Goal: Task Accomplishment & Management: Manage account settings

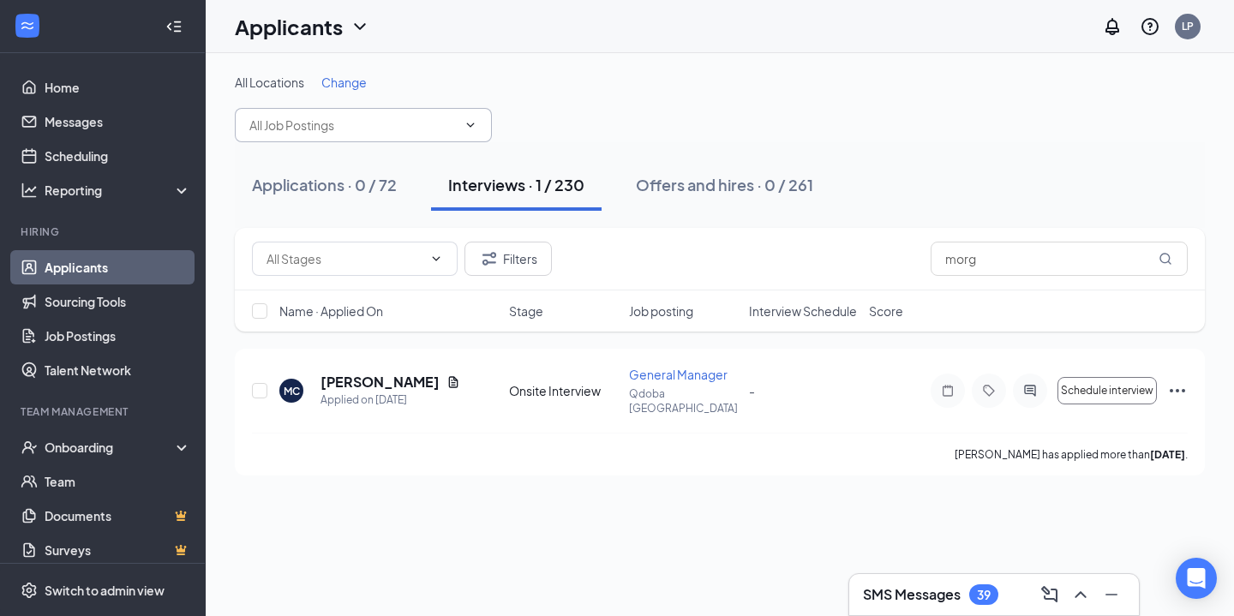
click at [441, 118] on input "text" at bounding box center [352, 125] width 207 height 19
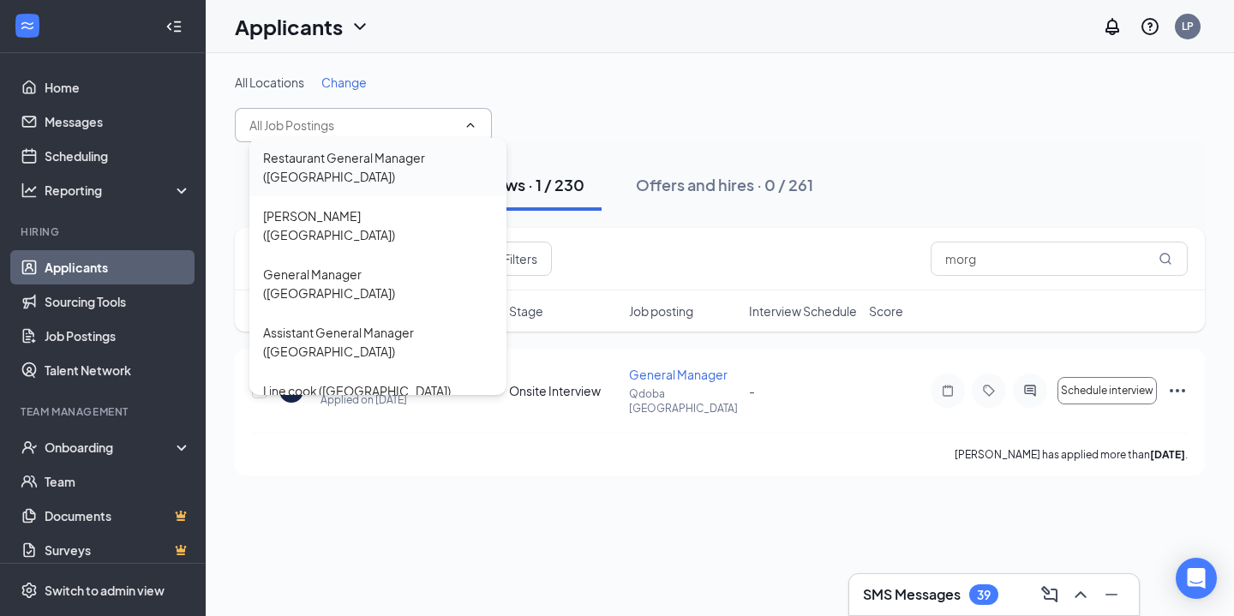
click at [411, 160] on div "Restaurant General Manager ([GEOGRAPHIC_DATA])" at bounding box center [378, 167] width 230 height 38
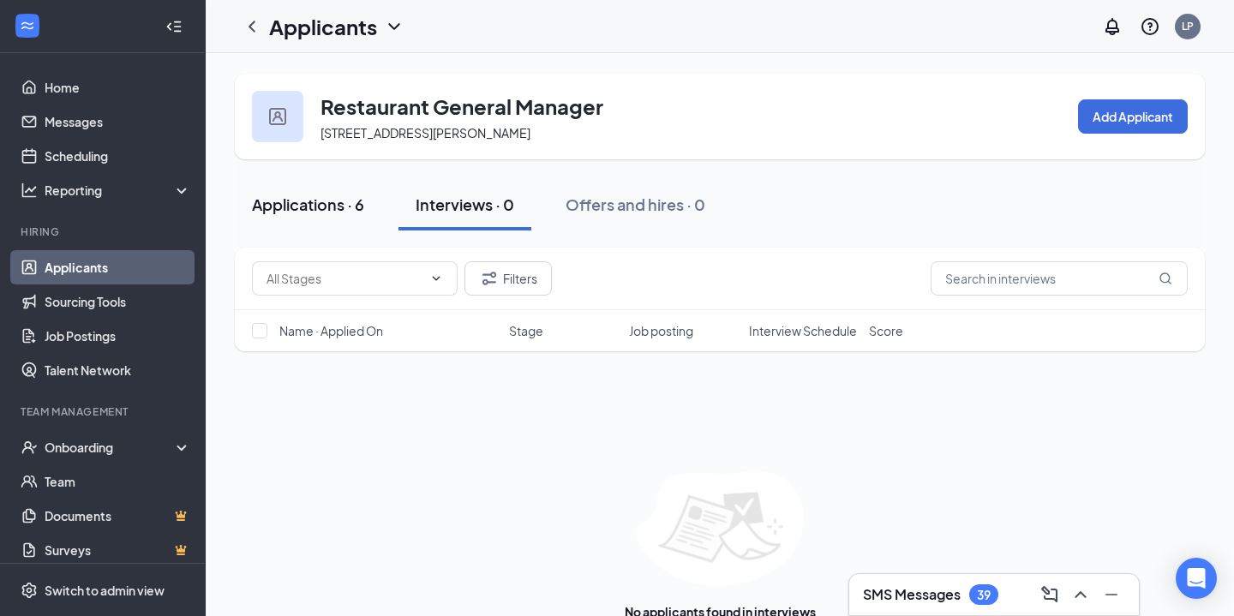
click at [373, 209] on button "Applications · 6" at bounding box center [308, 204] width 147 height 51
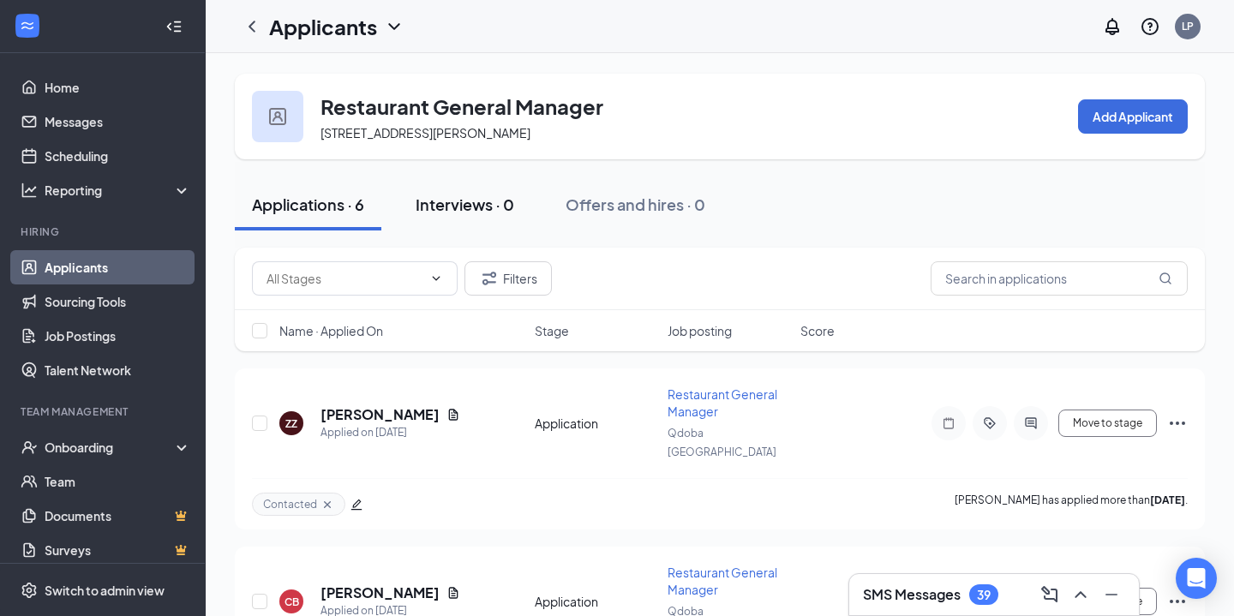
click at [470, 214] on div "Interviews · 0" at bounding box center [465, 204] width 99 height 21
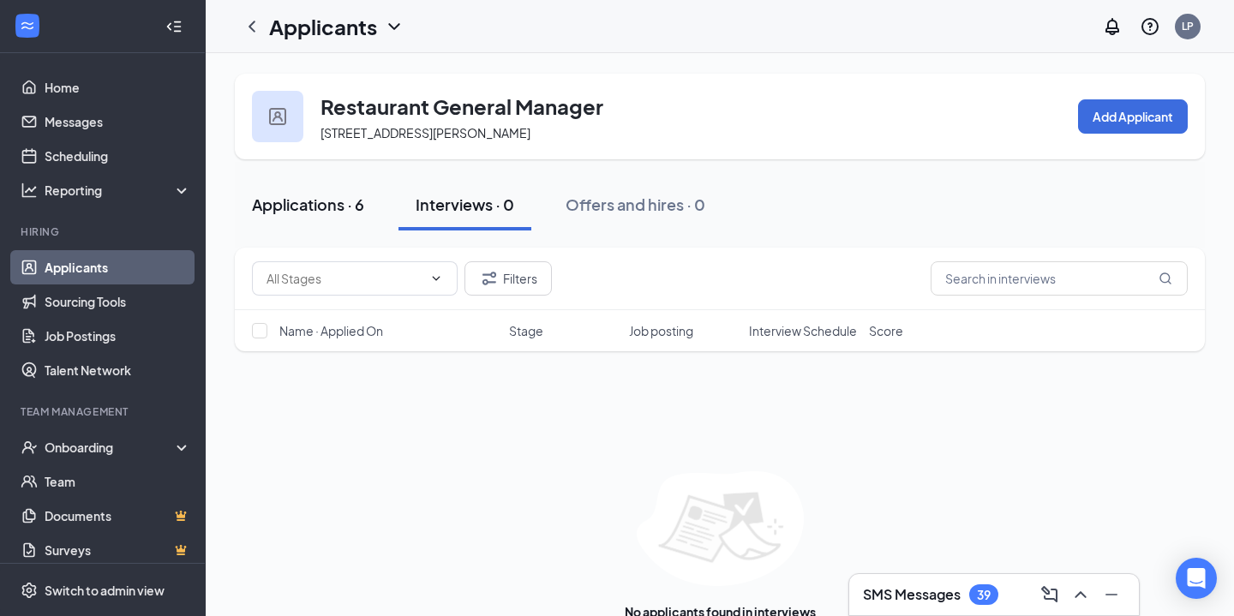
click at [308, 212] on div "Applications · 6" at bounding box center [308, 204] width 112 height 21
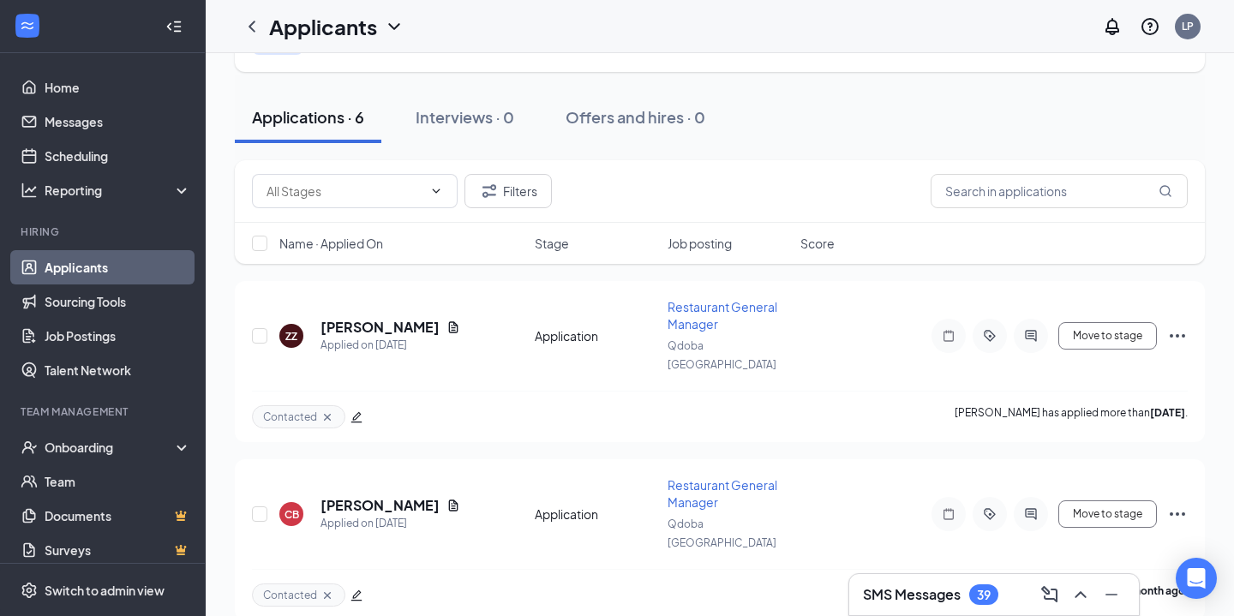
scroll to position [94, 0]
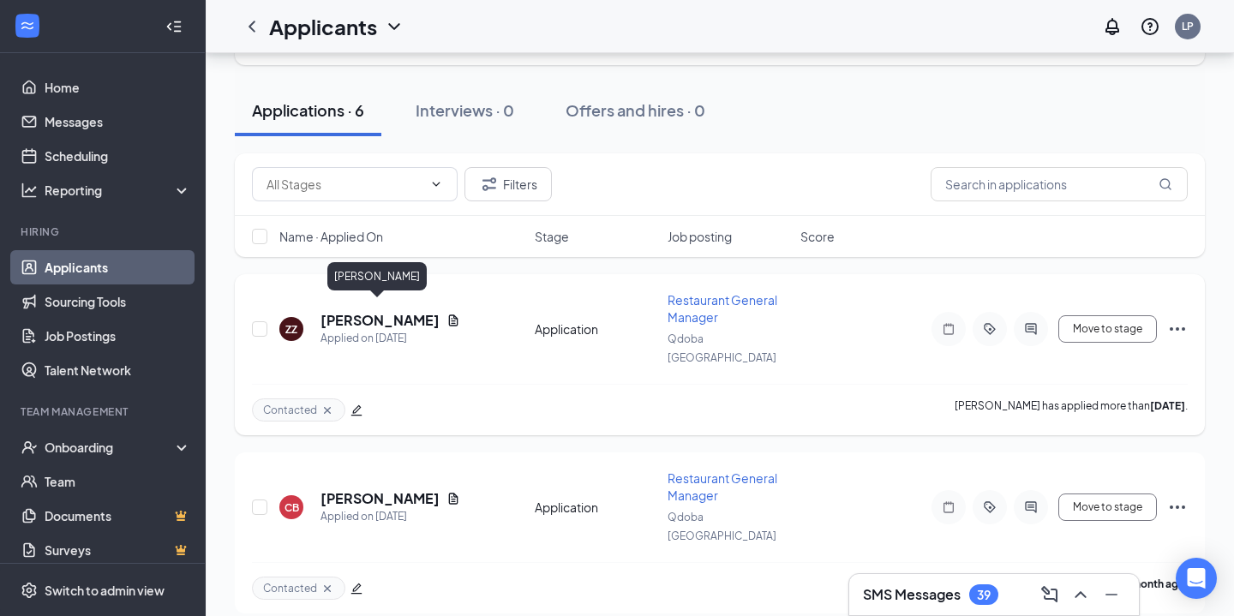
click at [379, 311] on h5 "[PERSON_NAME]" at bounding box center [379, 320] width 119 height 19
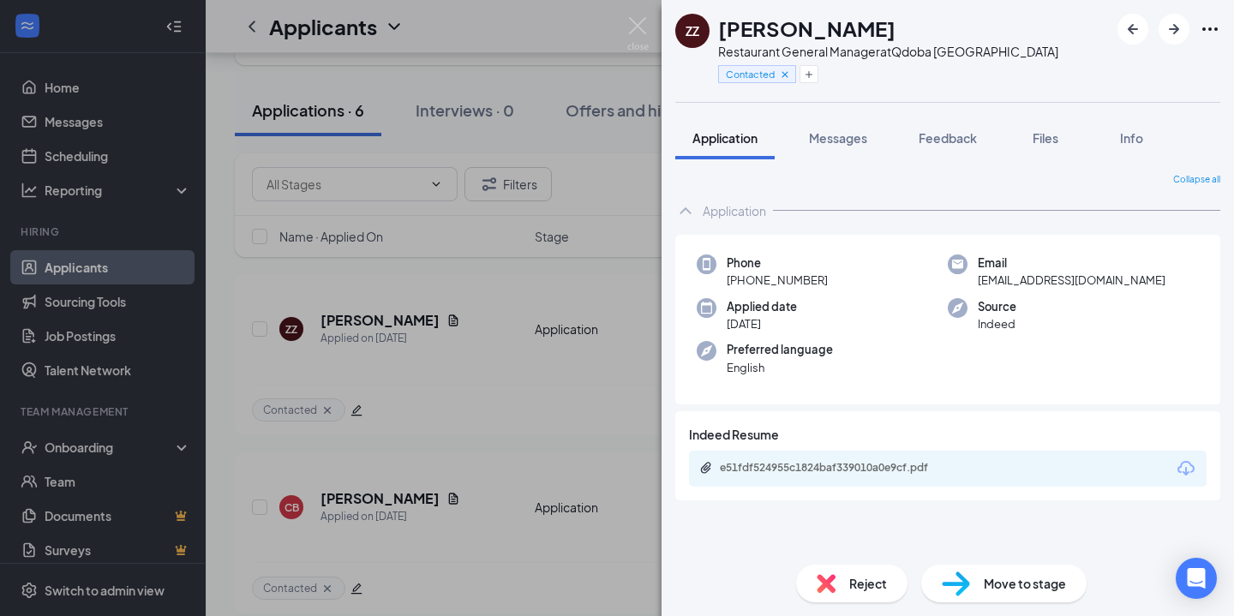
click at [895, 458] on div "e51fdf524955c1824baf339010a0e9cf.pdf" at bounding box center [948, 469] width 518 height 36
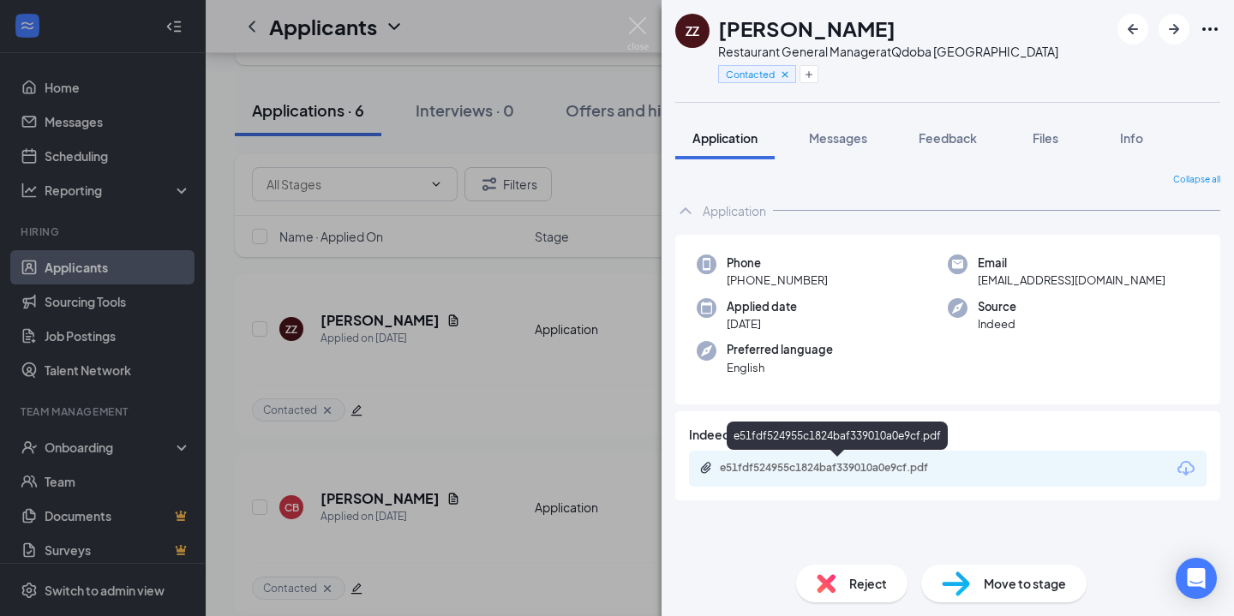
click at [901, 476] on div "e51fdf524955c1824baf339010a0e9cf.pdf" at bounding box center [838, 469] width 278 height 16
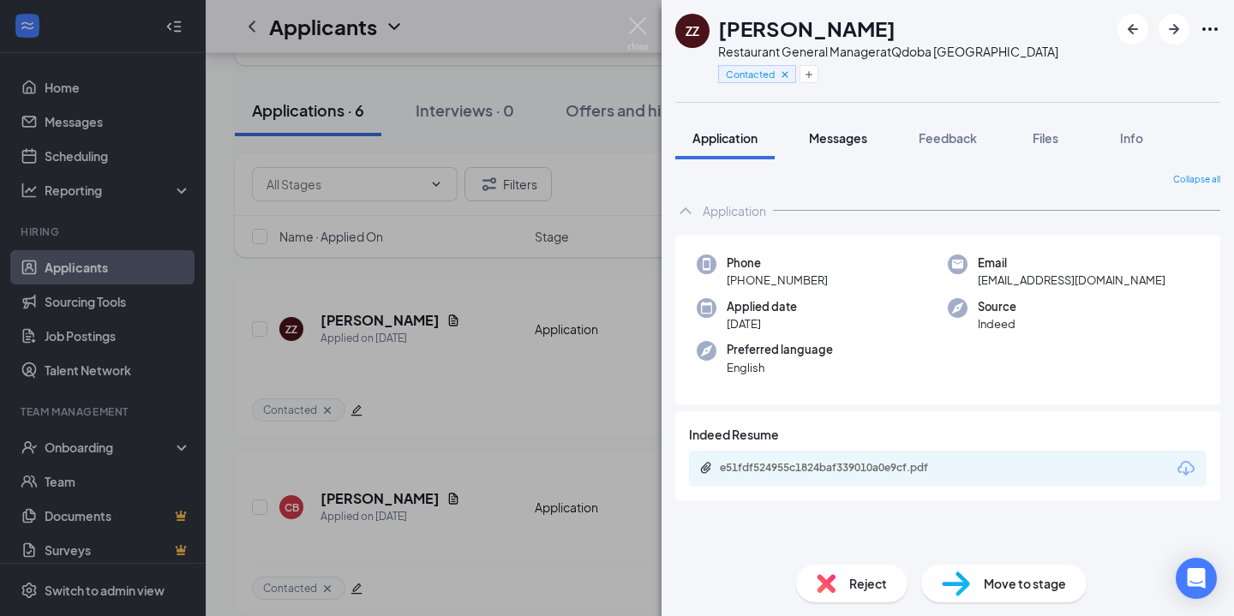
click at [812, 153] on button "Messages" at bounding box center [838, 138] width 93 height 43
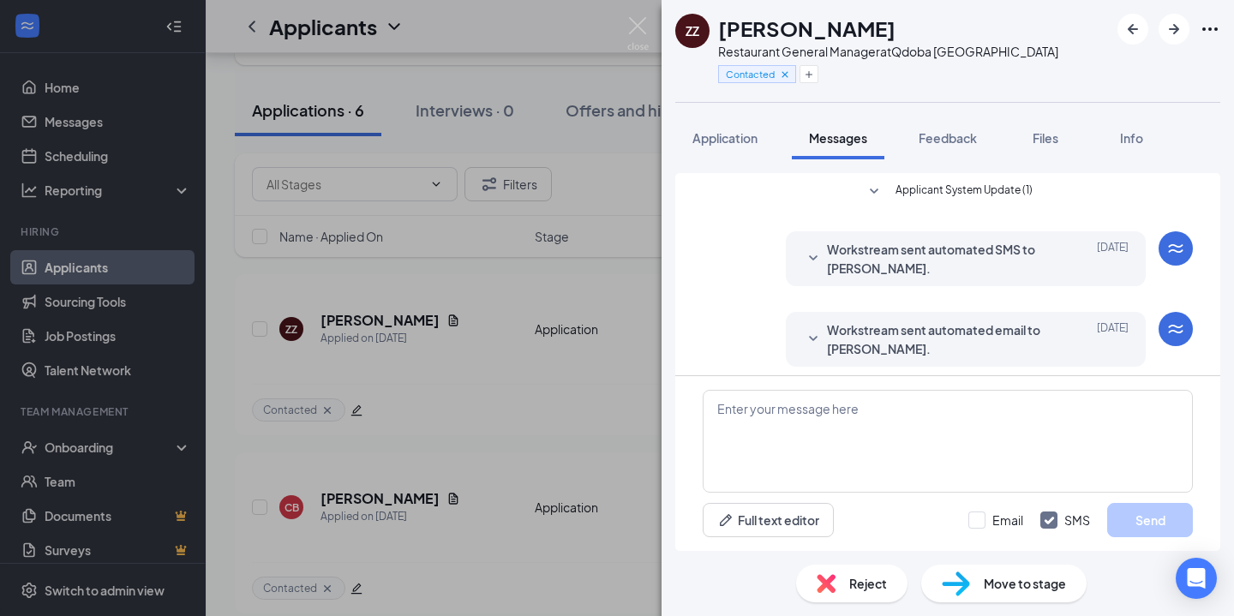
scroll to position [212, 0]
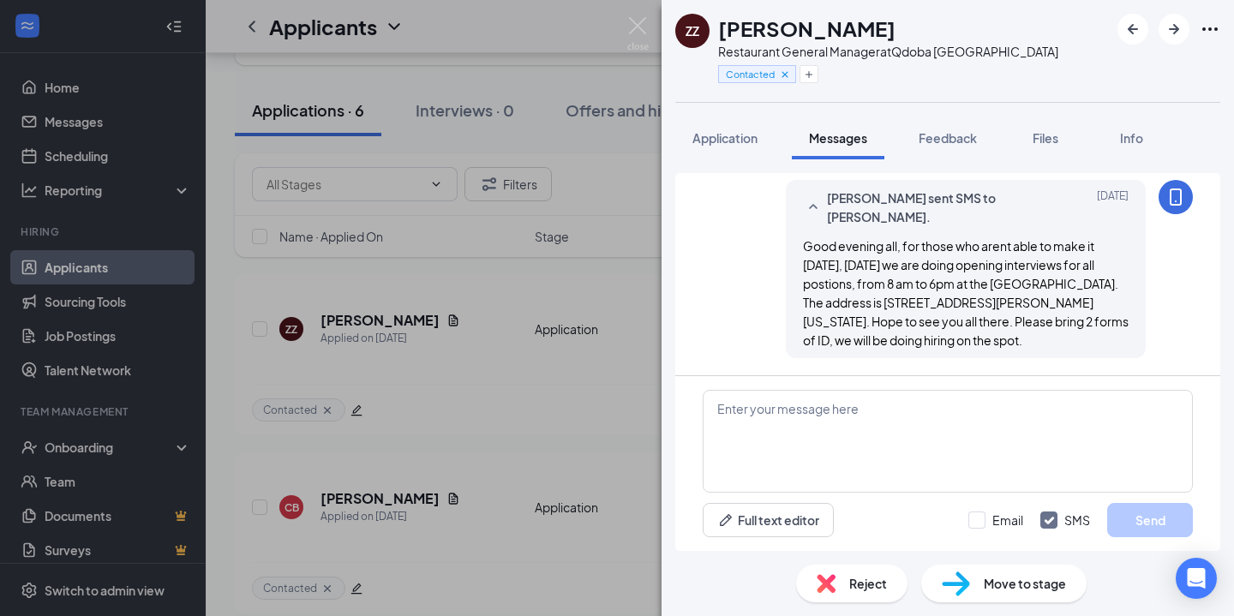
click at [711, 159] on div "Applicant System Update (1) Workstream sent automated SMS to Zachary Zander. Se…" at bounding box center [947, 355] width 572 height 392
click at [733, 145] on span "Application" at bounding box center [724, 137] width 65 height 15
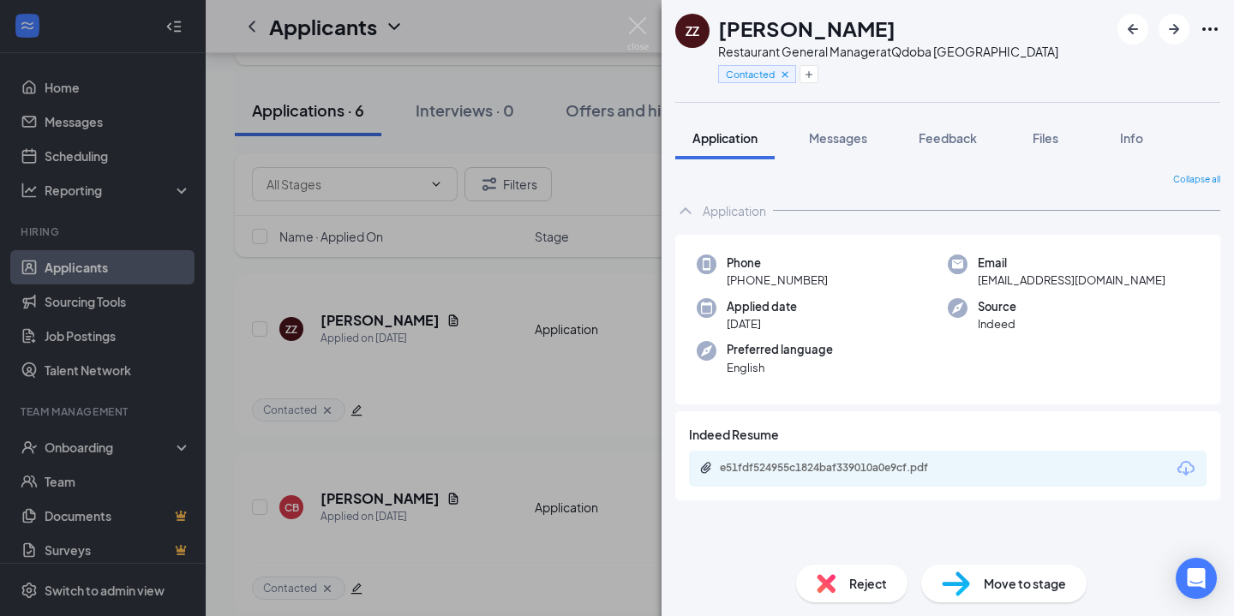
click at [468, 423] on div "ZZ Zachary Zander Restaurant General Manager at Qdoba Canton Contacted Applicat…" at bounding box center [617, 308] width 1234 height 616
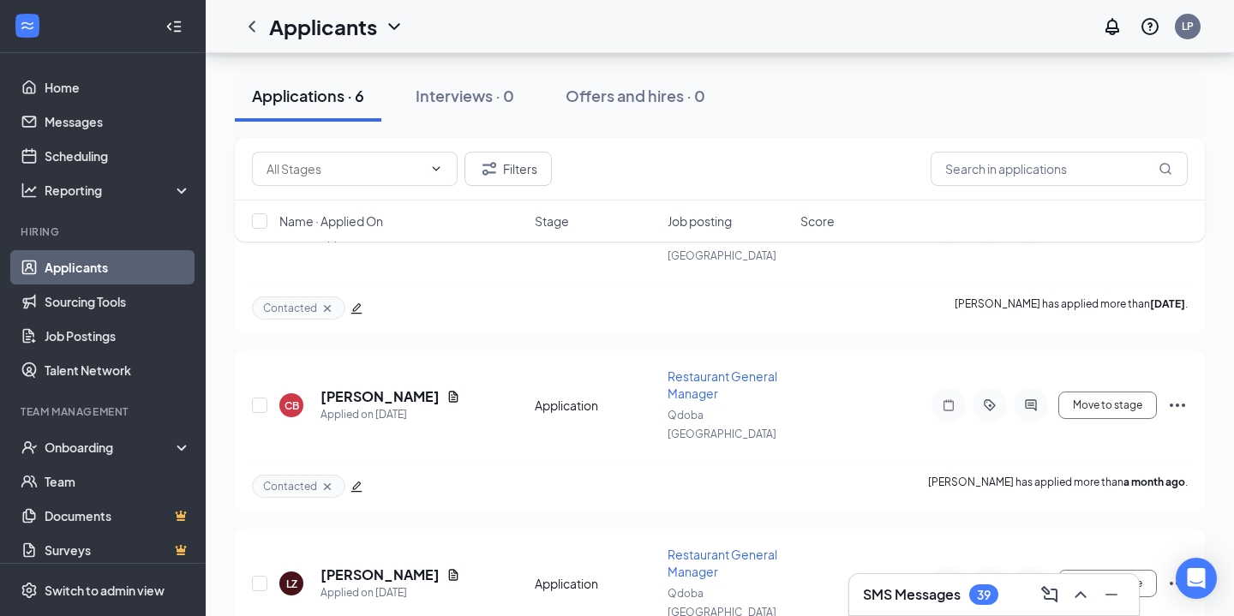
scroll to position [199, 0]
click at [380, 385] on h5 "Cristina Boggs" at bounding box center [379, 394] width 119 height 19
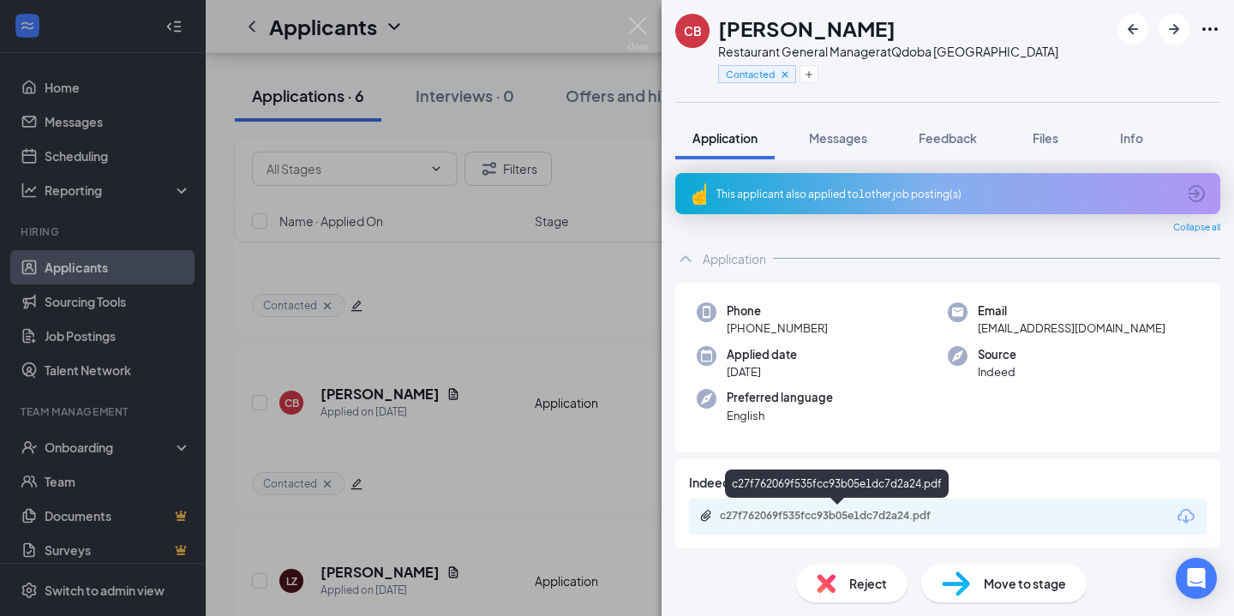
click at [804, 520] on div "c27f762069f535fcc93b05e1dc7d2a24.pdf" at bounding box center [840, 516] width 240 height 14
click at [449, 352] on div "CB Cristina Boggs Restaurant General Manager at Qdoba Canton Contacted Applicat…" at bounding box center [617, 308] width 1234 height 616
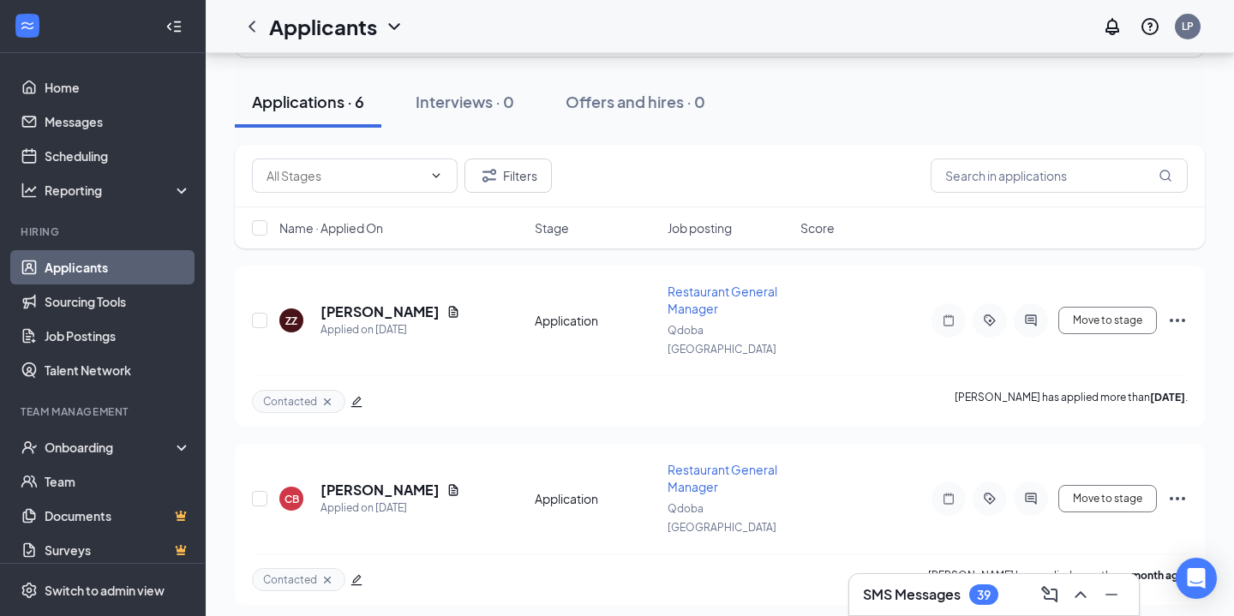
scroll to position [89, 0]
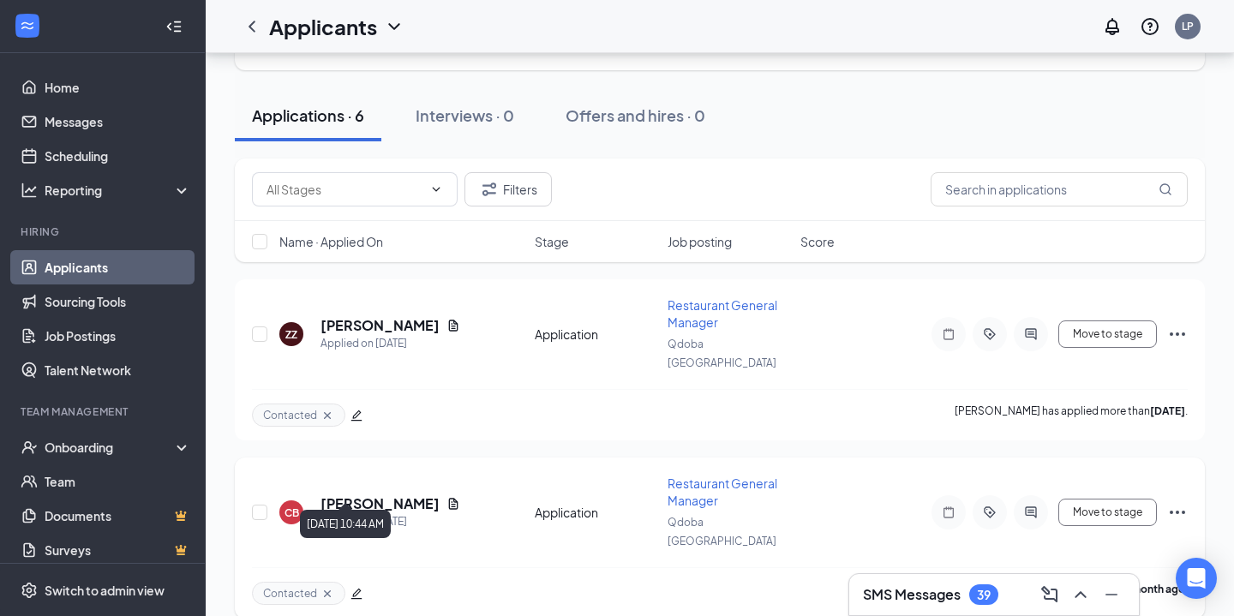
click at [392, 513] on div "Applied on Sep 15" at bounding box center [390, 521] width 140 height 17
click at [369, 494] on h5 "Cristina Boggs" at bounding box center [379, 503] width 119 height 19
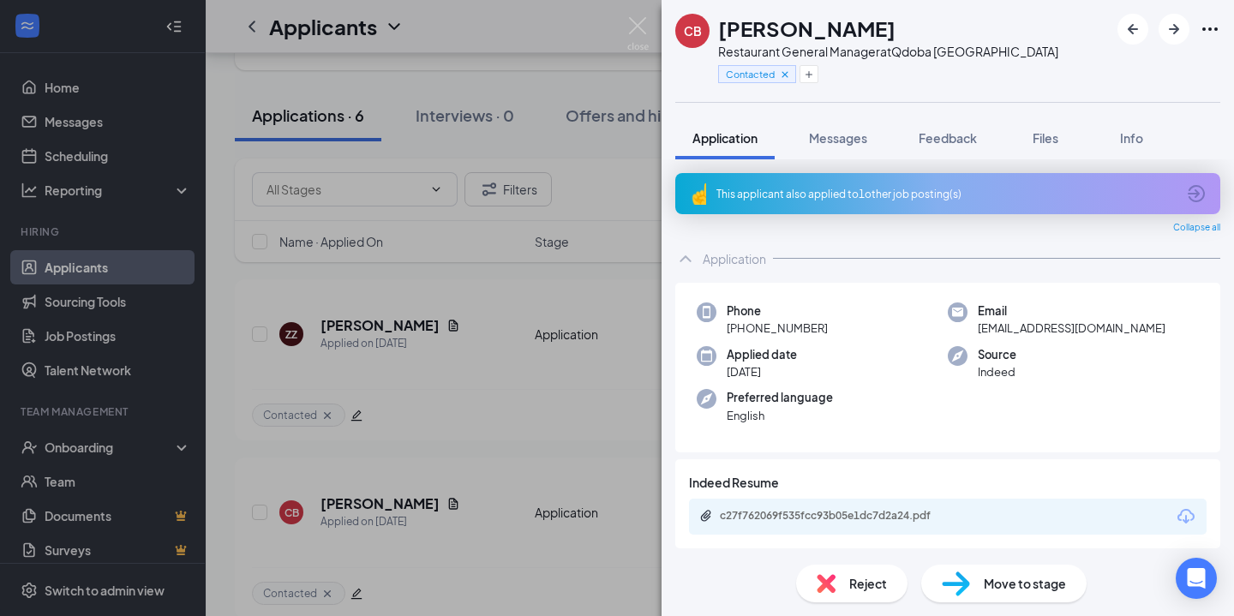
click at [516, 441] on div "CB Cristina Boggs Restaurant General Manager at Qdoba Canton Contacted Applicat…" at bounding box center [617, 308] width 1234 height 616
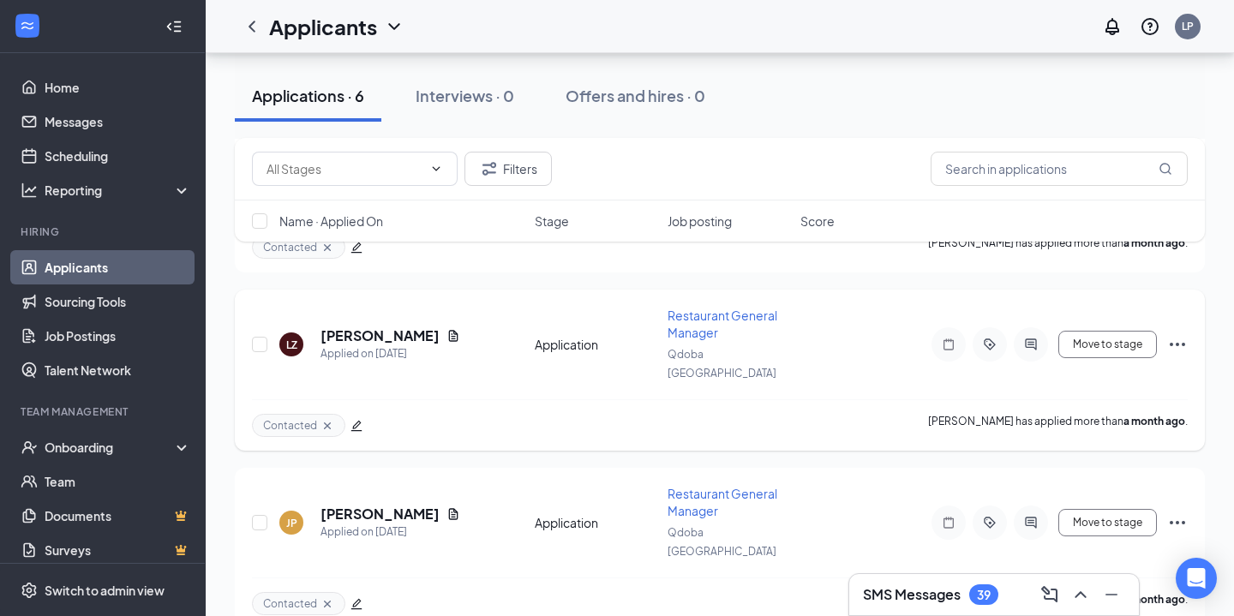
scroll to position [419, 0]
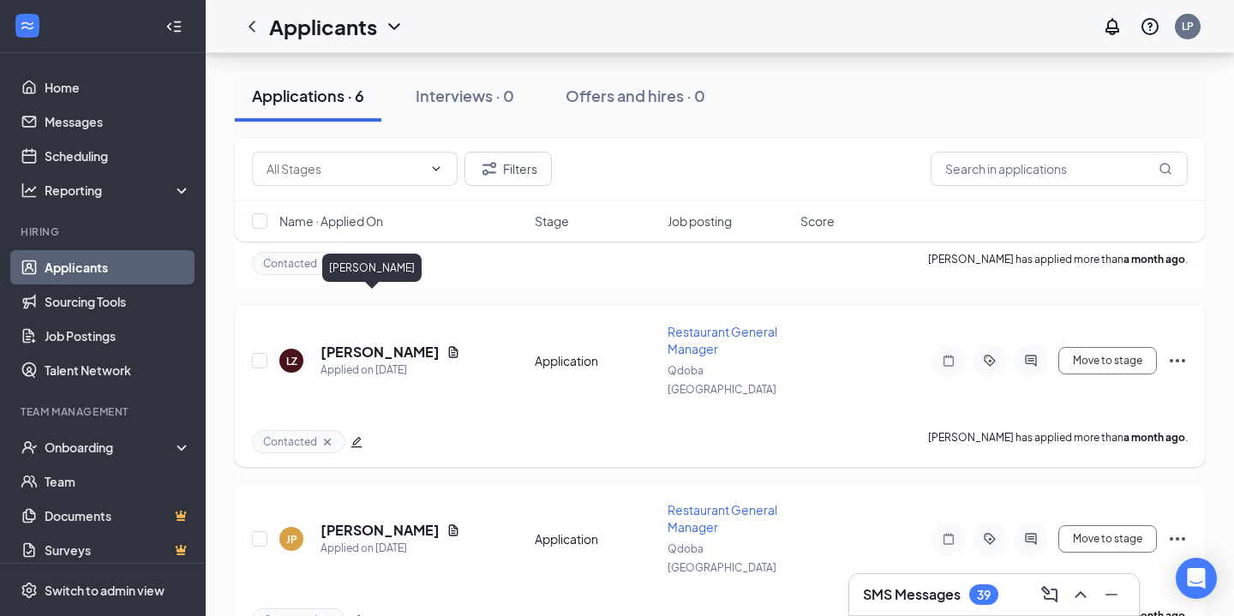
click at [359, 343] on h5 "Laura Zuk" at bounding box center [379, 352] width 119 height 19
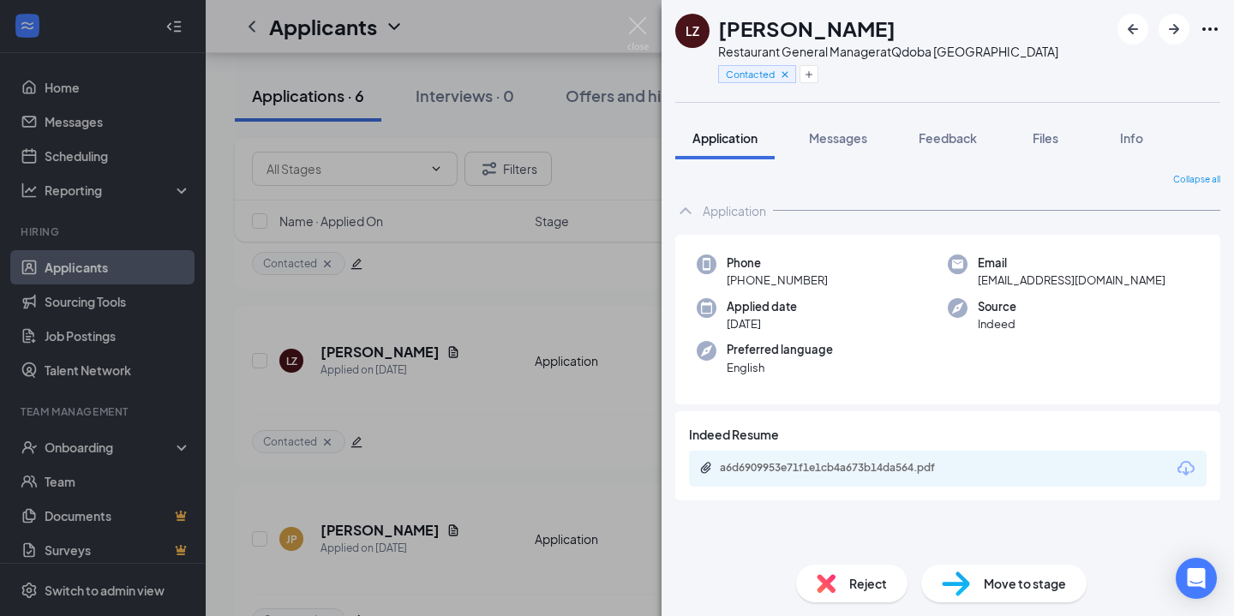
click at [893, 481] on div "a6d6909953e71f1e1cb4a673b14da564.pdf" at bounding box center [948, 469] width 518 height 36
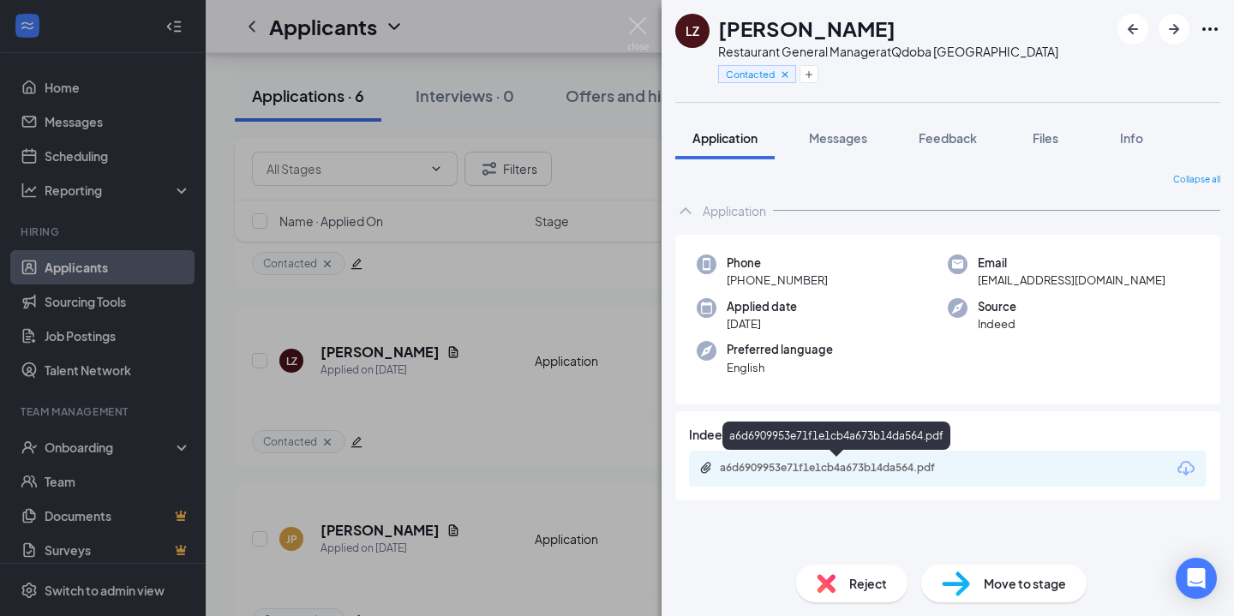
click at [851, 468] on div "a6d6909953e71f1e1cb4a673b14da564.pdf" at bounding box center [840, 468] width 240 height 14
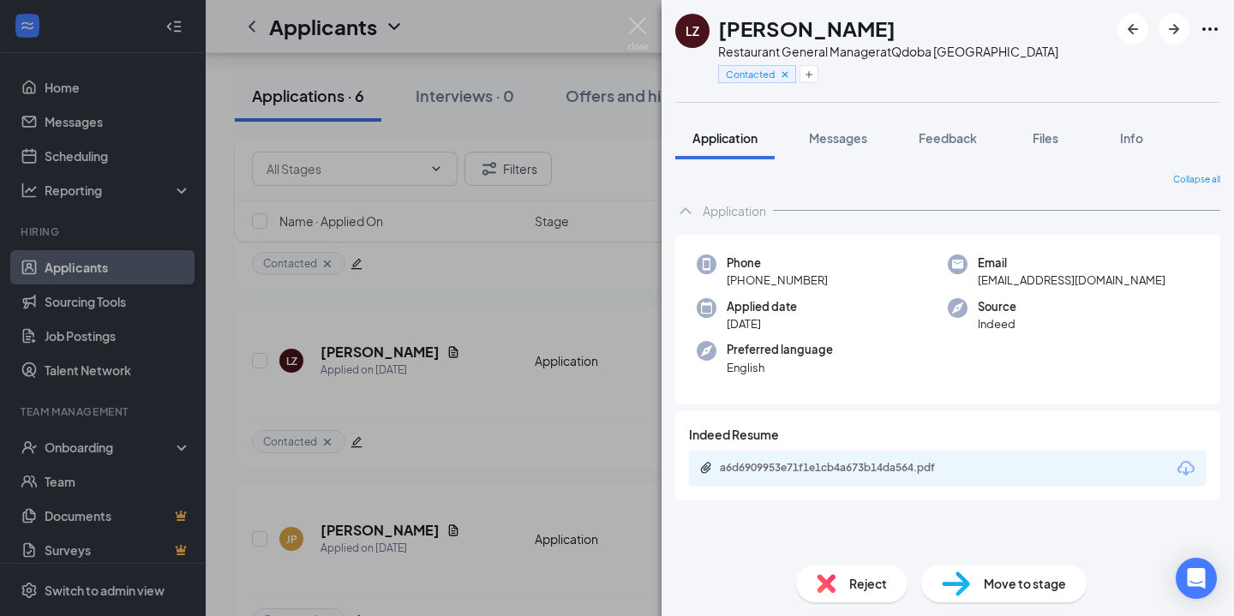
click at [423, 449] on div "LZ Laura Zuk Restaurant General Manager at Qdoba Canton Contacted Application M…" at bounding box center [617, 308] width 1234 height 616
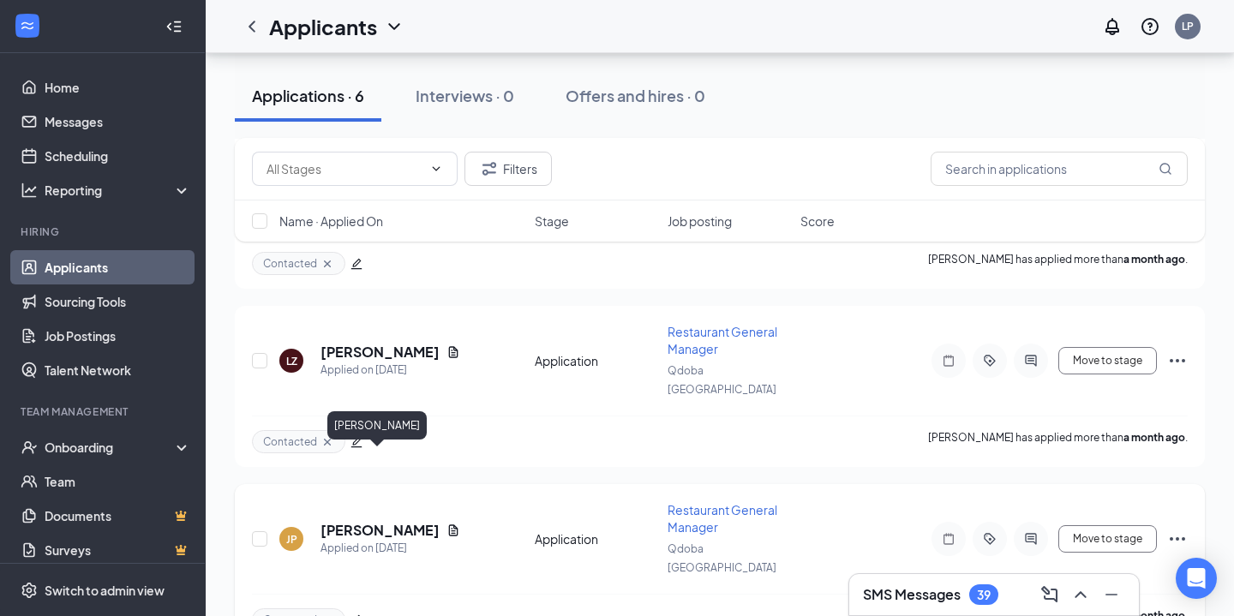
click at [363, 521] on h5 "Jeremy Prather" at bounding box center [379, 530] width 119 height 19
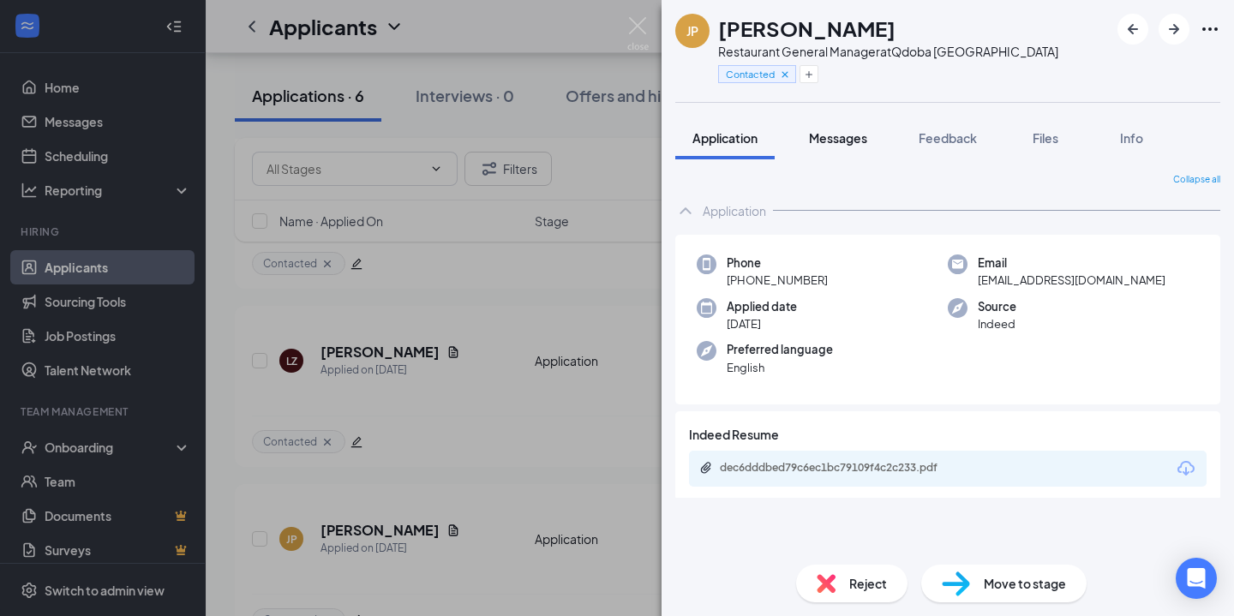
click at [823, 143] on span "Messages" at bounding box center [838, 137] width 58 height 15
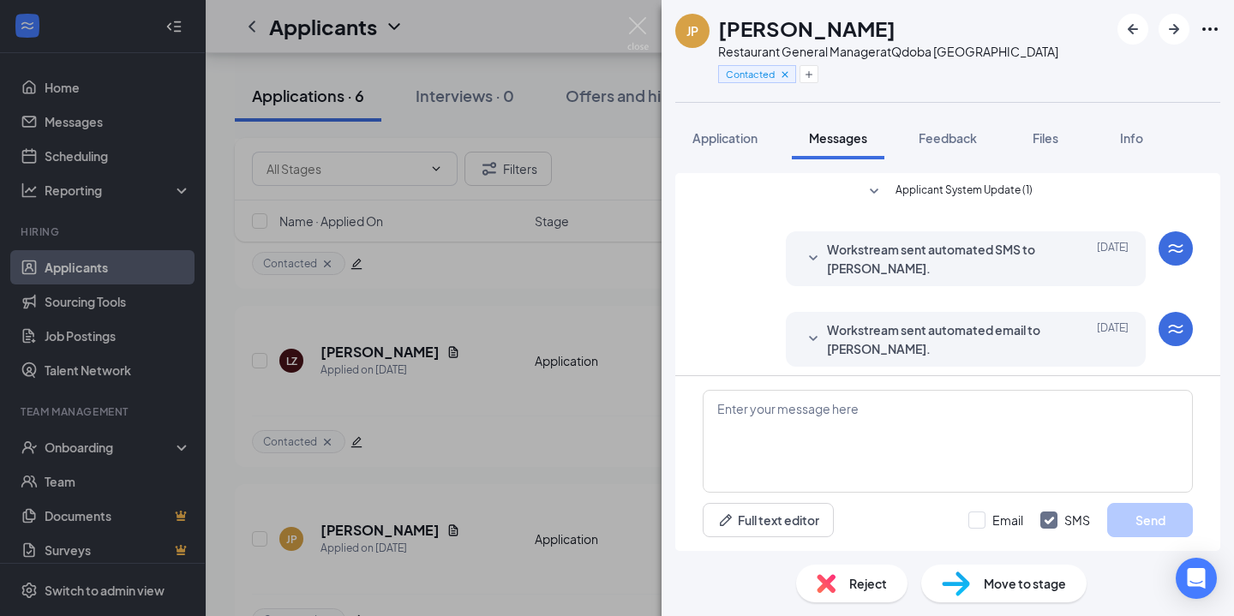
scroll to position [9, 0]
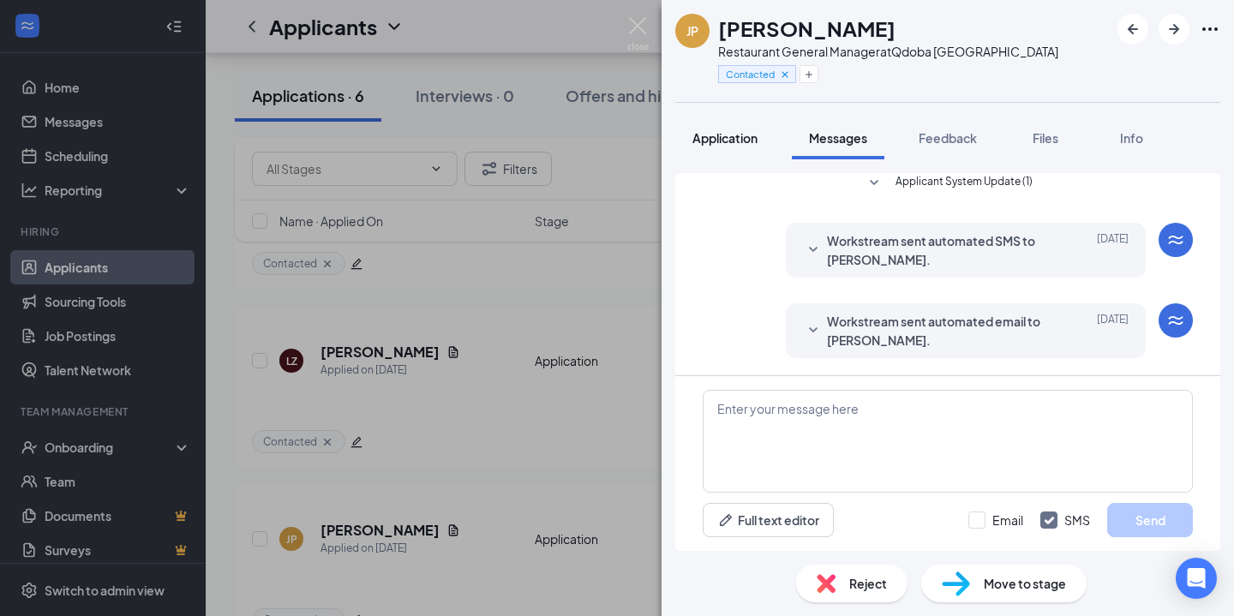
click at [715, 153] on button "Application" at bounding box center [724, 138] width 99 height 43
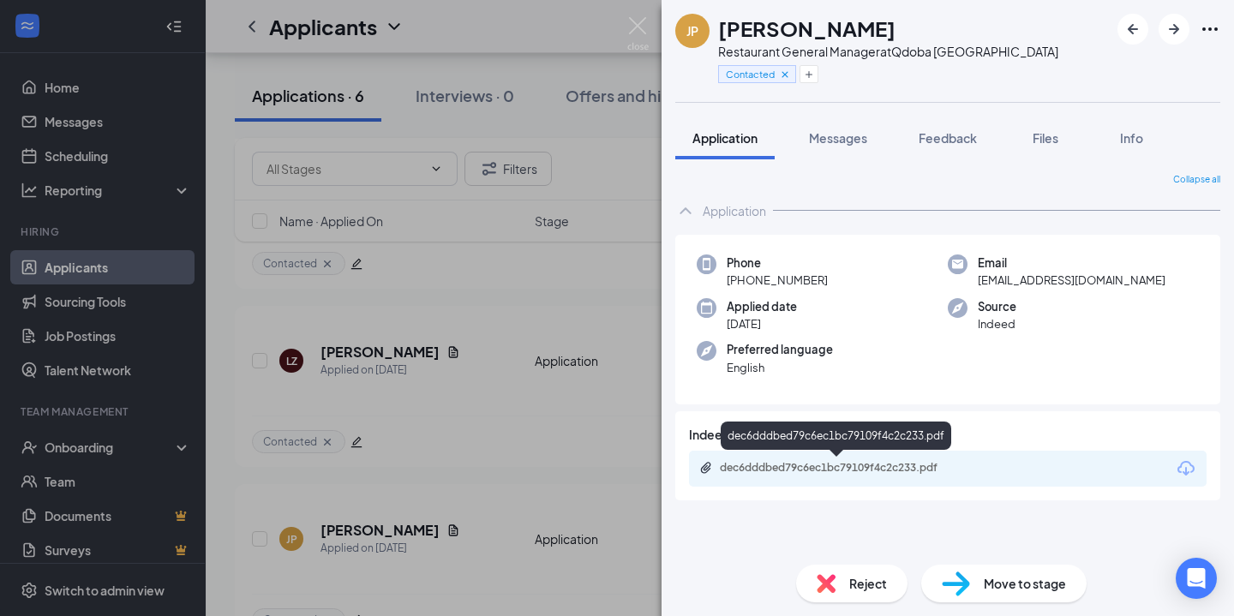
click at [774, 471] on div "dec6dddbed79c6ec1bc79109f4c2c233.pdf" at bounding box center [840, 468] width 240 height 14
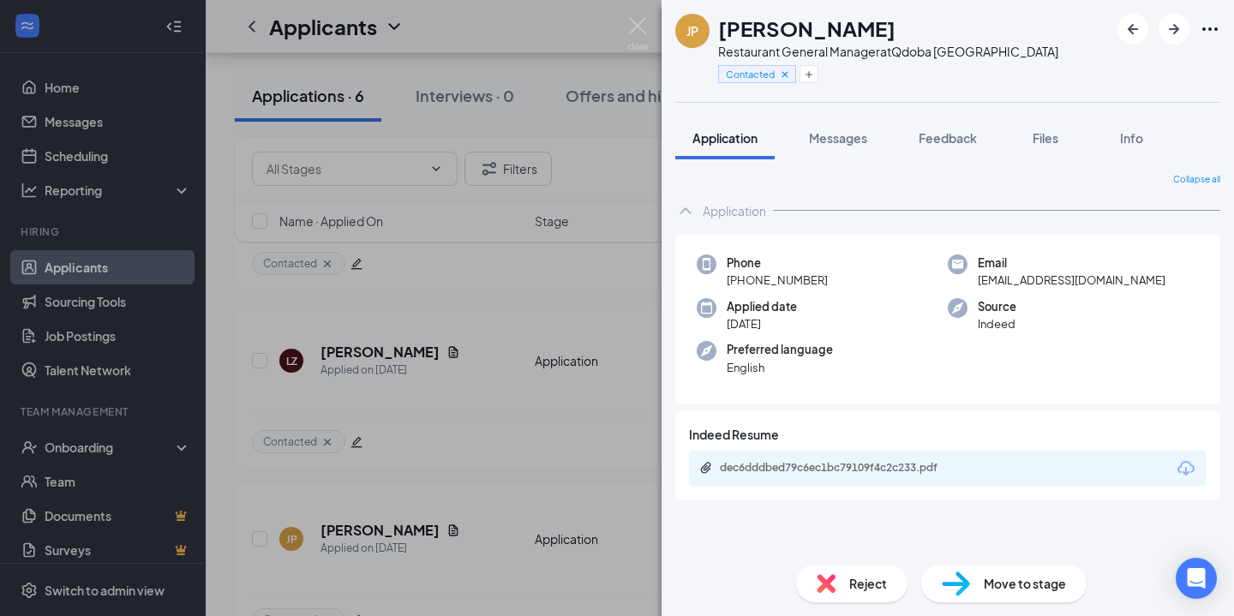
click at [505, 341] on div "JP Jeremy Prather Restaurant General Manager at Qdoba Canton Contacted Applicat…" at bounding box center [617, 308] width 1234 height 616
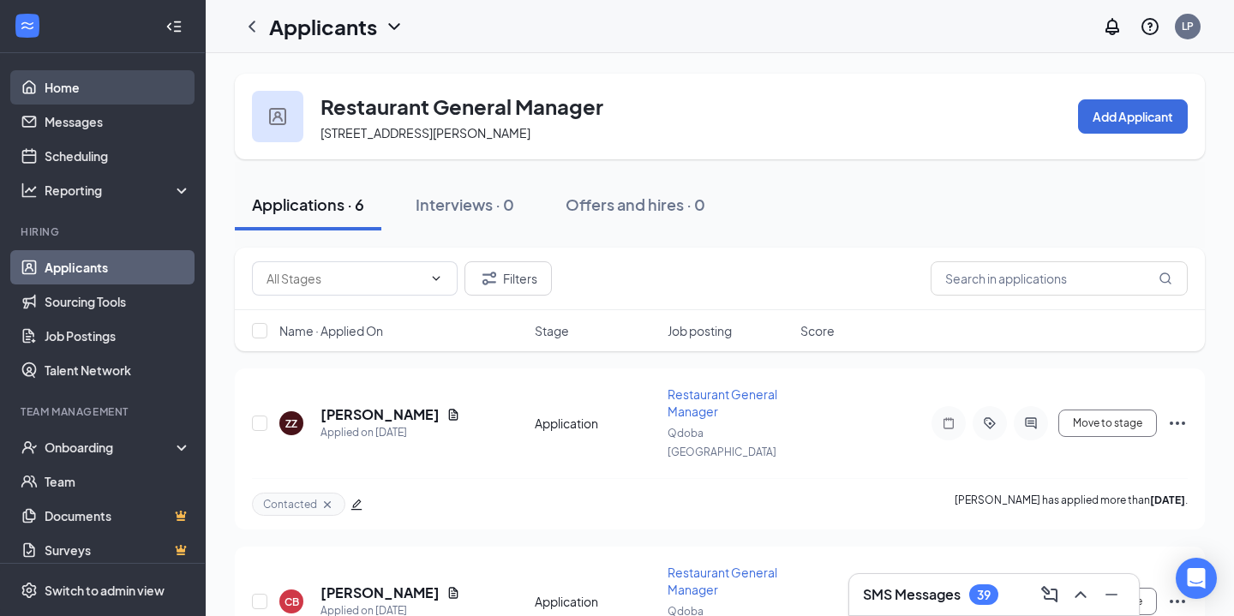
click at [81, 93] on link "Home" at bounding box center [118, 87] width 147 height 34
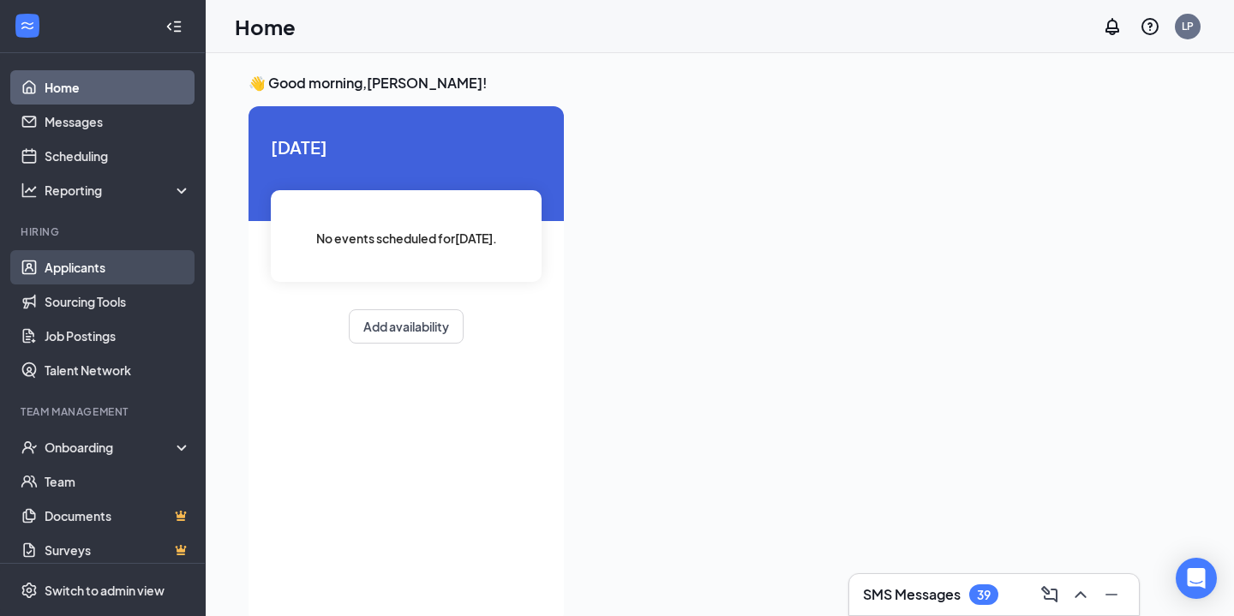
click at [87, 274] on link "Applicants" at bounding box center [118, 267] width 147 height 34
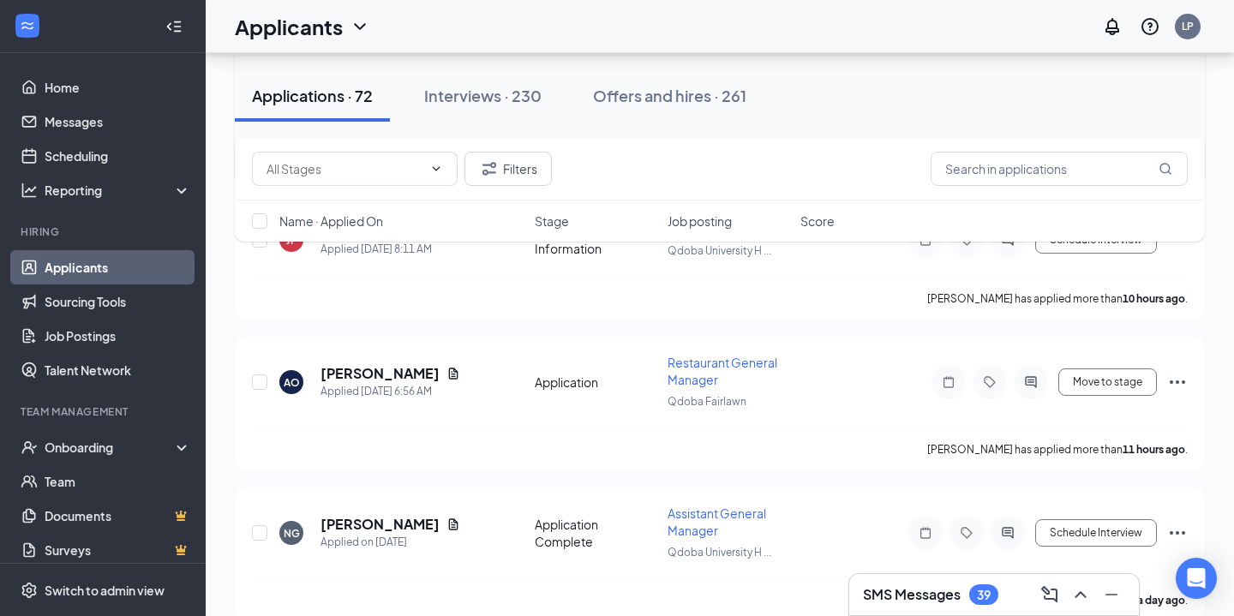
scroll to position [470, 0]
click at [408, 159] on span at bounding box center [355, 169] width 206 height 34
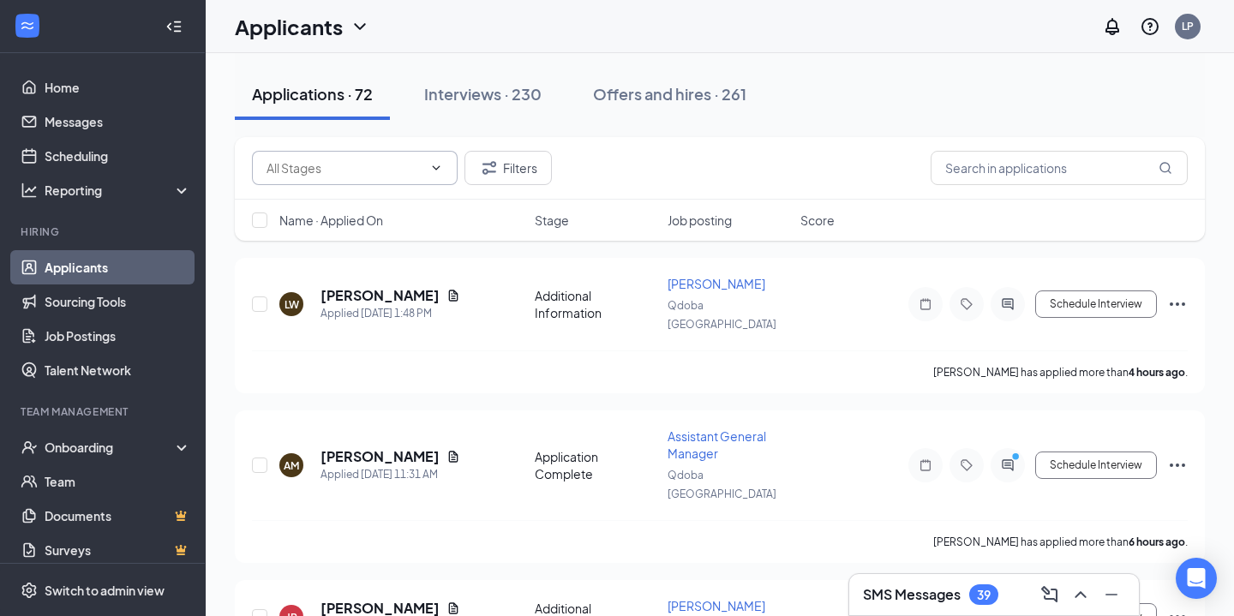
scroll to position [0, 0]
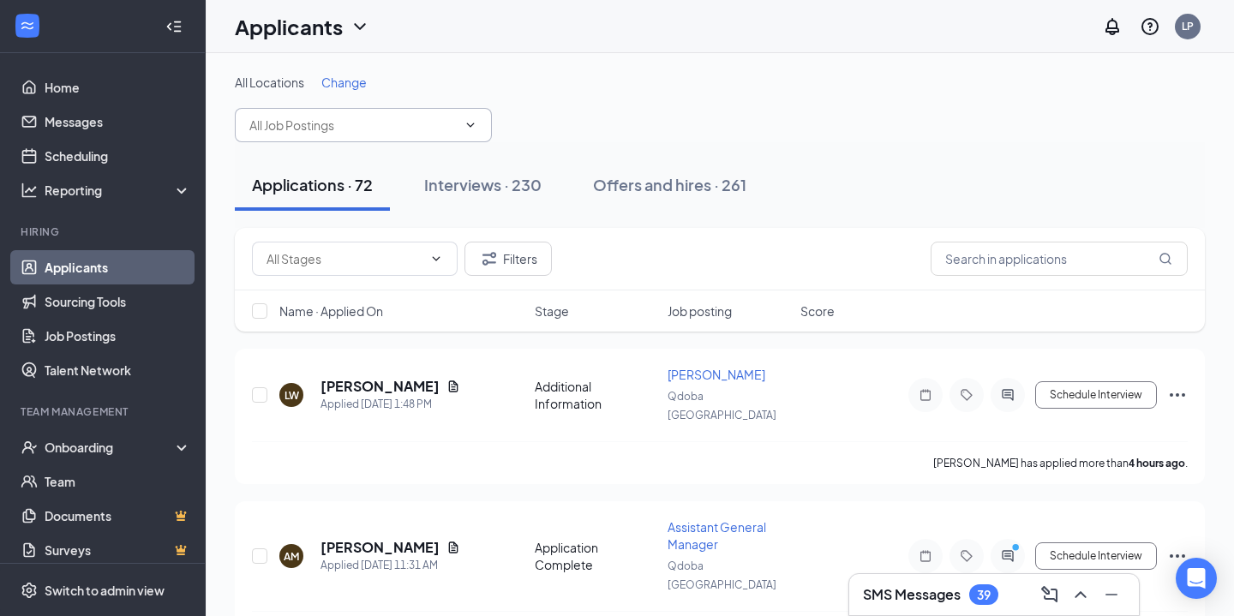
click at [376, 117] on input "text" at bounding box center [352, 125] width 207 height 19
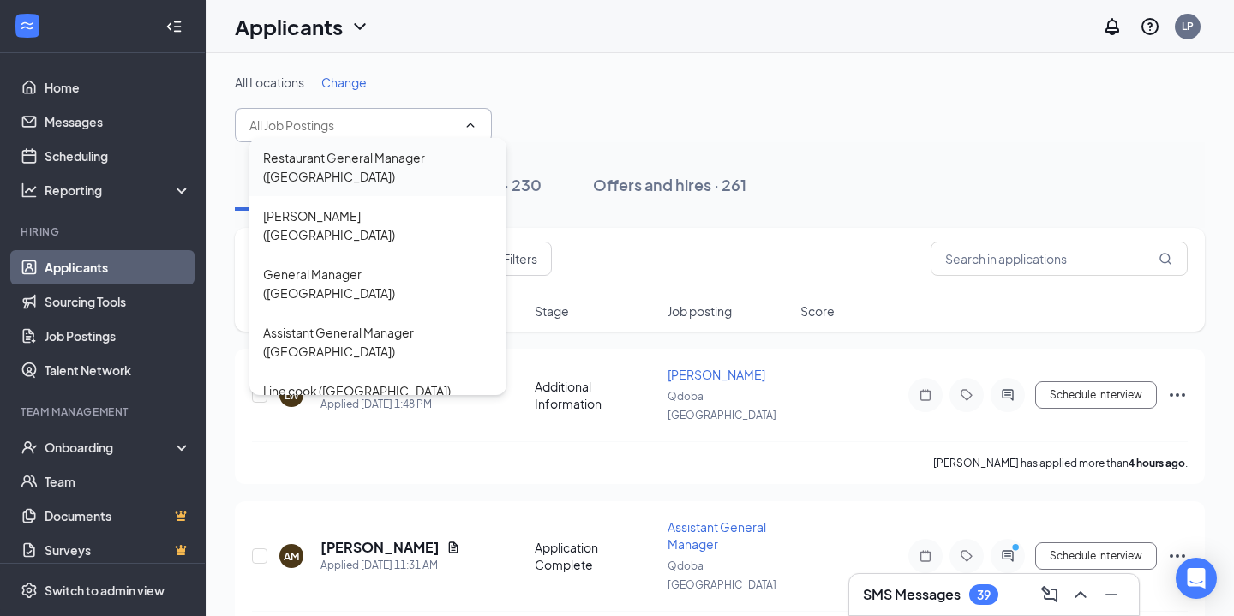
click at [402, 170] on div "Restaurant General Manager ([GEOGRAPHIC_DATA])" at bounding box center [378, 167] width 230 height 38
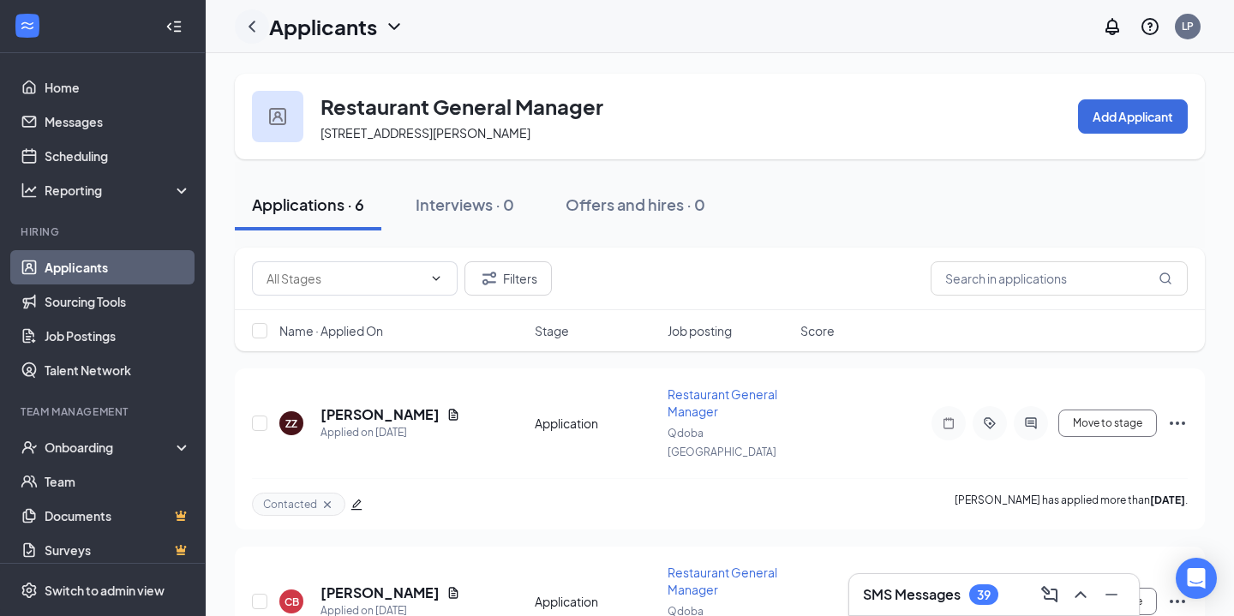
click at [260, 25] on icon "ChevronLeft" at bounding box center [252, 26] width 21 height 21
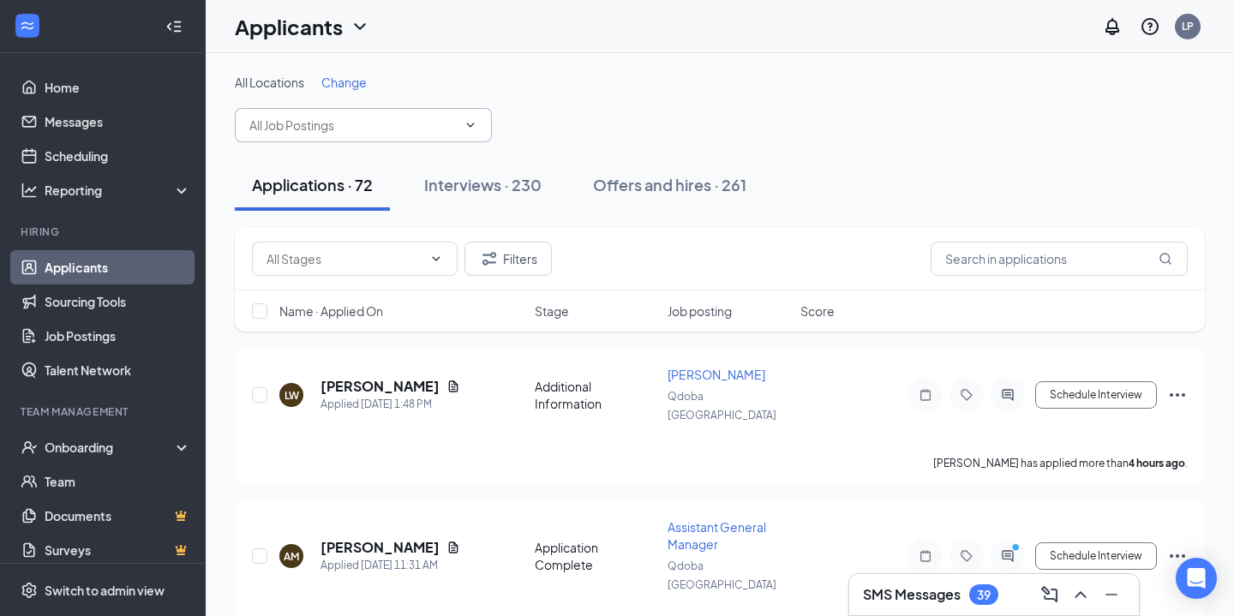
click at [356, 135] on span at bounding box center [363, 125] width 257 height 34
click at [462, 141] on span at bounding box center [363, 125] width 257 height 34
click at [464, 113] on span at bounding box center [363, 125] width 257 height 34
click at [462, 124] on span at bounding box center [468, 125] width 17 height 14
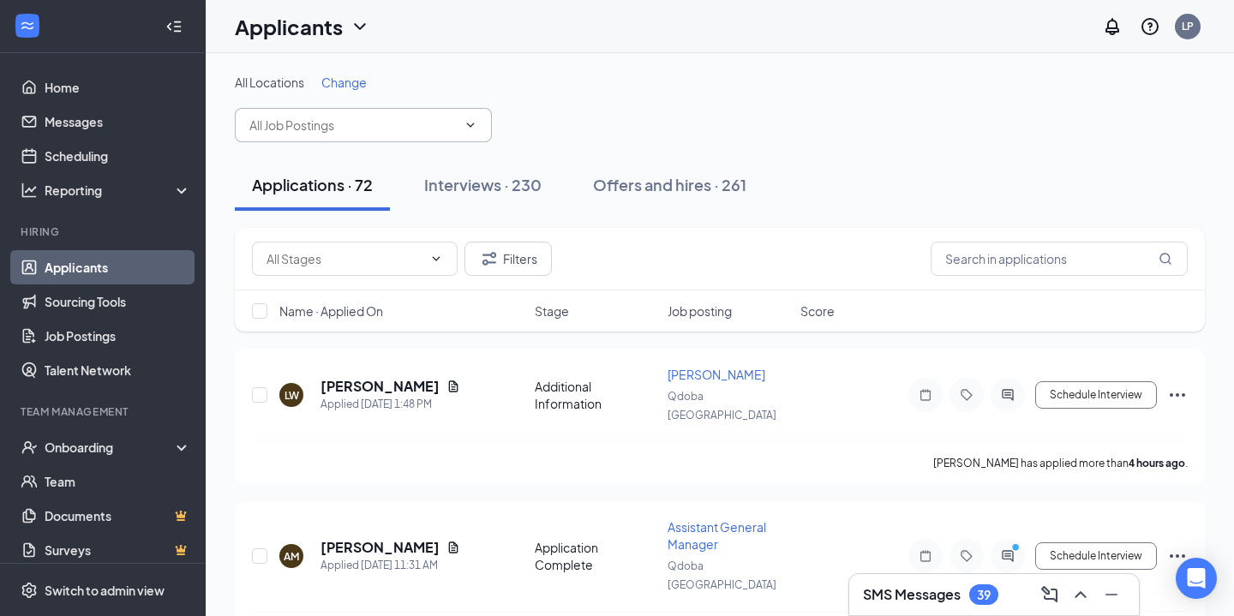
click at [449, 129] on input "text" at bounding box center [352, 125] width 207 height 19
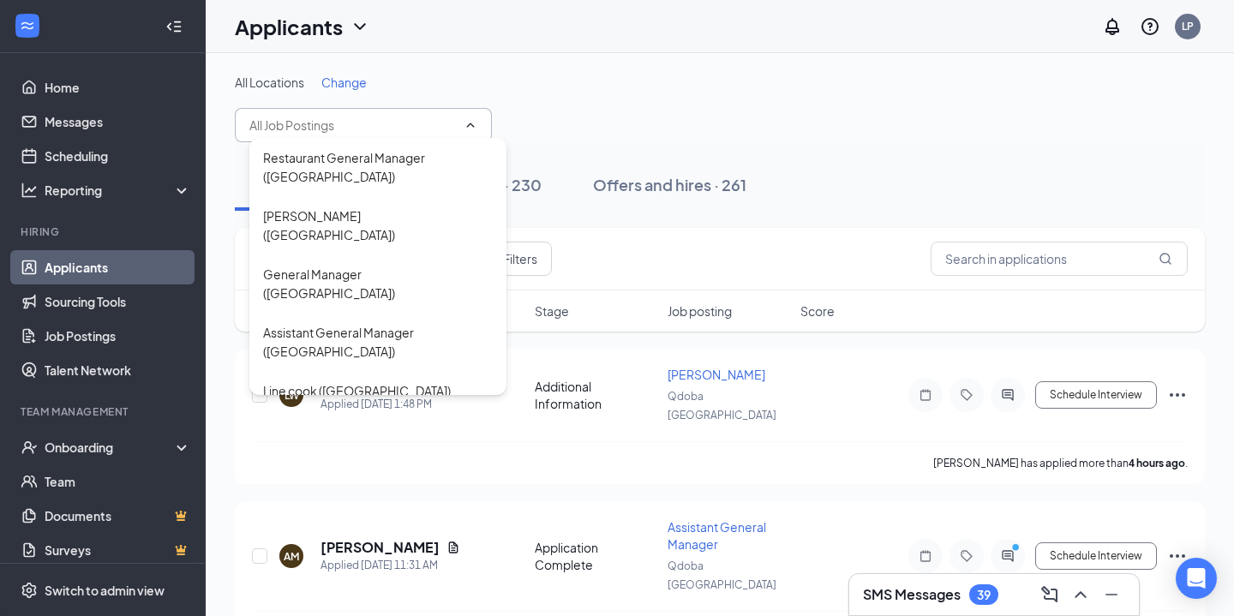
click at [339, 81] on span "Change" at bounding box center [343, 82] width 45 height 15
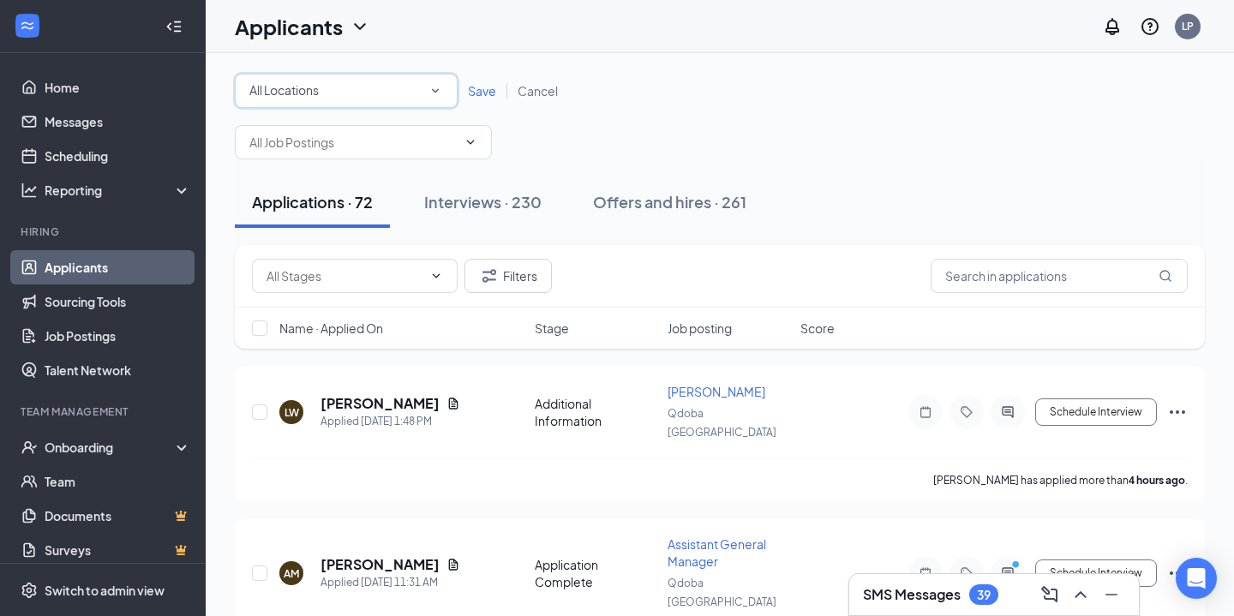
click at [401, 95] on div "All Locations" at bounding box center [346, 91] width 194 height 21
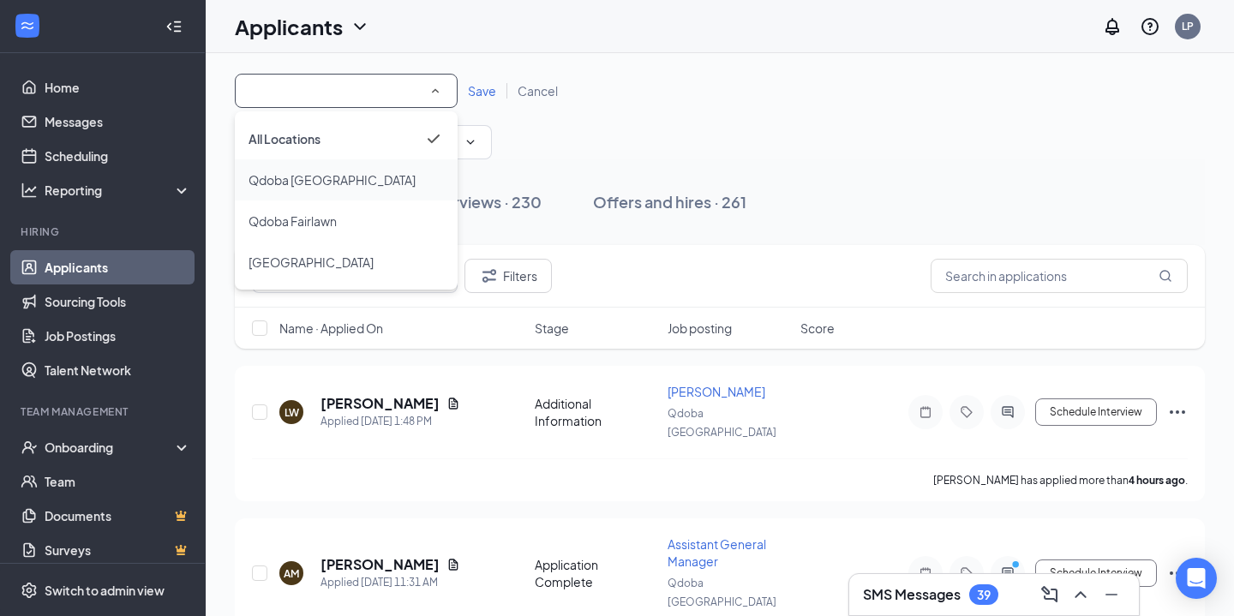
click at [363, 187] on div "Qdoba [GEOGRAPHIC_DATA]" at bounding box center [345, 180] width 195 height 21
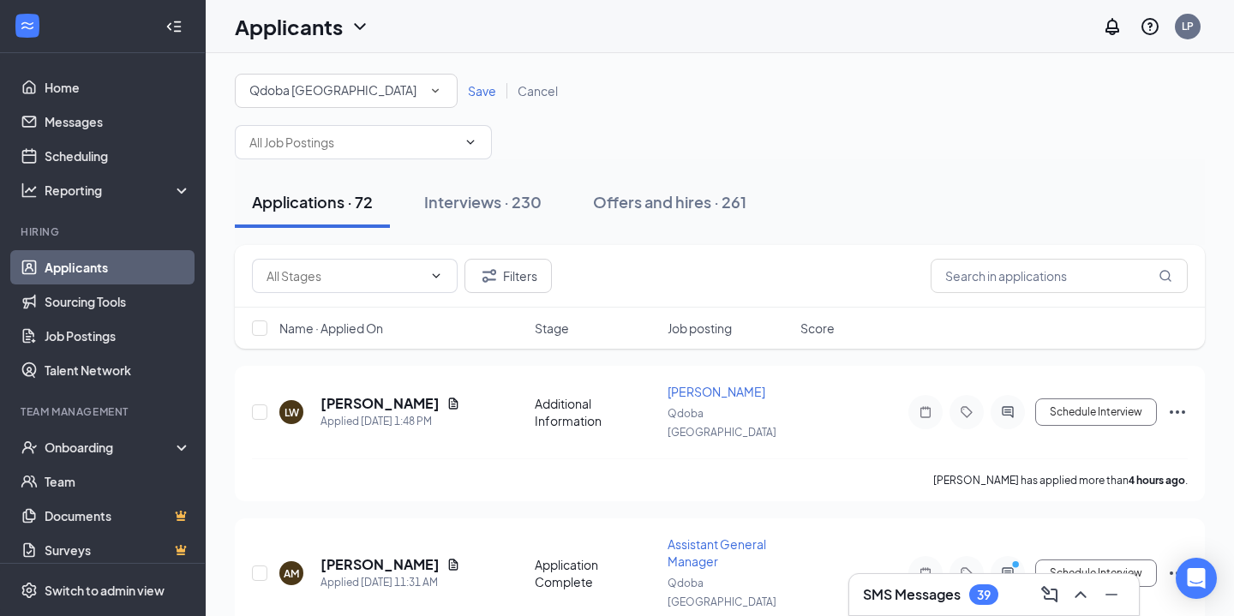
click at [488, 92] on span "Save" at bounding box center [482, 90] width 28 height 15
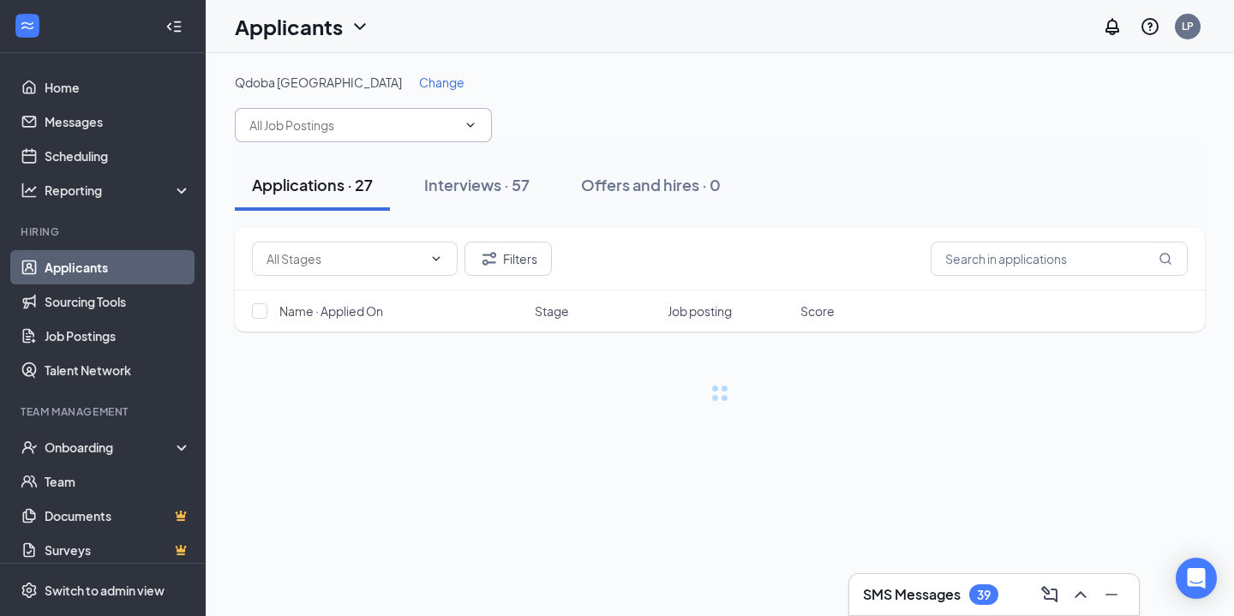
click at [428, 131] on input "text" at bounding box center [352, 125] width 207 height 19
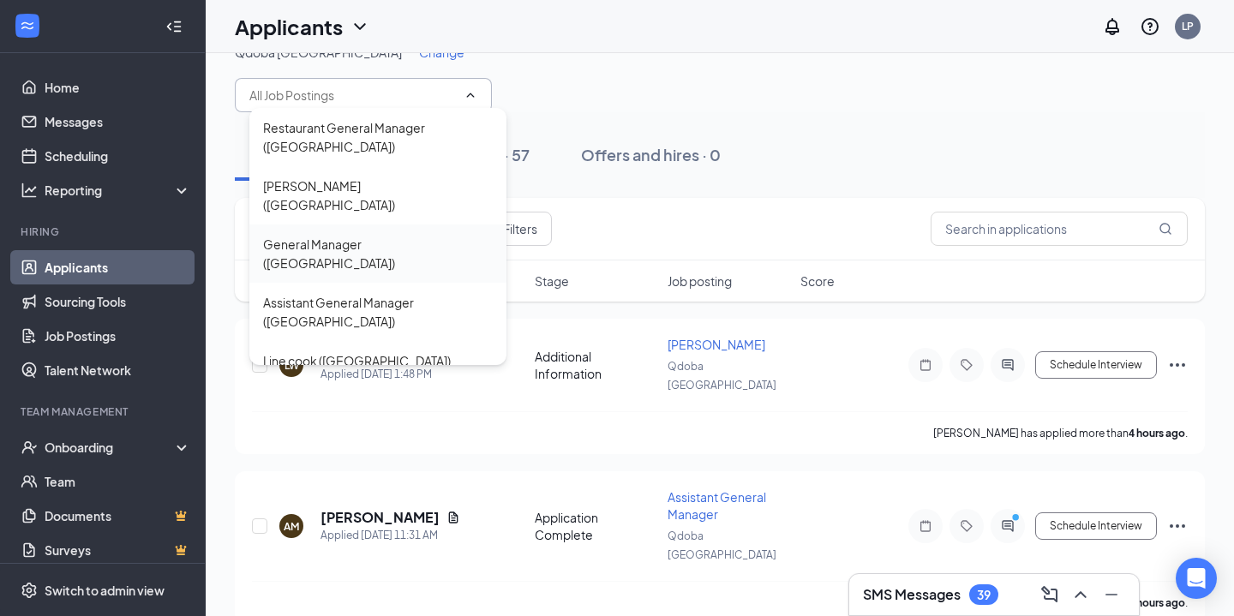
click at [377, 235] on div "General Manager ([GEOGRAPHIC_DATA])" at bounding box center [378, 254] width 230 height 38
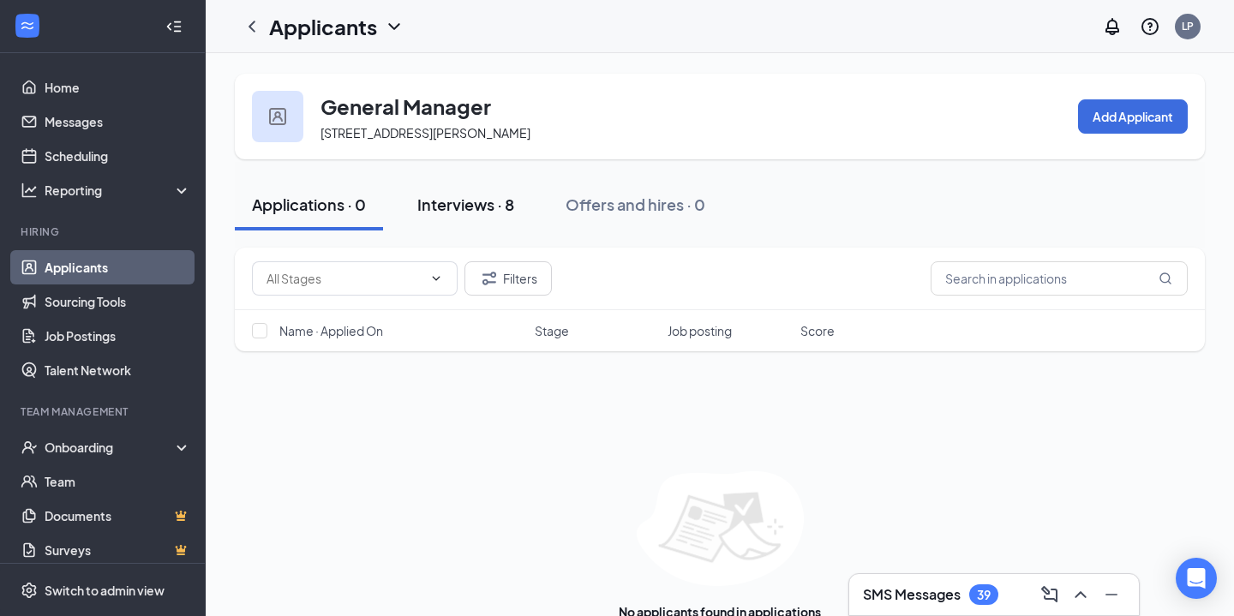
click at [477, 217] on button "Interviews · 8" at bounding box center [465, 204] width 131 height 51
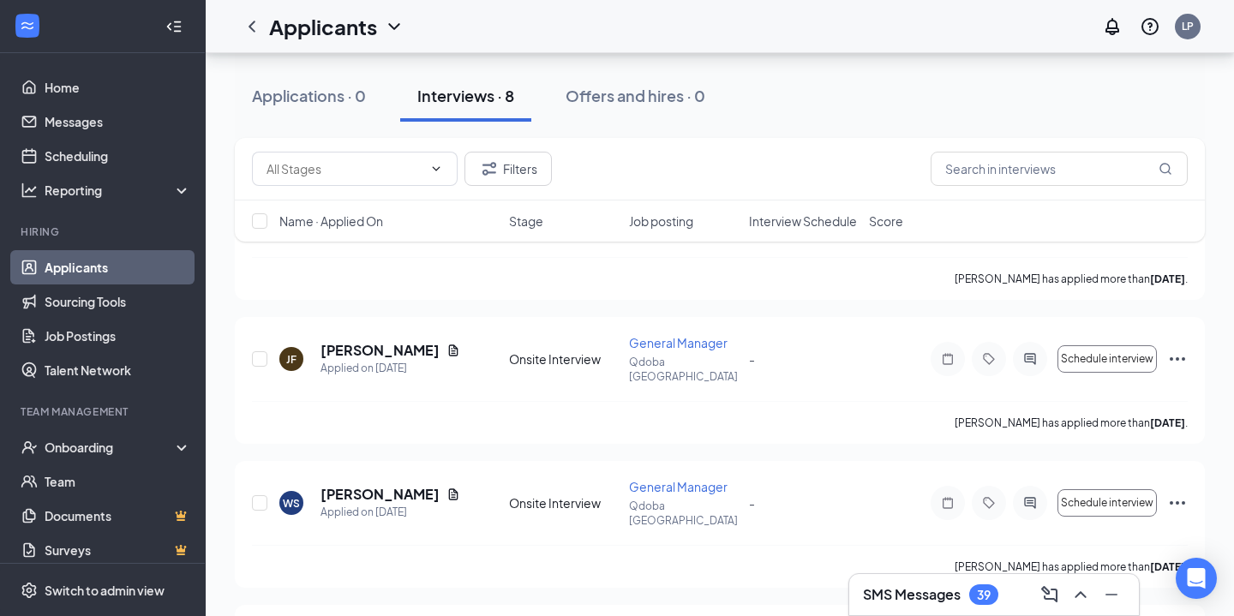
scroll to position [205, 0]
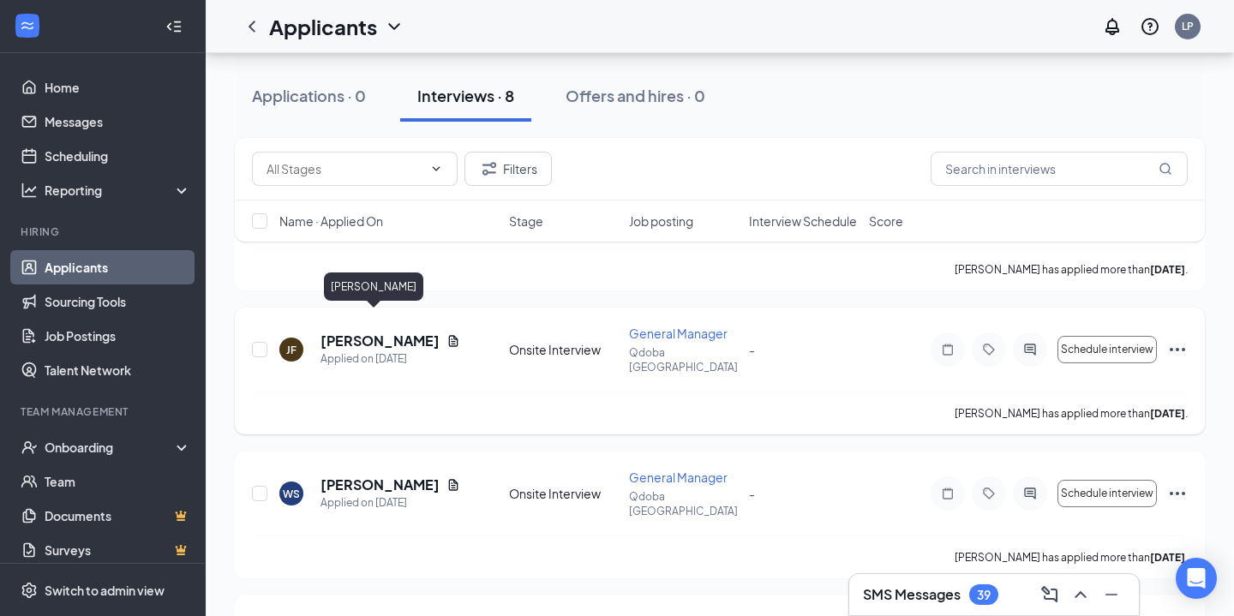
click at [377, 332] on h5 "[PERSON_NAME]" at bounding box center [379, 341] width 119 height 19
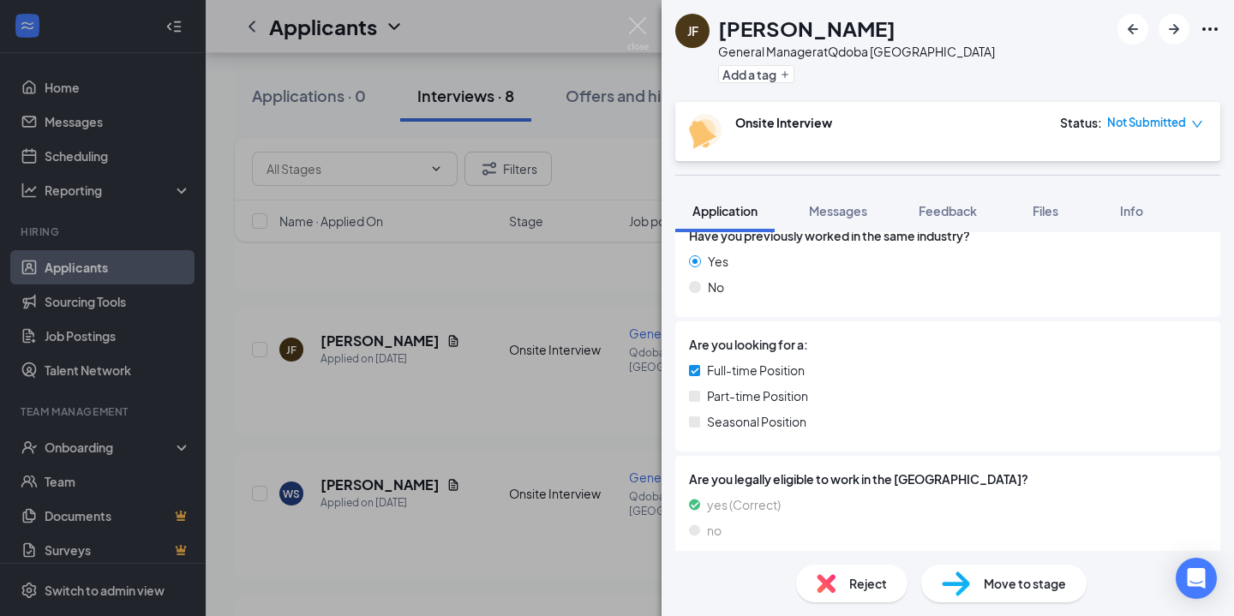
scroll to position [697, 0]
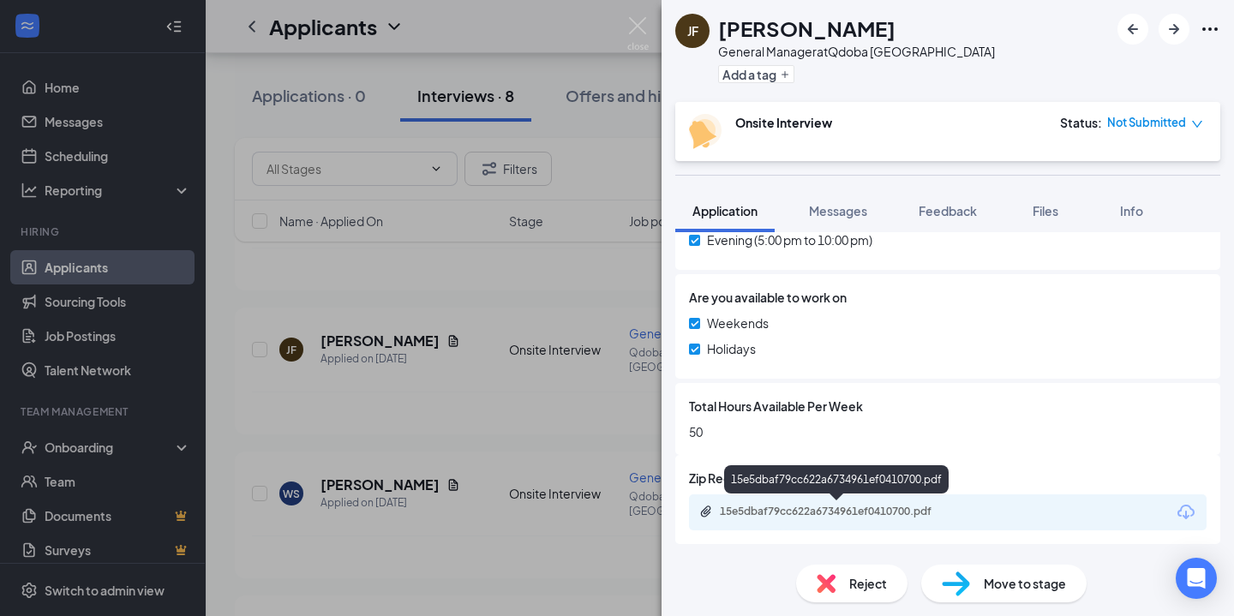
click at [817, 506] on div "15e5dbaf79cc622a6734961ef0410700.pdf" at bounding box center [840, 512] width 240 height 14
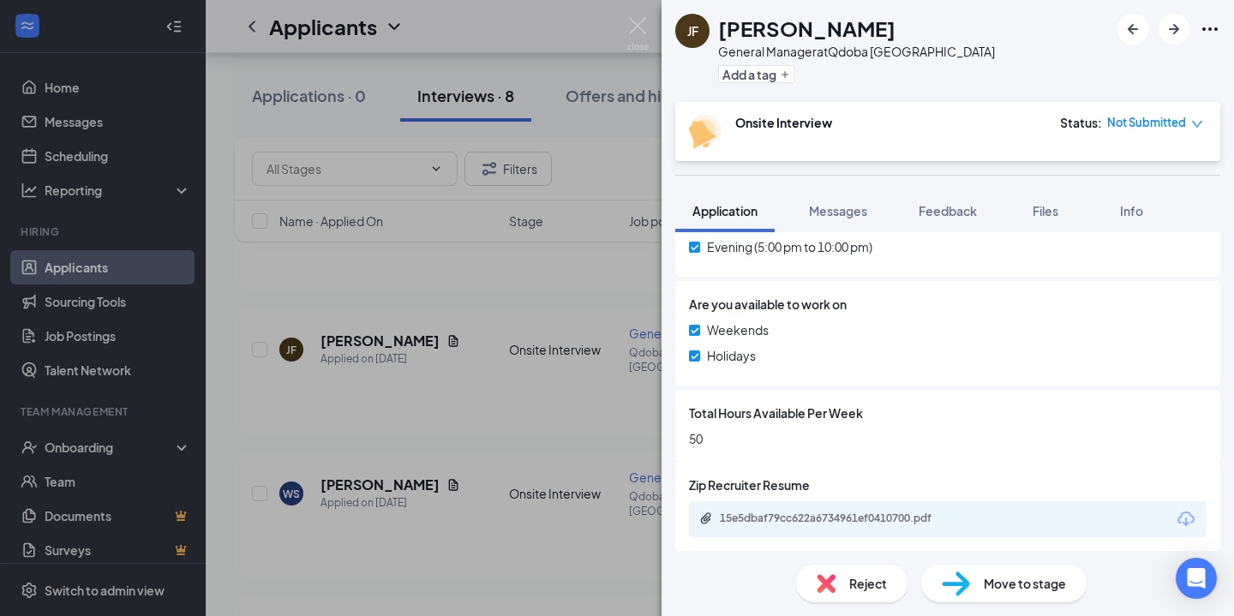
click at [470, 243] on div "JF Jessica Fye General Manager at Qdoba Canton Add a tag Onsite Interview Statu…" at bounding box center [617, 308] width 1234 height 616
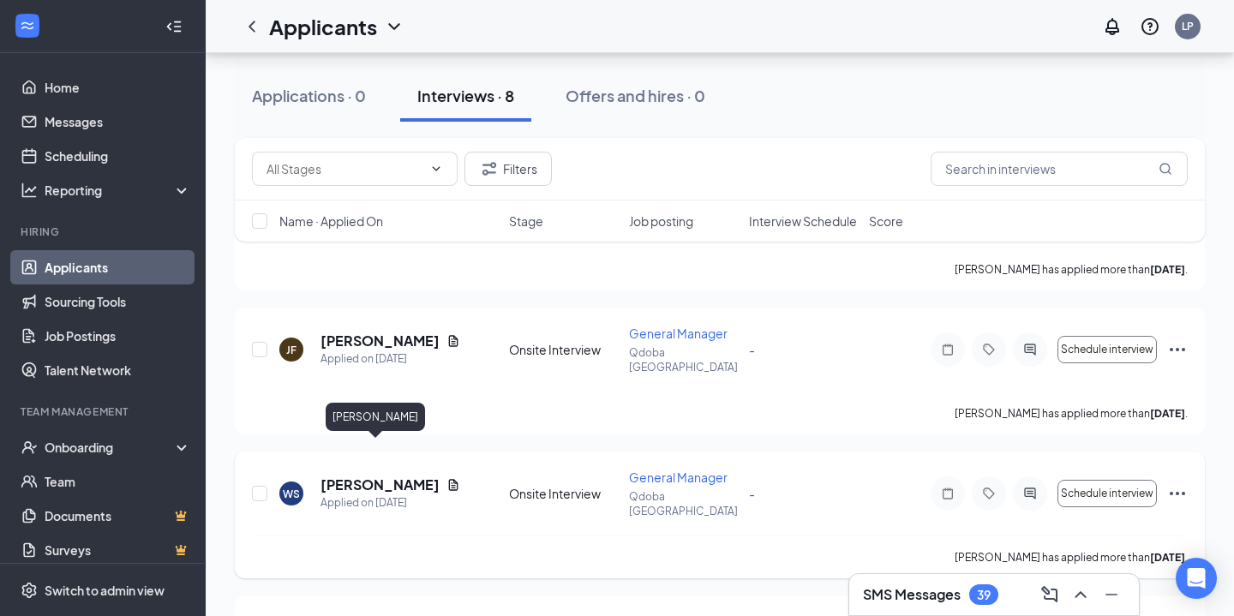
click at [380, 476] on h5 "[PERSON_NAME]" at bounding box center [379, 485] width 119 height 19
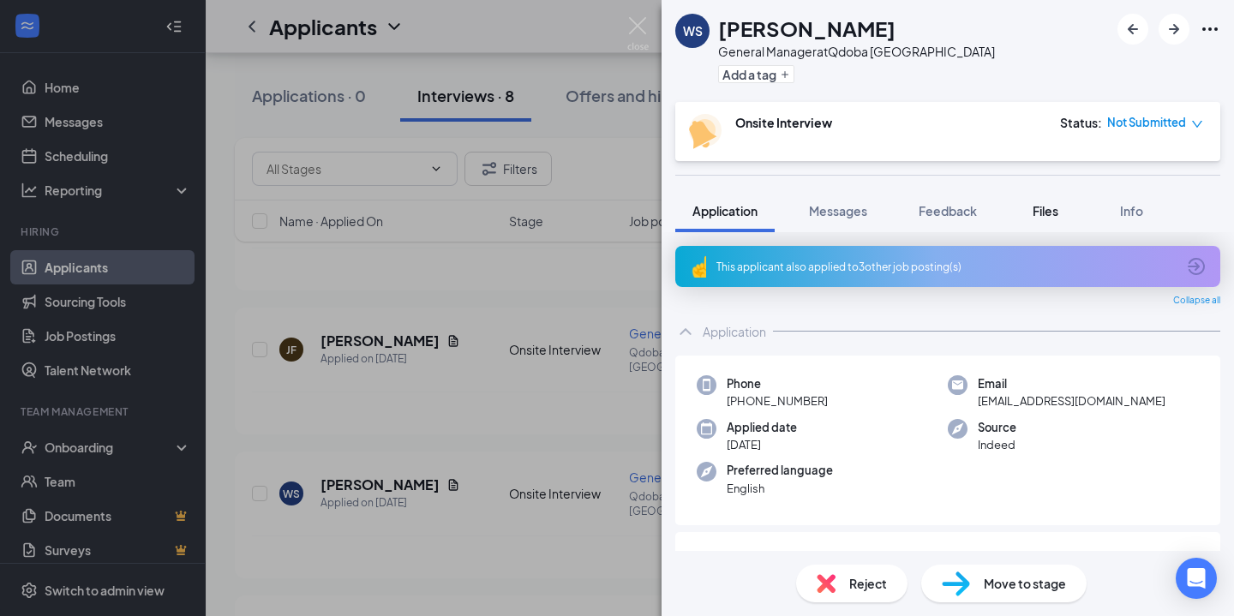
click at [1022, 210] on button "Files" at bounding box center [1045, 210] width 69 height 43
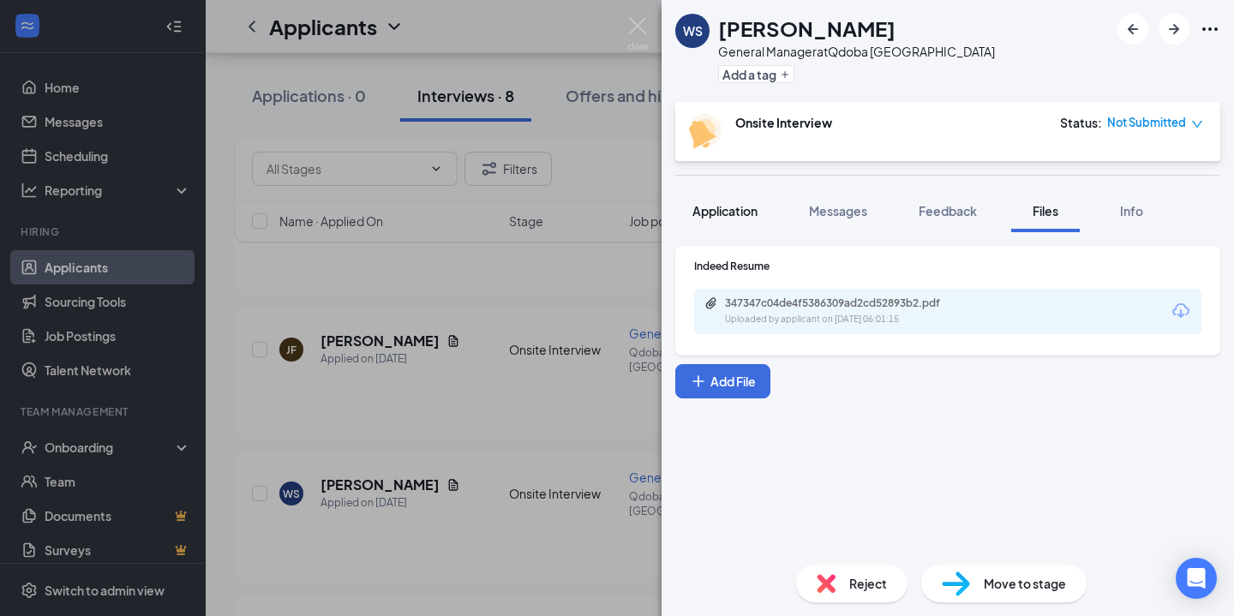
click at [725, 218] on div "Application" at bounding box center [724, 210] width 65 height 17
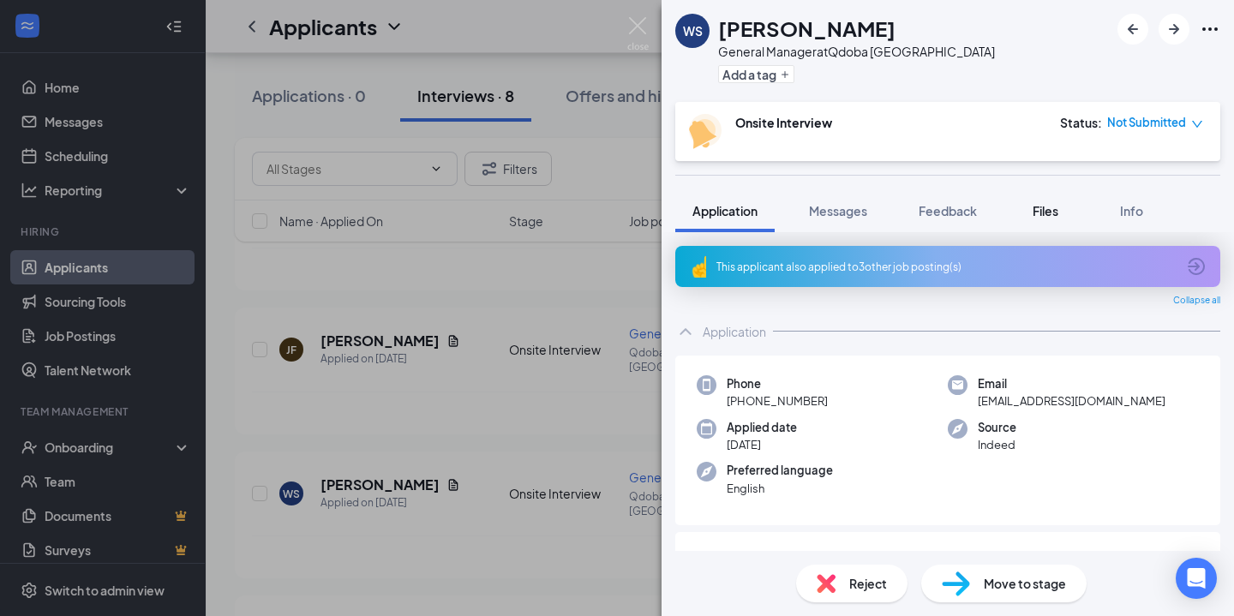
click at [1039, 213] on span "Files" at bounding box center [1045, 210] width 26 height 15
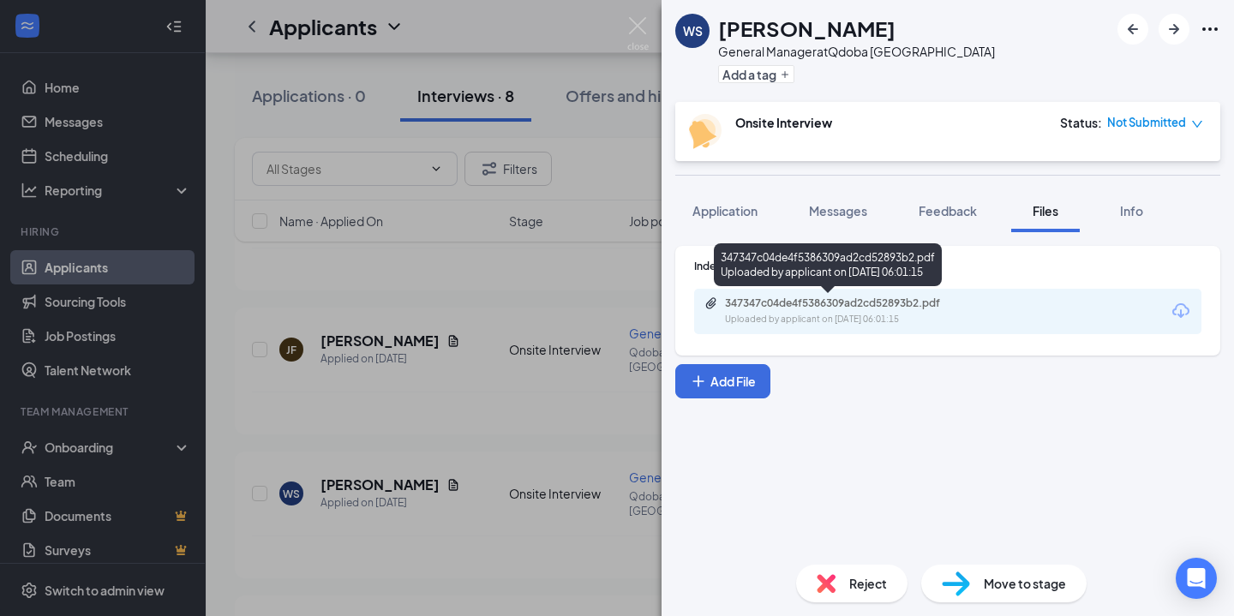
click at [877, 314] on div "Uploaded by applicant on Sep 27, 2025 at 06:01:15" at bounding box center [853, 320] width 257 height 14
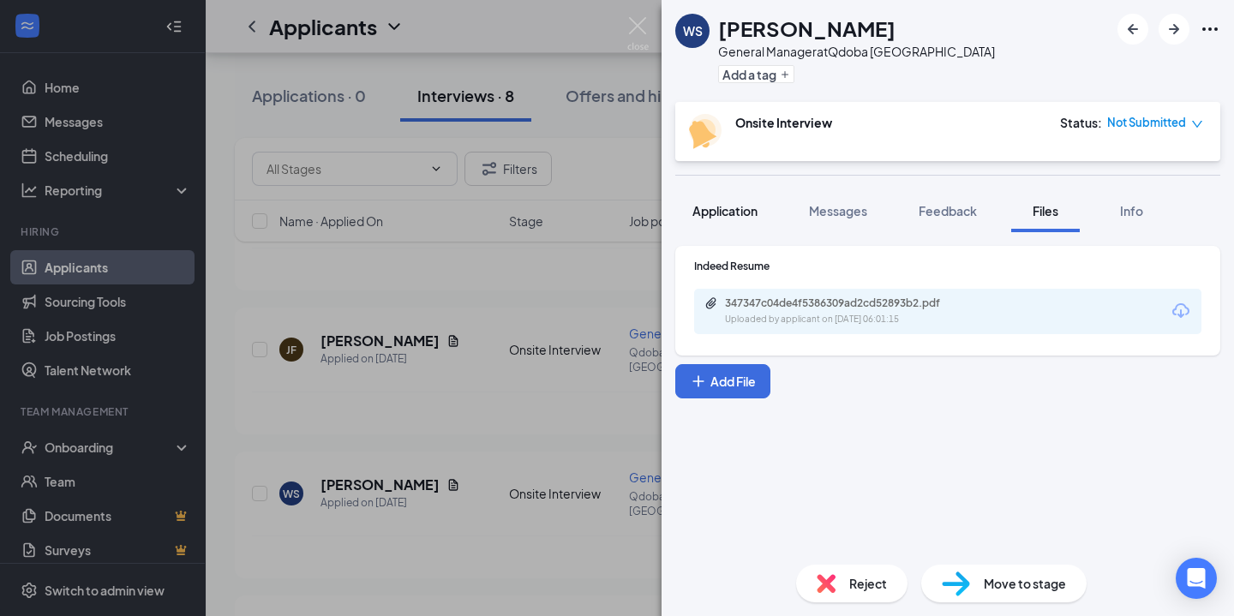
click at [730, 211] on span "Application" at bounding box center [724, 210] width 65 height 15
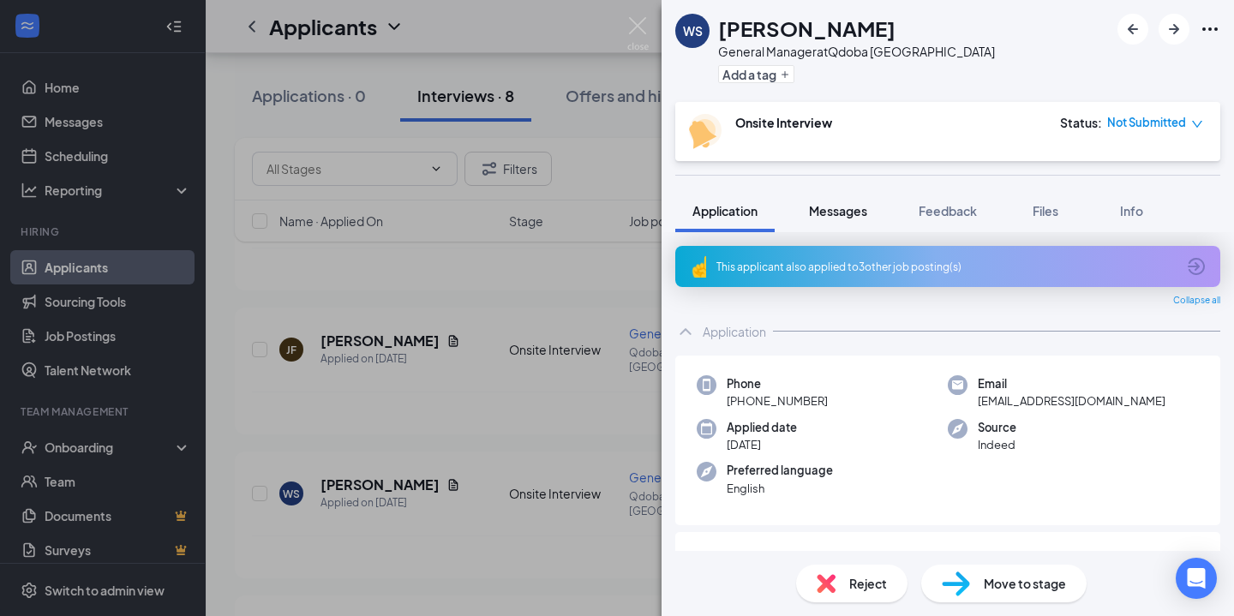
click at [817, 222] on button "Messages" at bounding box center [838, 210] width 93 height 43
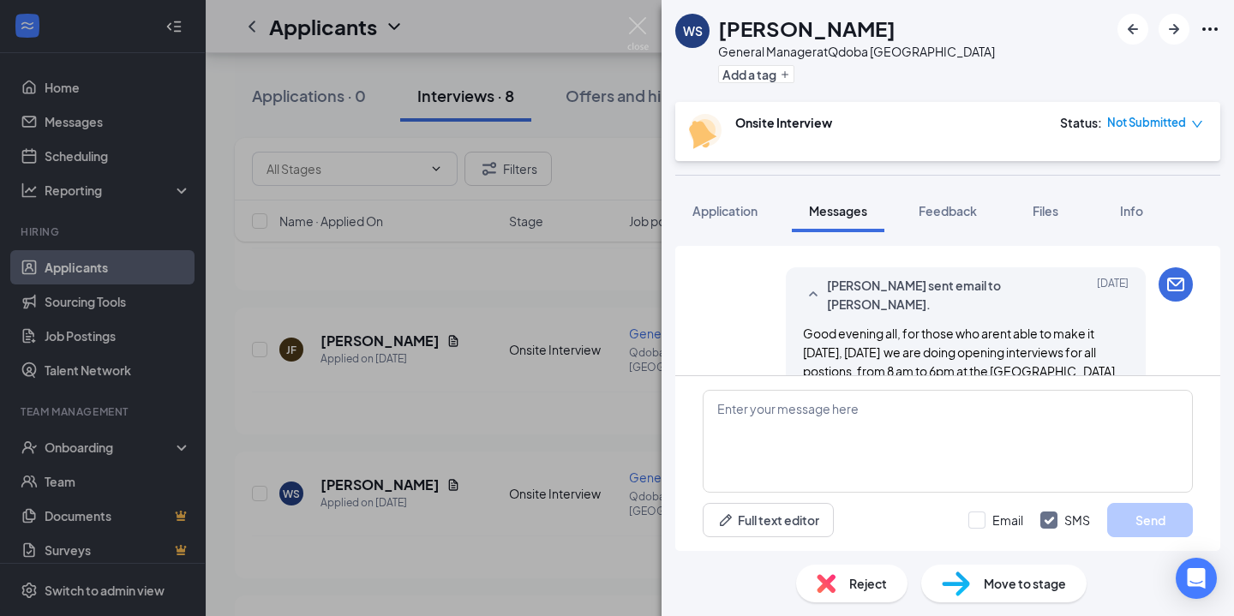
scroll to position [769, 0]
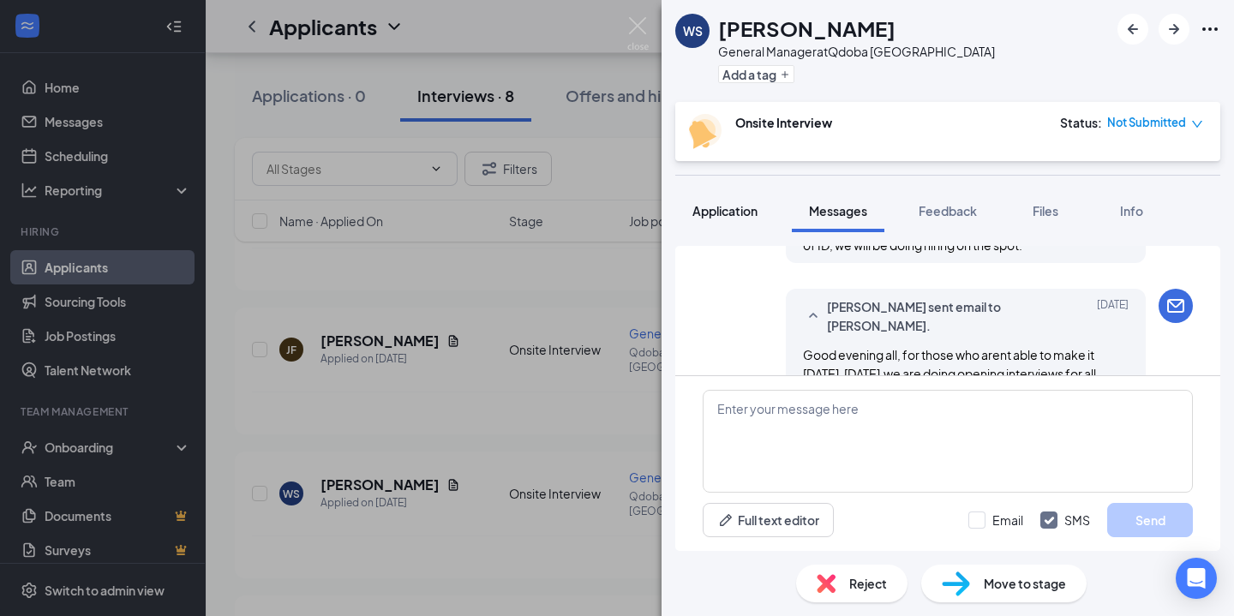
click at [716, 209] on span "Application" at bounding box center [724, 210] width 65 height 15
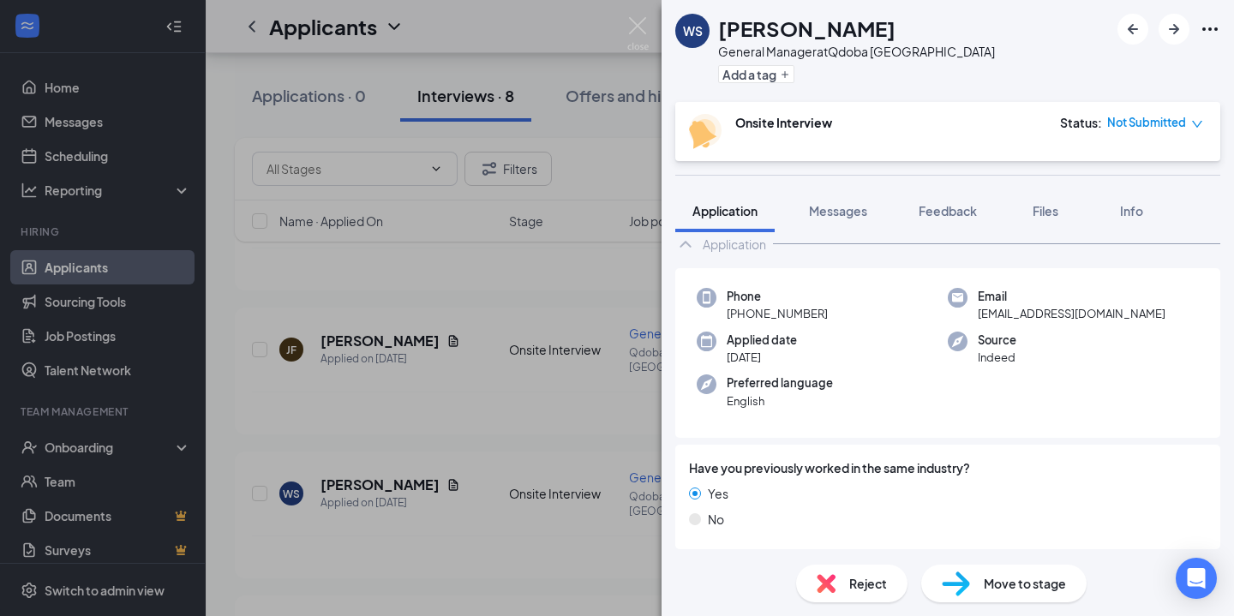
scroll to position [88, 0]
drag, startPoint x: 1092, startPoint y: 315, endPoint x: 976, endPoint y: 314, distance: 116.5
click at [976, 314] on div "Email wstitt40@gmail.com" at bounding box center [1073, 304] width 251 height 35
copy span "wstitt40@gmail.com"
click at [487, 410] on div "WS Wesley Stitt General Manager at Qdoba Canton Add a tag Onsite Interview Stat…" at bounding box center [617, 308] width 1234 height 616
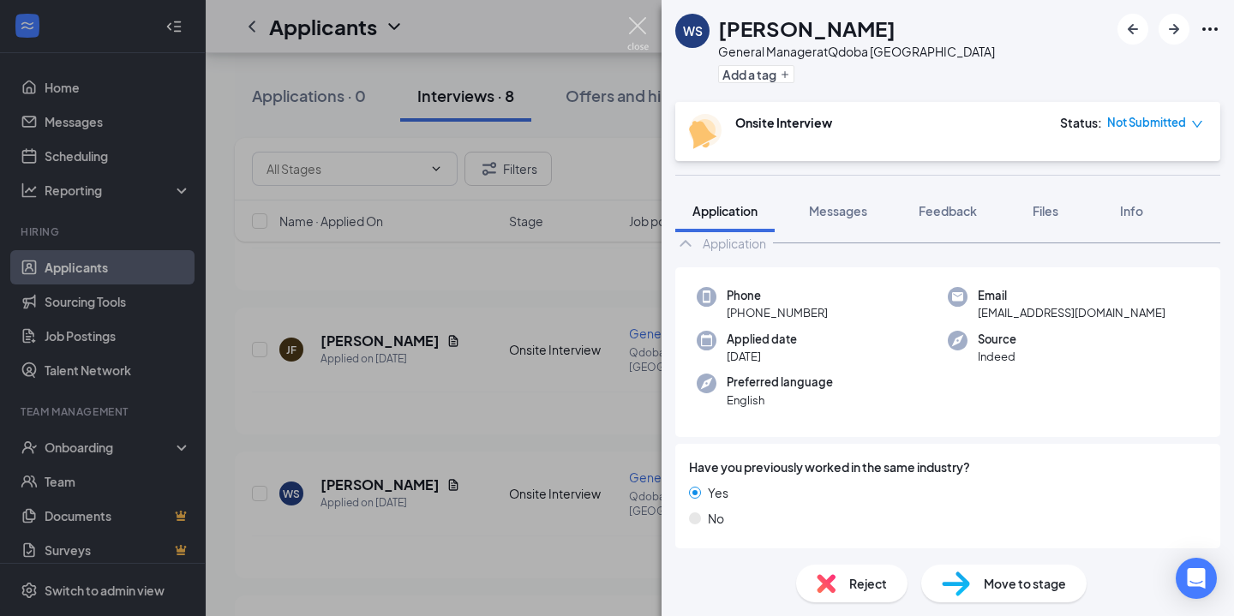
click at [638, 24] on img at bounding box center [637, 33] width 21 height 33
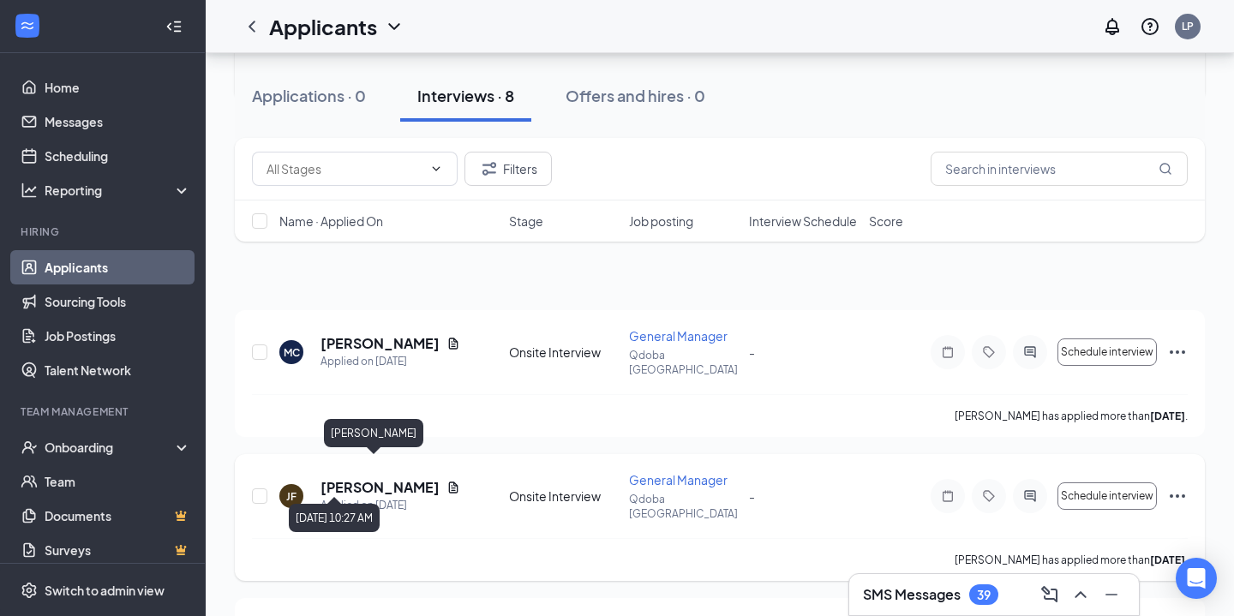
scroll to position [15, 0]
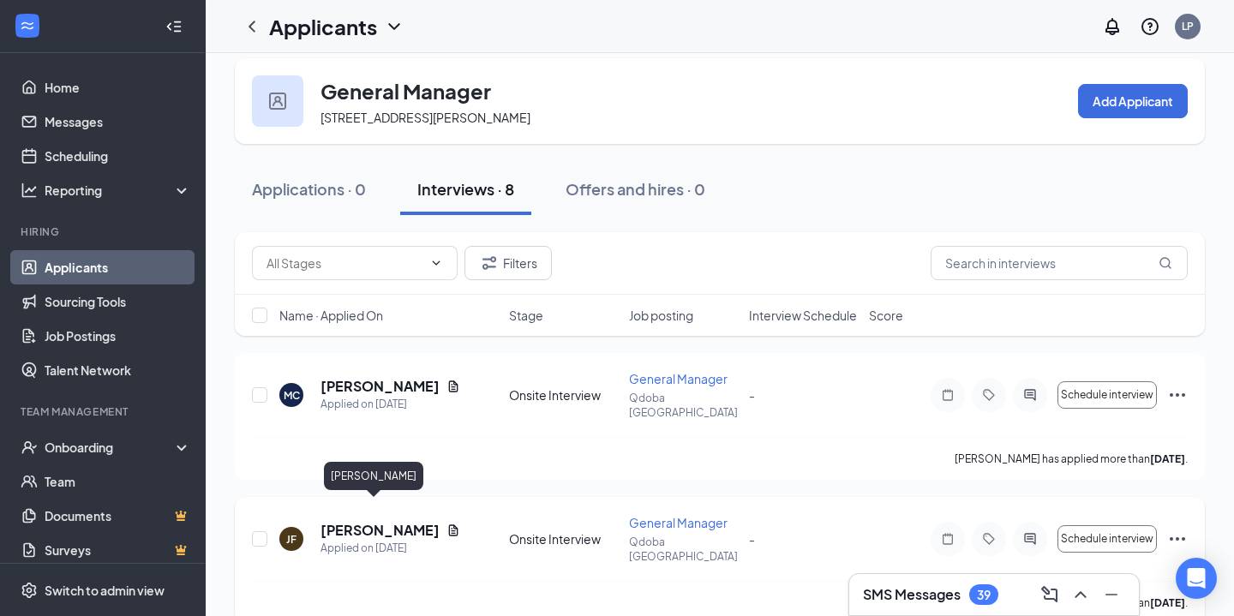
click at [365, 521] on h5 "[PERSON_NAME]" at bounding box center [379, 530] width 119 height 19
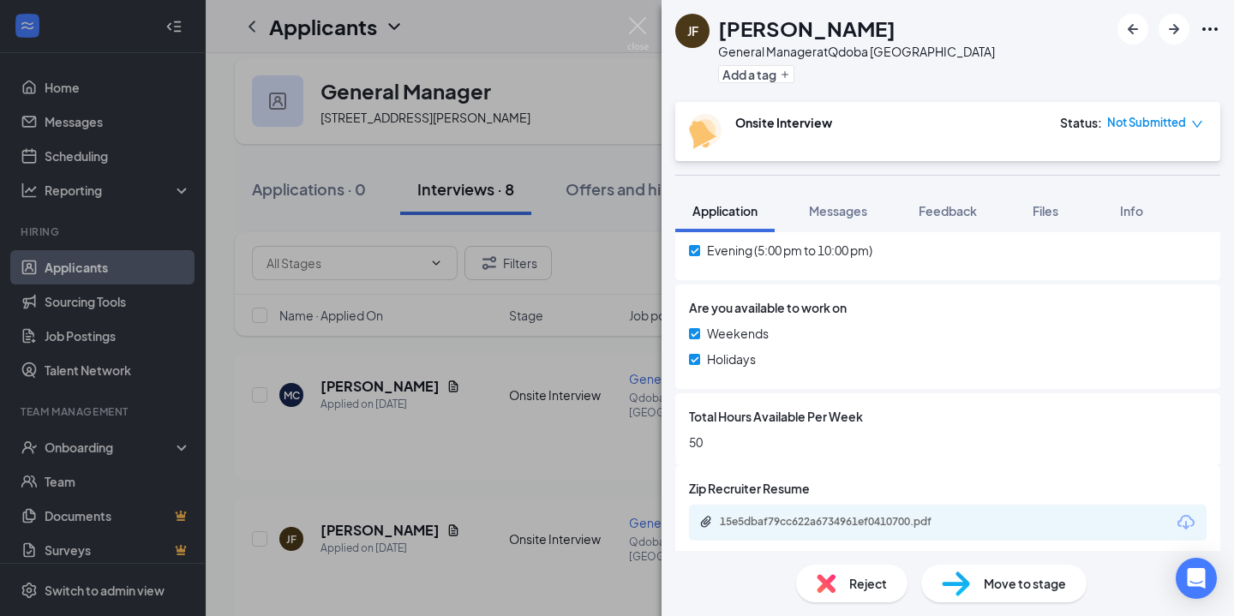
scroll to position [689, 0]
click at [841, 532] on div "15e5dbaf79cc622a6734961ef0410700.pdf" at bounding box center [948, 520] width 518 height 36
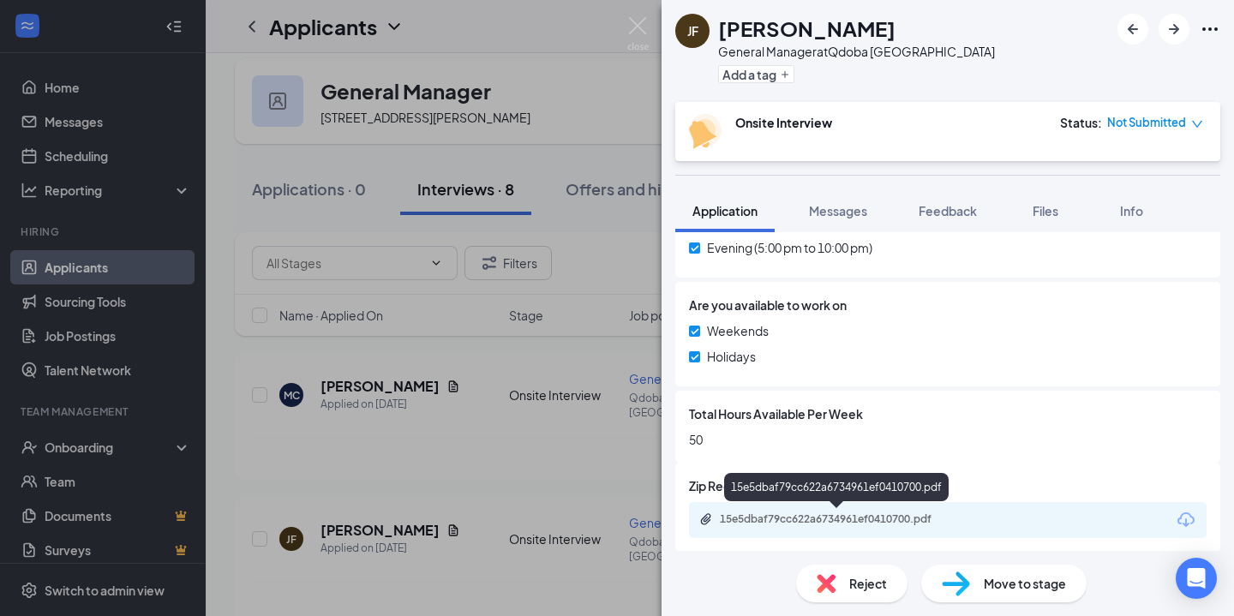
click at [843, 518] on div "15e5dbaf79cc622a6734961ef0410700.pdf" at bounding box center [840, 519] width 240 height 14
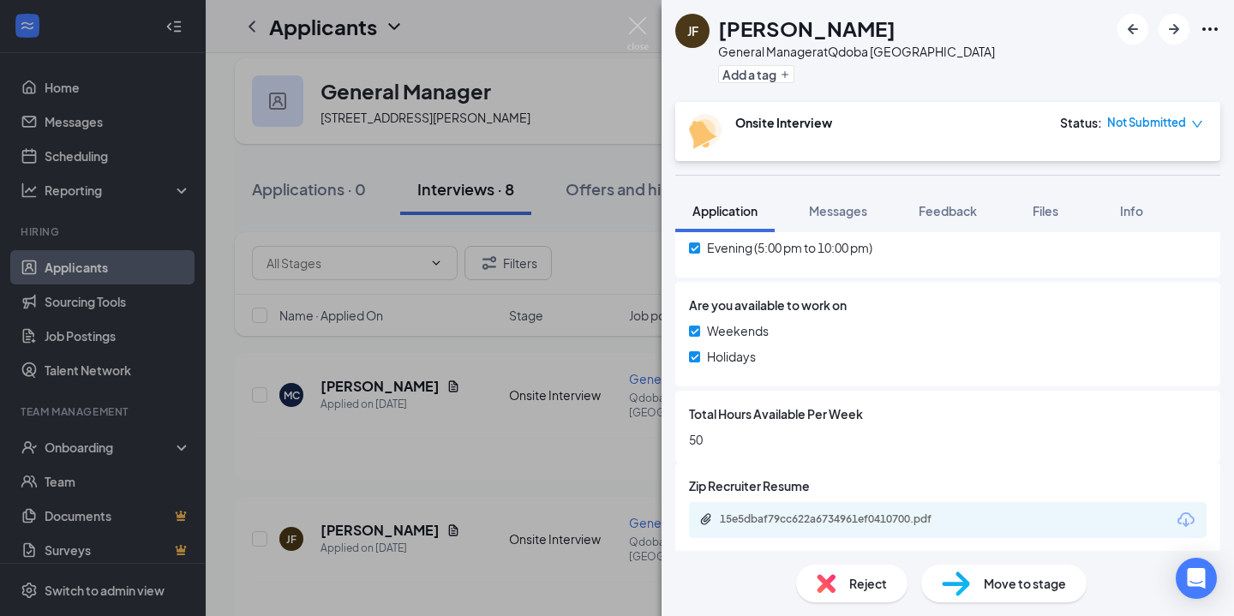
click at [465, 354] on div "JF Jessica Fye General Manager at Qdoba Canton Add a tag Onsite Interview Statu…" at bounding box center [617, 308] width 1234 height 616
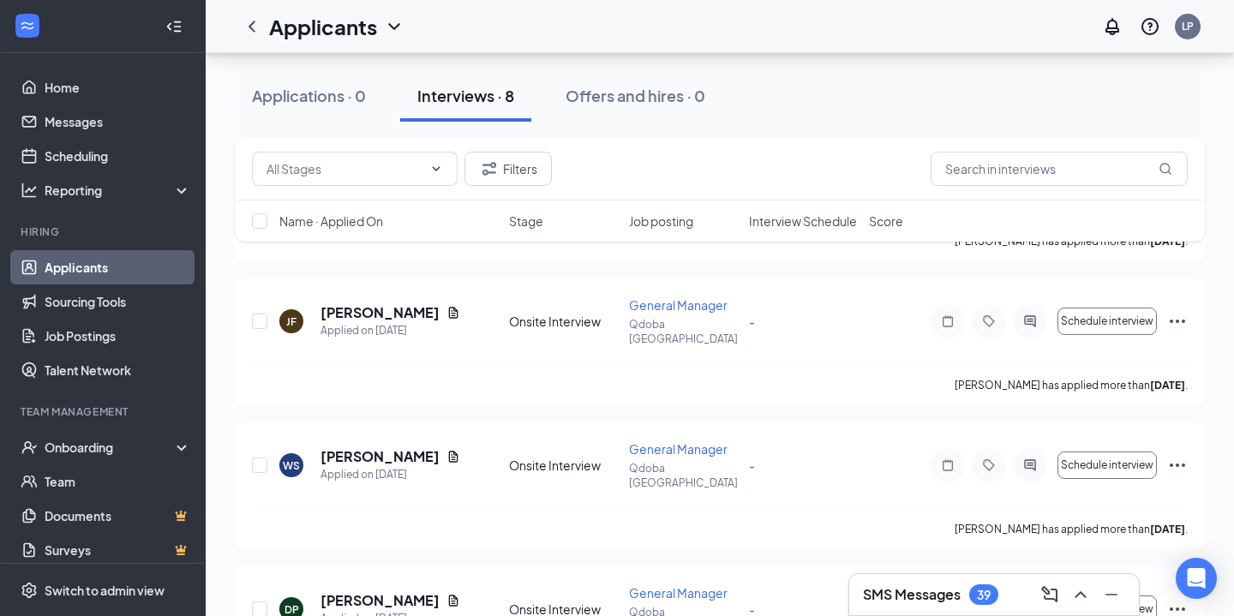
scroll to position [348, 0]
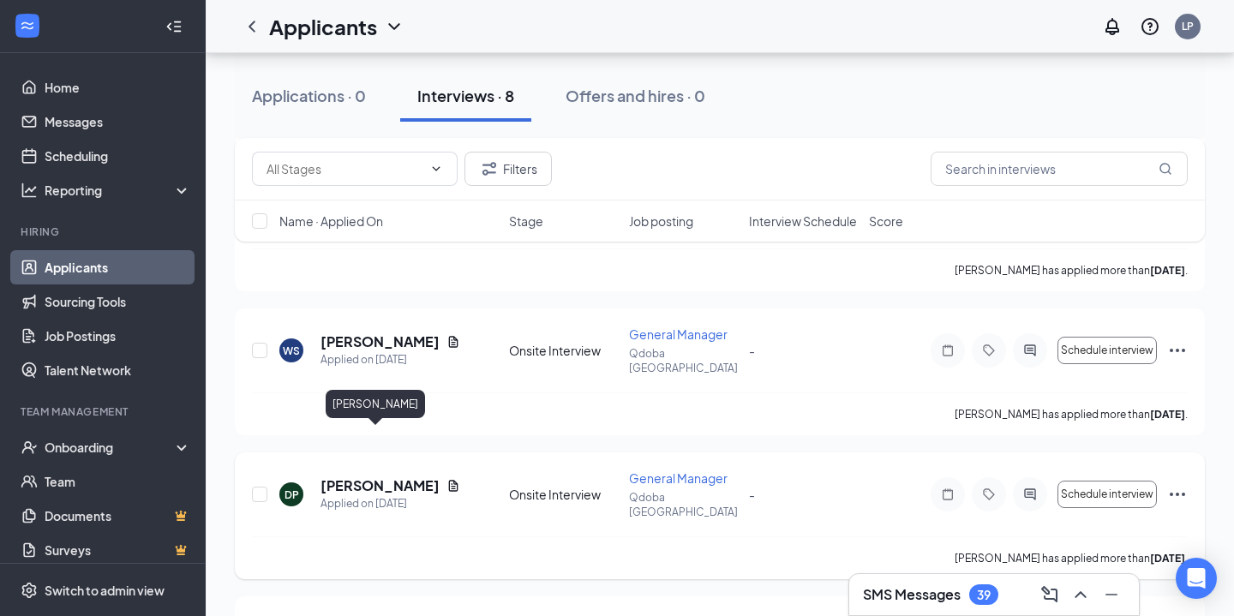
click at [374, 476] on h5 "[PERSON_NAME]" at bounding box center [379, 485] width 119 height 19
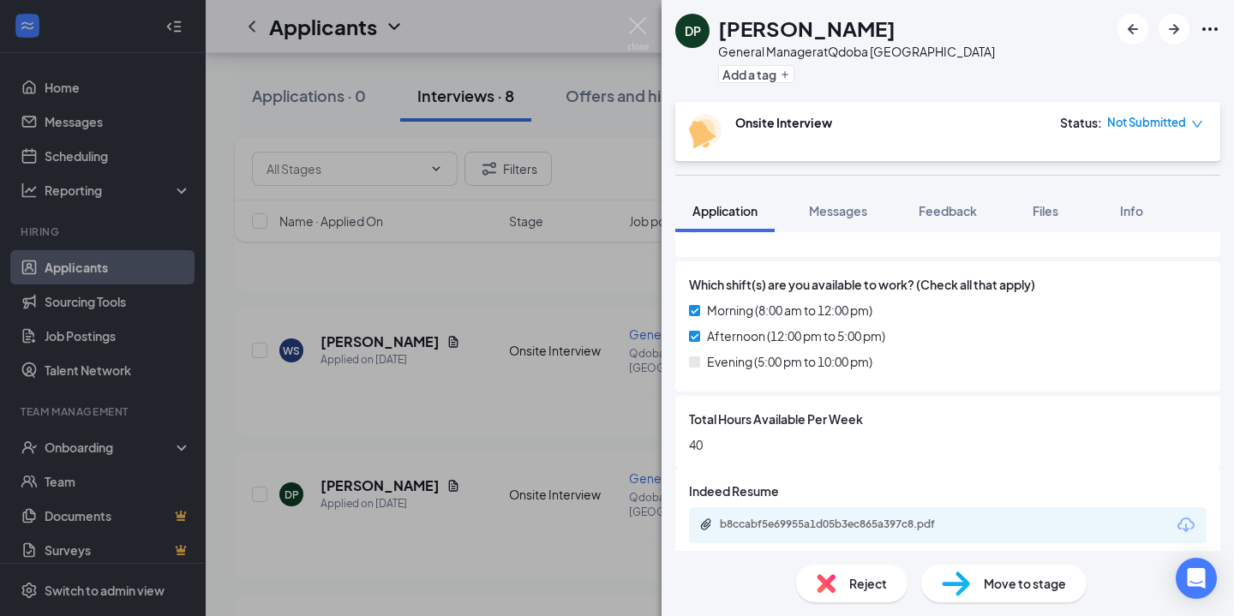
scroll to position [588, 0]
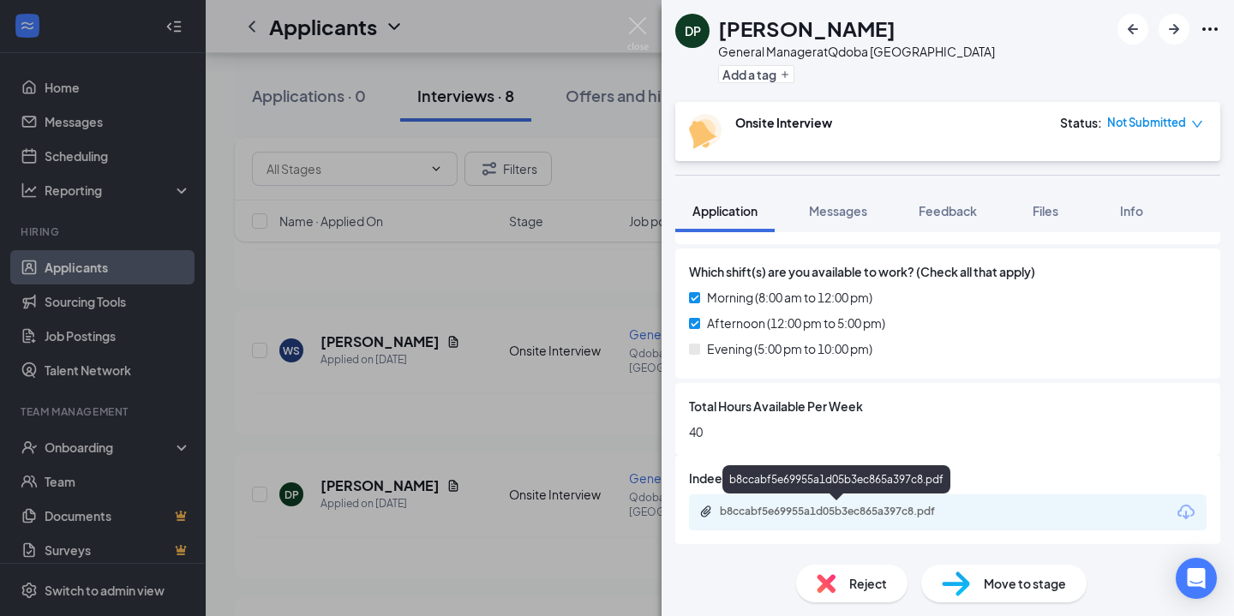
click at [815, 520] on div "b8ccabf5e69955a1d05b3ec865a397c8.pdf" at bounding box center [838, 513] width 278 height 16
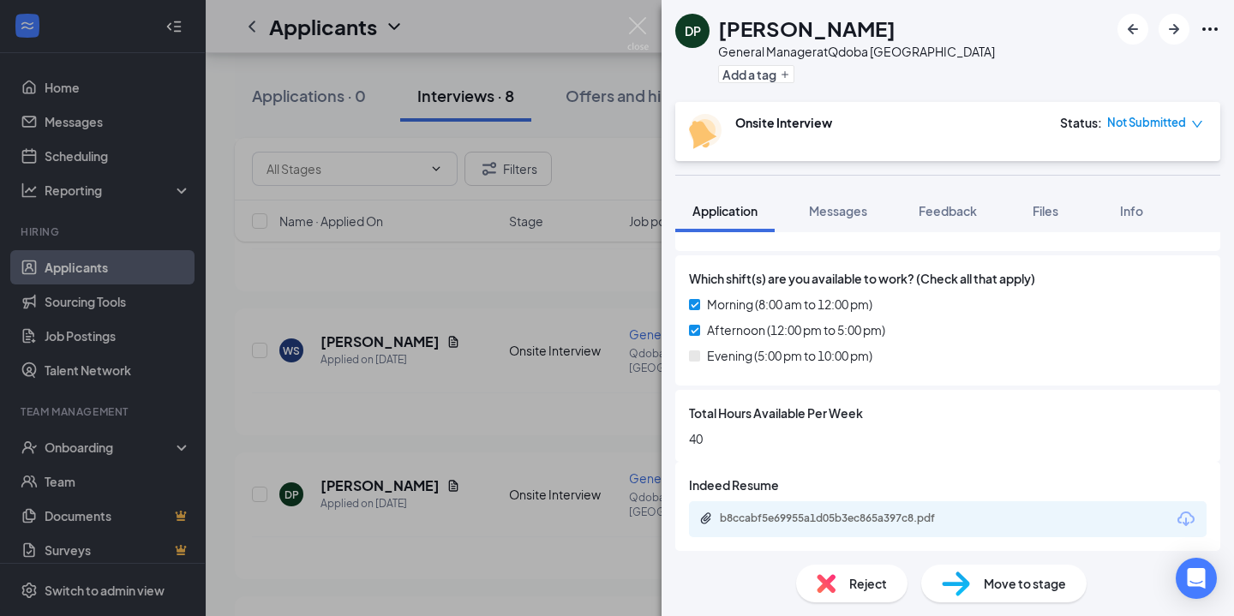
click at [474, 403] on div "DP Dawn Porter General Manager at Qdoba Canton Add a tag Onsite Interview Statu…" at bounding box center [617, 308] width 1234 height 616
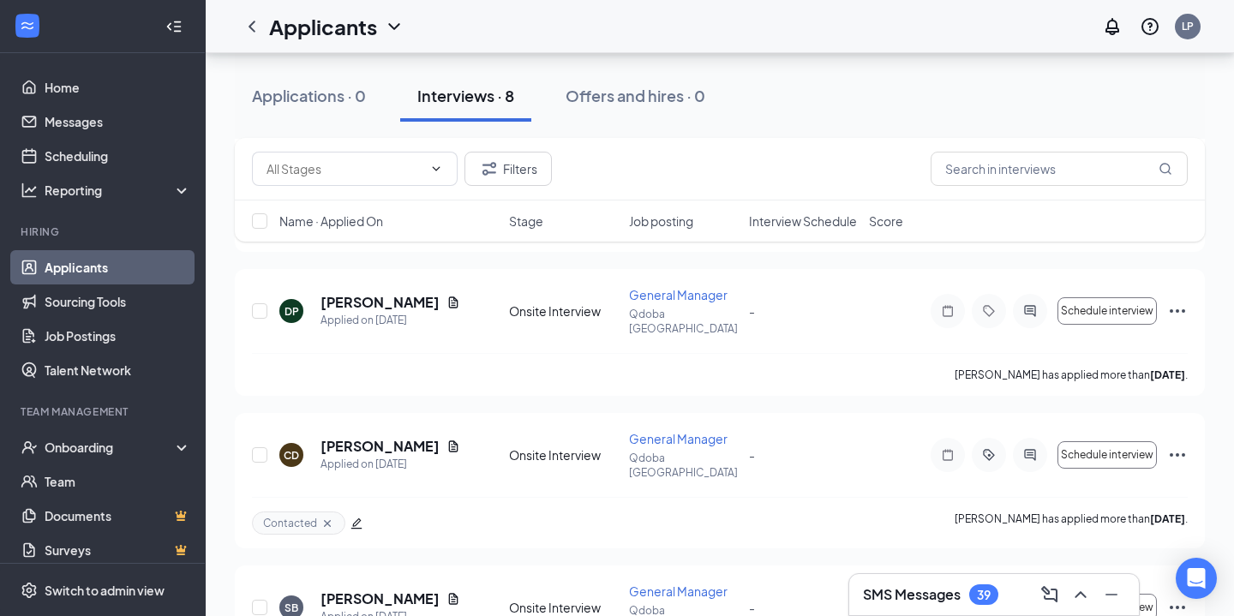
scroll to position [553, 0]
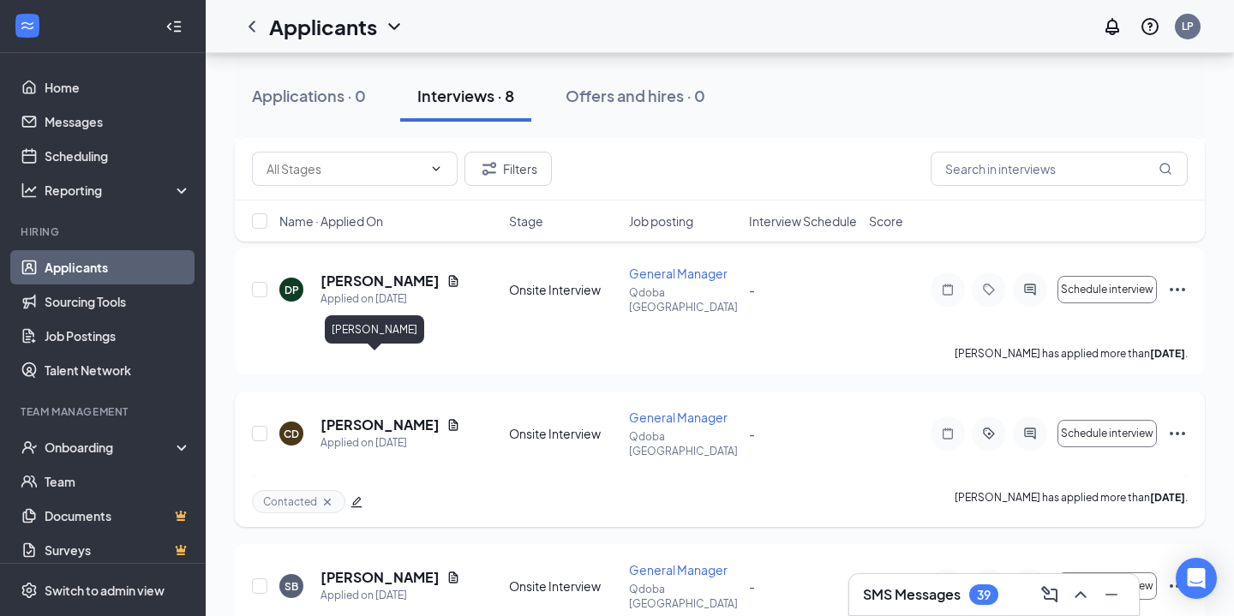
click at [383, 416] on h5 "[PERSON_NAME]" at bounding box center [379, 425] width 119 height 19
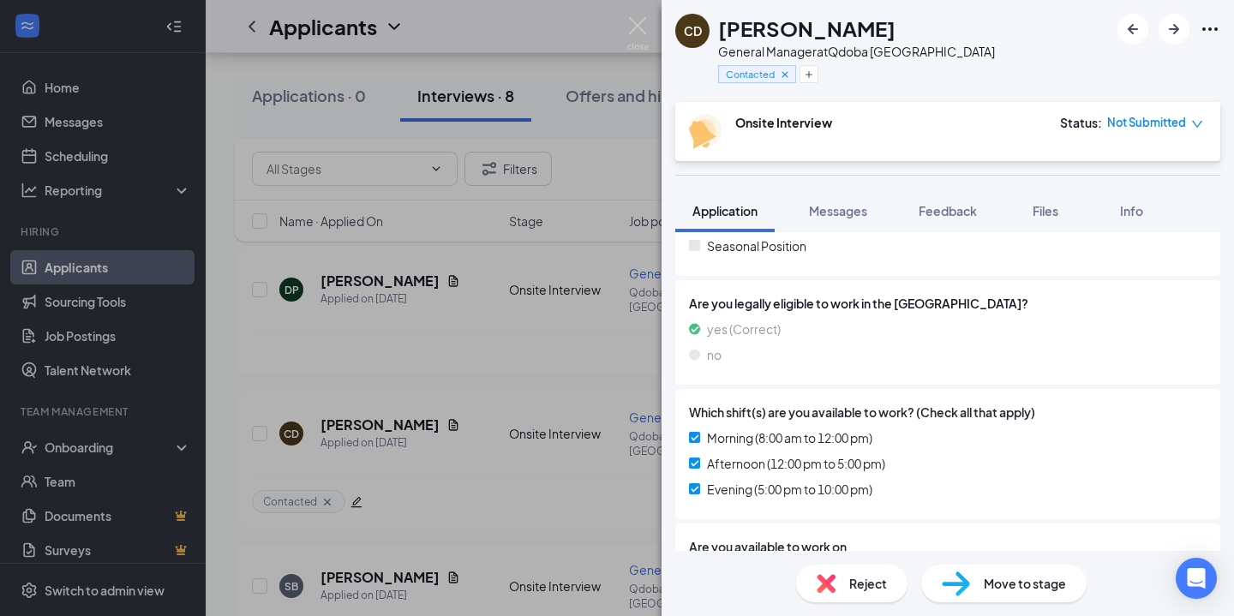
scroll to position [745, 0]
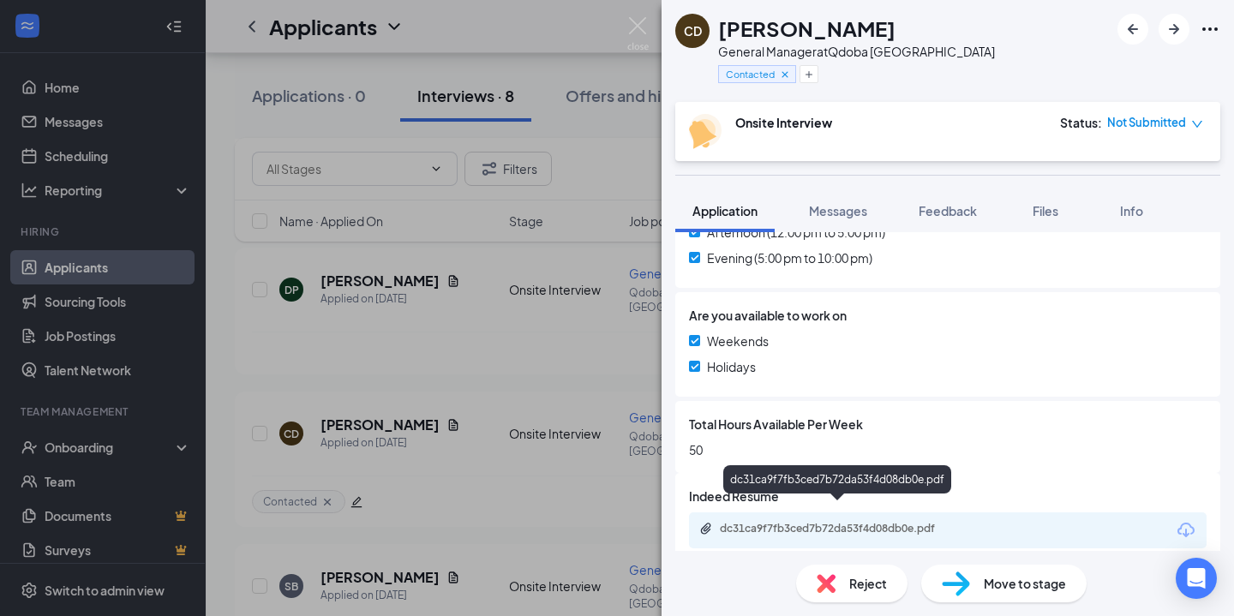
click at [856, 522] on div "dc31ca9f7fb3ced7b72da53f4d08db0e.pdf" at bounding box center [840, 529] width 240 height 14
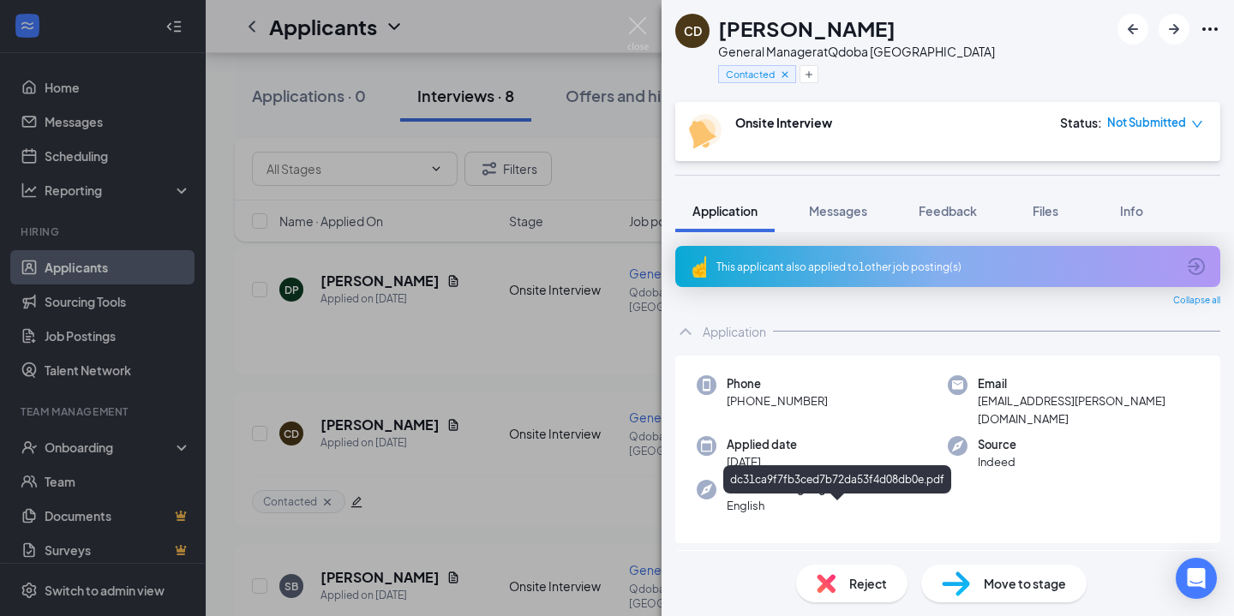
scroll to position [553, 0]
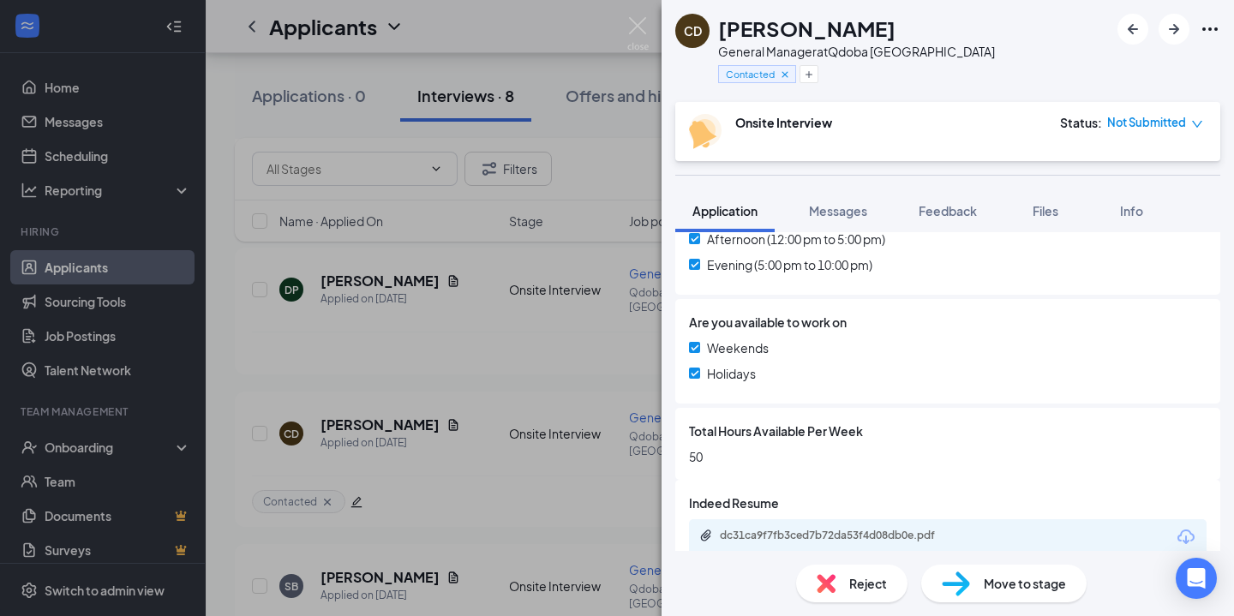
click at [544, 302] on div "CD [PERSON_NAME] General Manager at [GEOGRAPHIC_DATA] Canton Contacted Onsite I…" at bounding box center [617, 308] width 1234 height 616
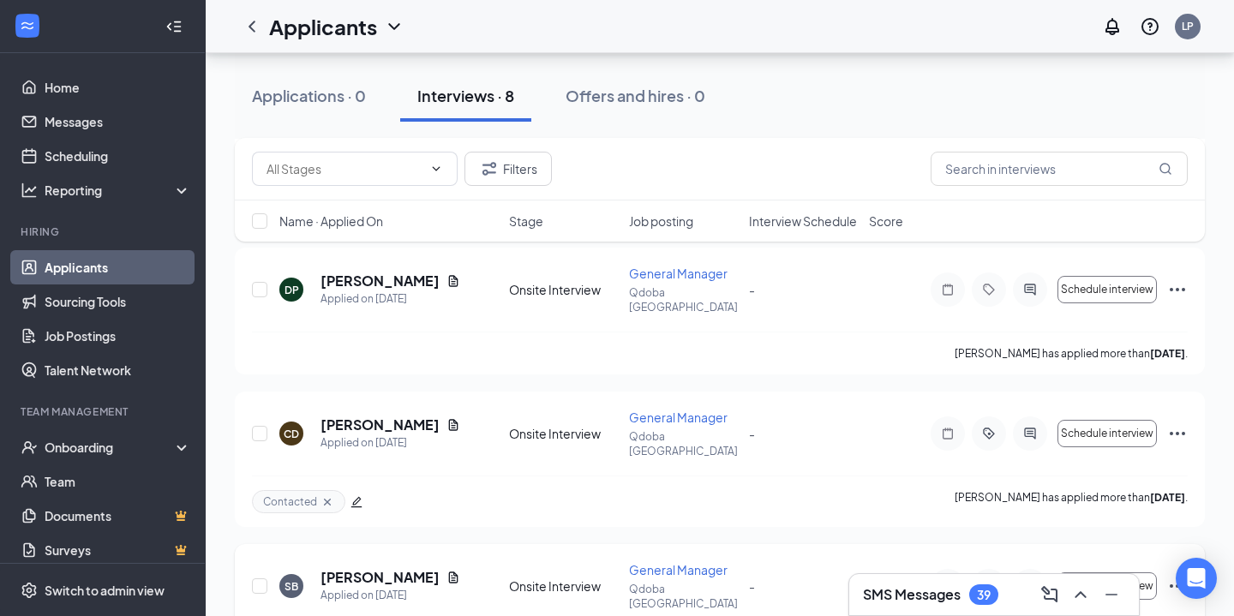
scroll to position [675, 0]
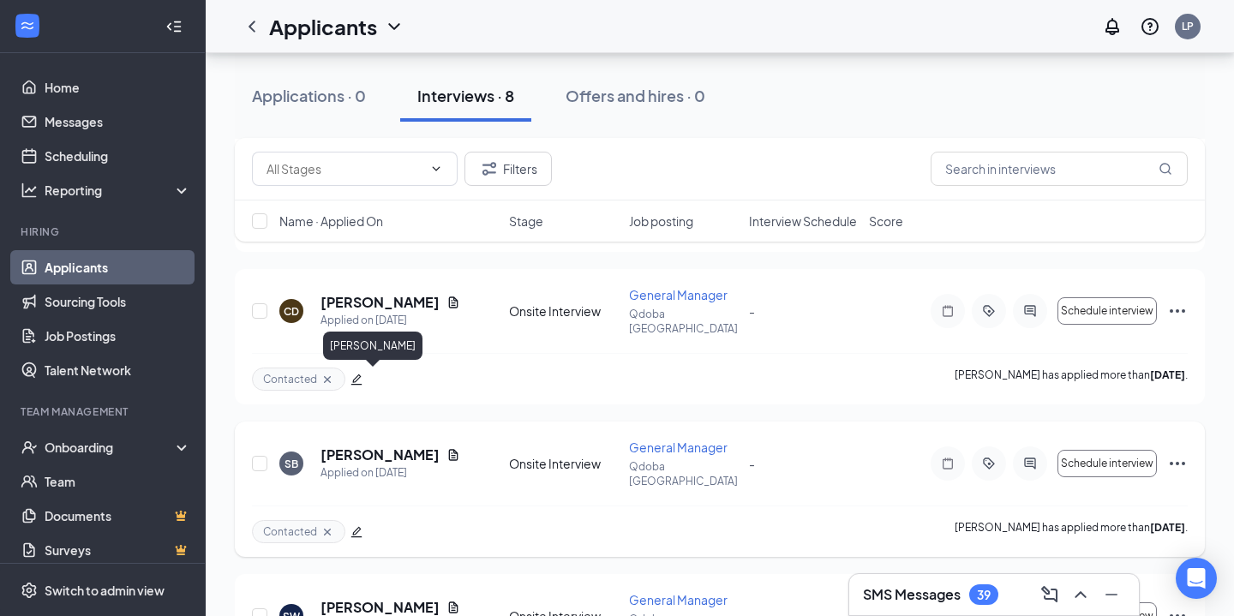
click at [333, 446] on h5 "[PERSON_NAME]" at bounding box center [379, 455] width 119 height 19
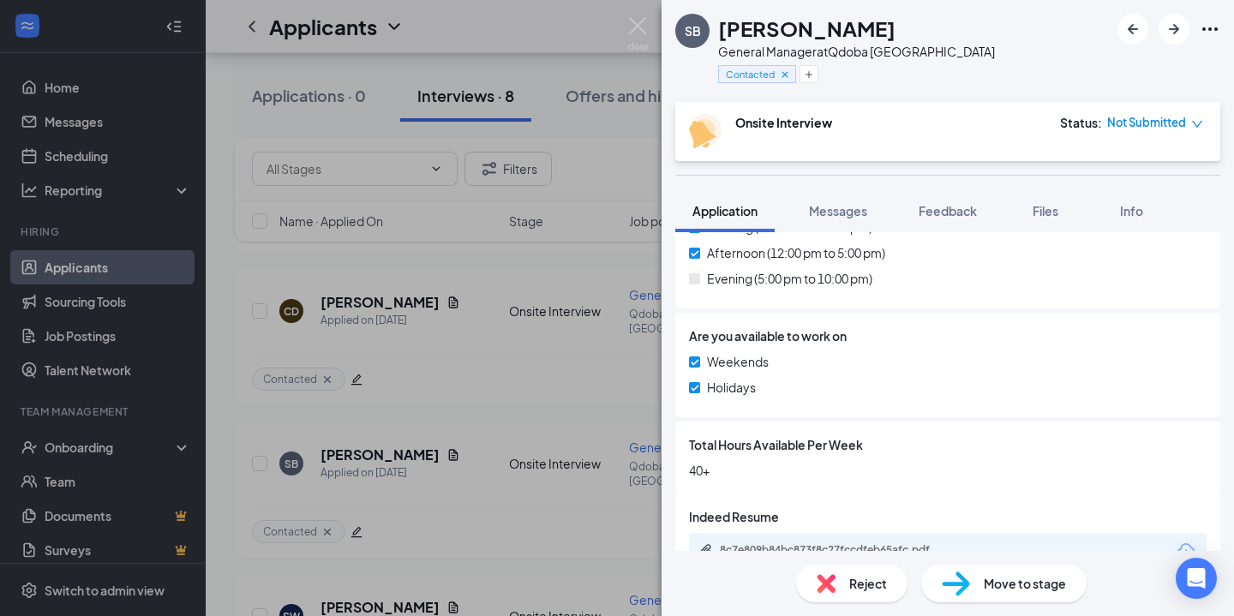
scroll to position [670, 0]
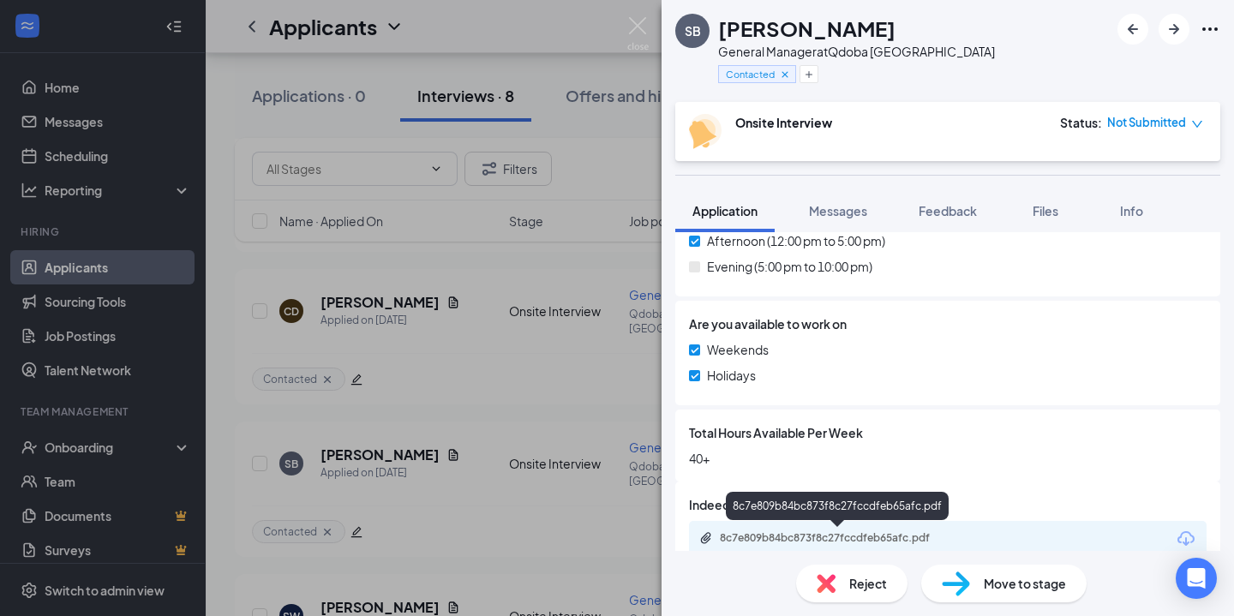
click at [859, 533] on div "8c7e809b84bc873f8c27fccdfeb65afc.pdf" at bounding box center [840, 538] width 240 height 14
click at [434, 428] on div "SB [PERSON_NAME] General Manager at [GEOGRAPHIC_DATA] Contacted Onsite Intervie…" at bounding box center [617, 308] width 1234 height 616
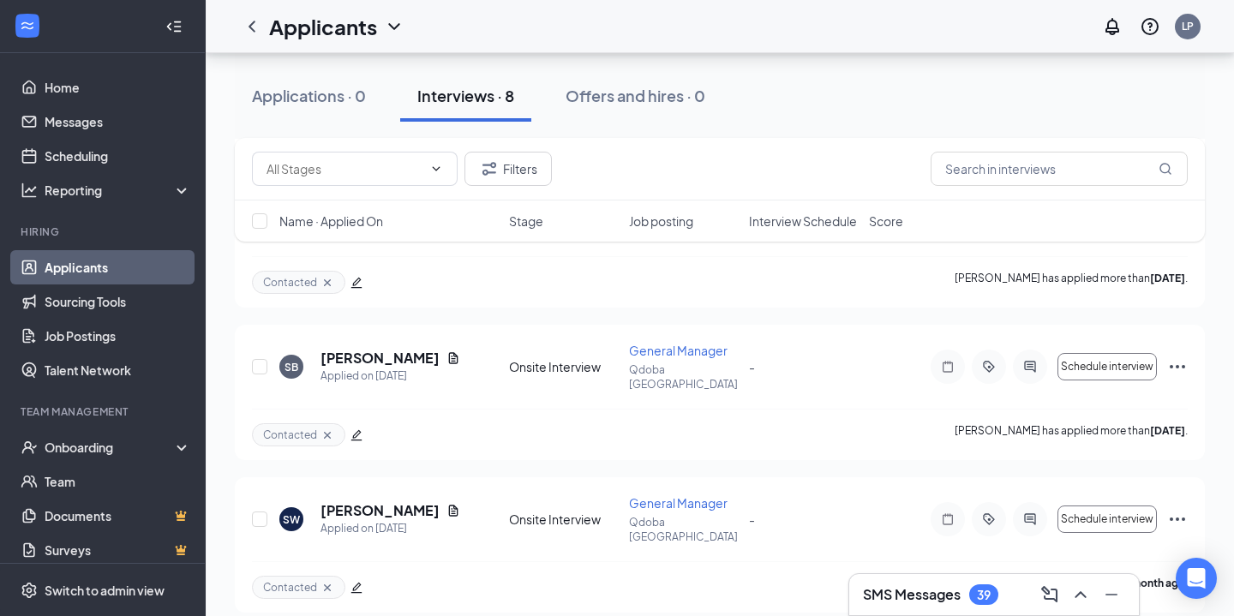
scroll to position [832, 0]
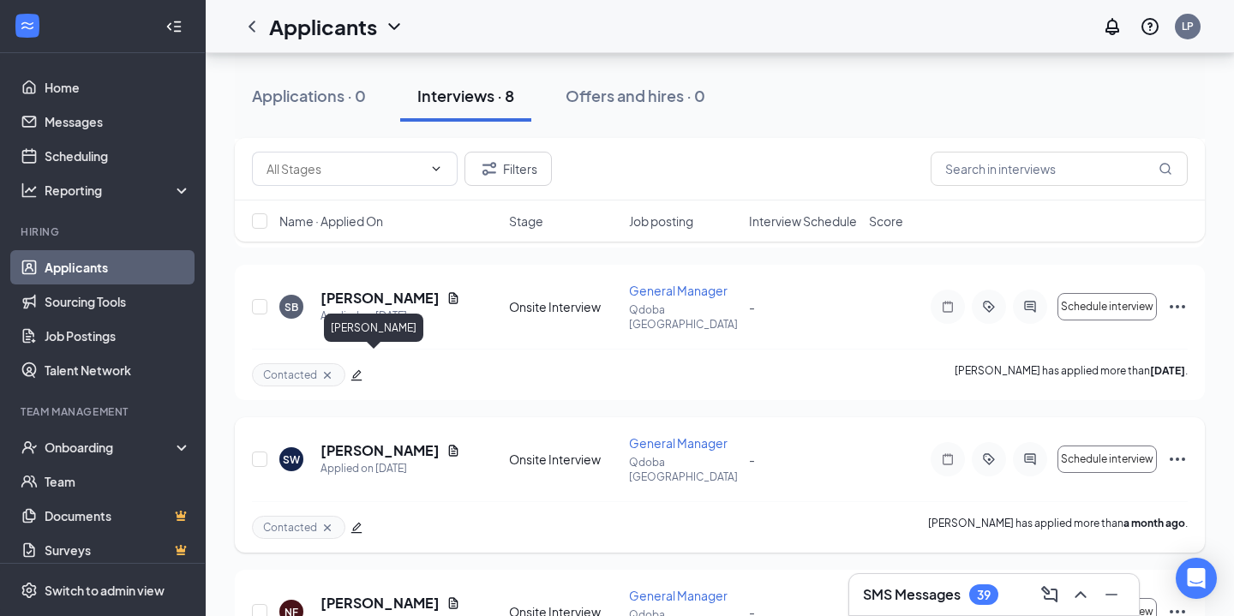
click at [346, 441] on h5 "[PERSON_NAME]" at bounding box center [379, 450] width 119 height 19
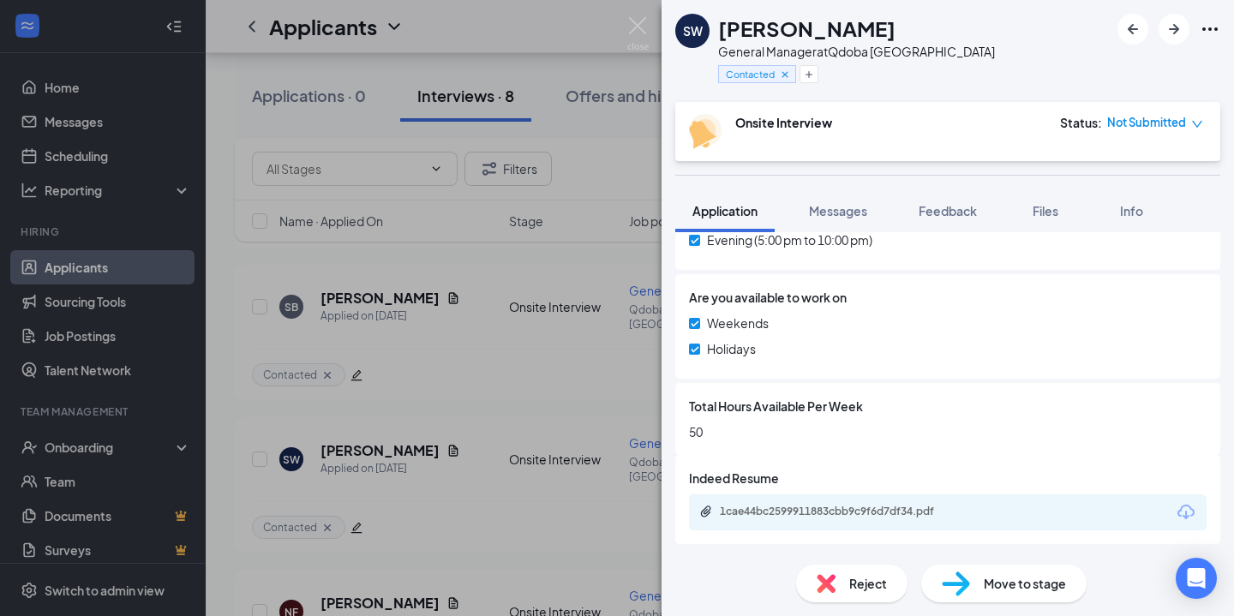
scroll to position [695, 0]
click at [795, 521] on div "1cae44bc2599911883cbb9c9f6d7df34.pdf" at bounding box center [838, 514] width 278 height 16
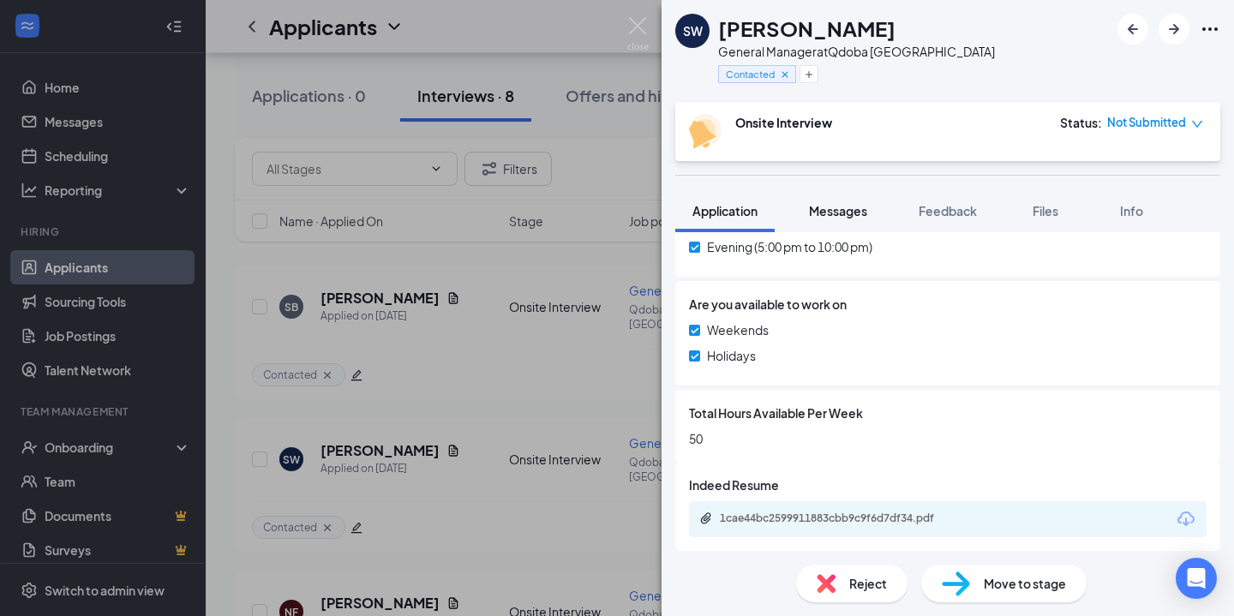
click at [836, 215] on span "Messages" at bounding box center [838, 210] width 58 height 15
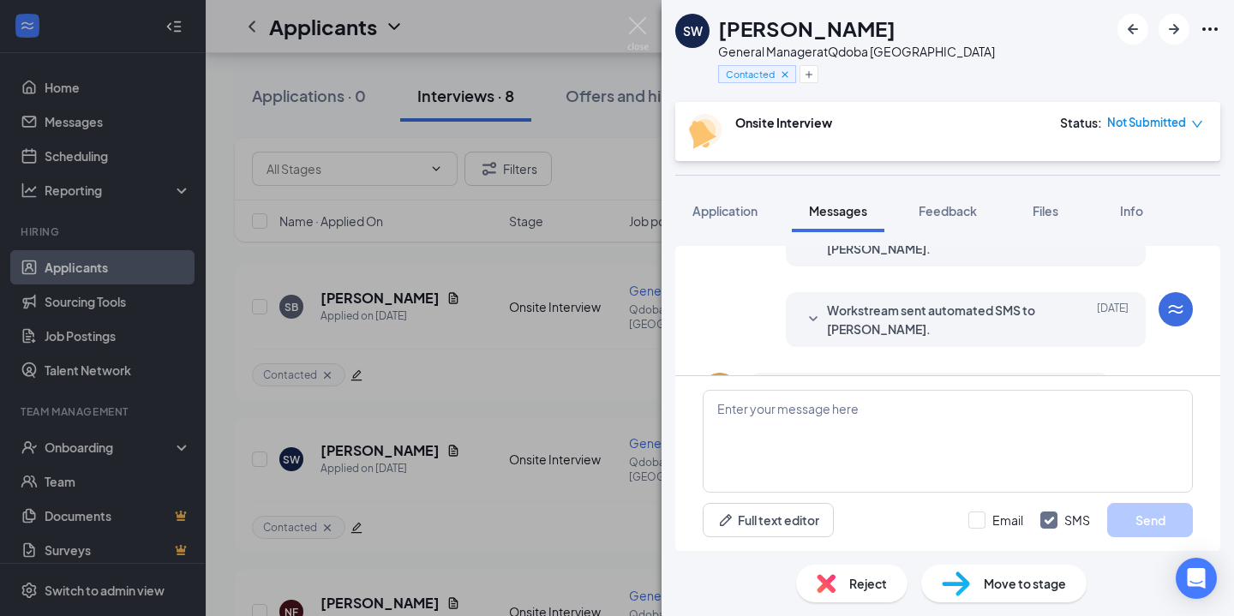
scroll to position [151, 0]
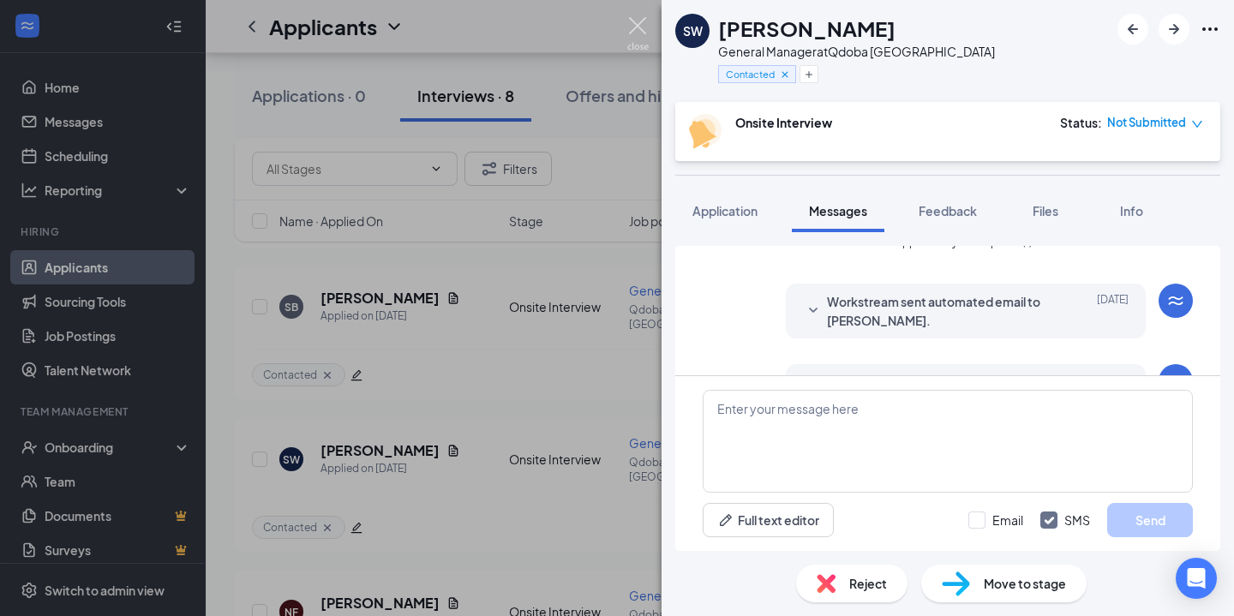
click at [644, 20] on img at bounding box center [637, 33] width 21 height 33
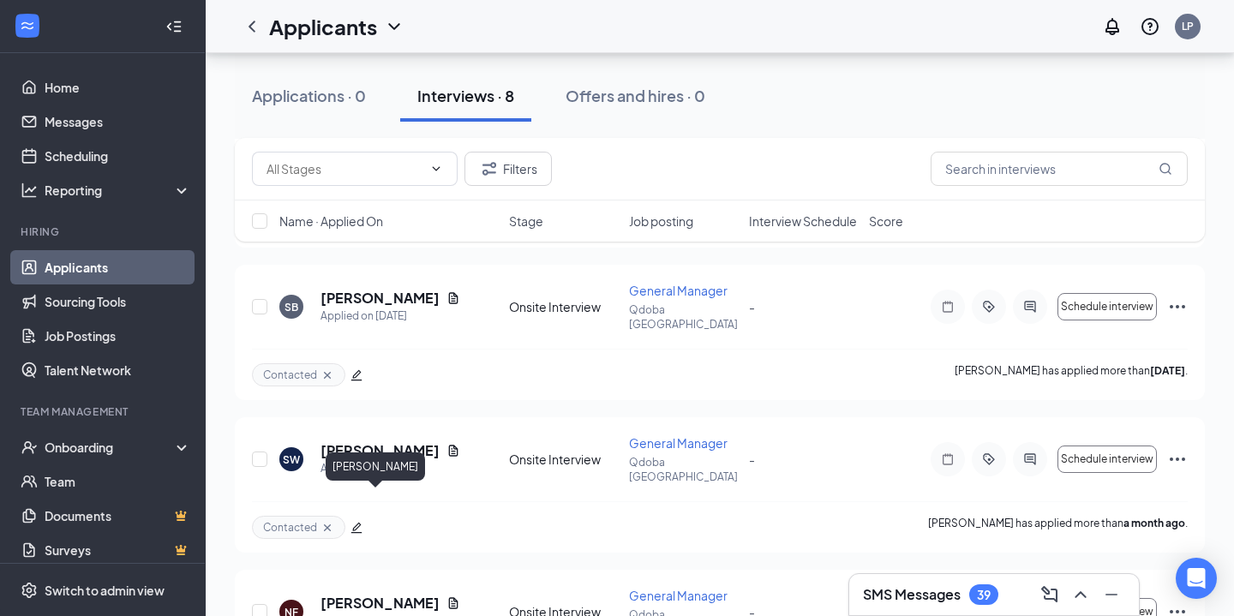
click at [374, 487] on div "[PERSON_NAME]" at bounding box center [375, 469] width 99 height 35
click at [374, 613] on div "Applied on [DATE]" at bounding box center [390, 621] width 140 height 17
click at [386, 594] on h5 "[PERSON_NAME]" at bounding box center [379, 603] width 119 height 19
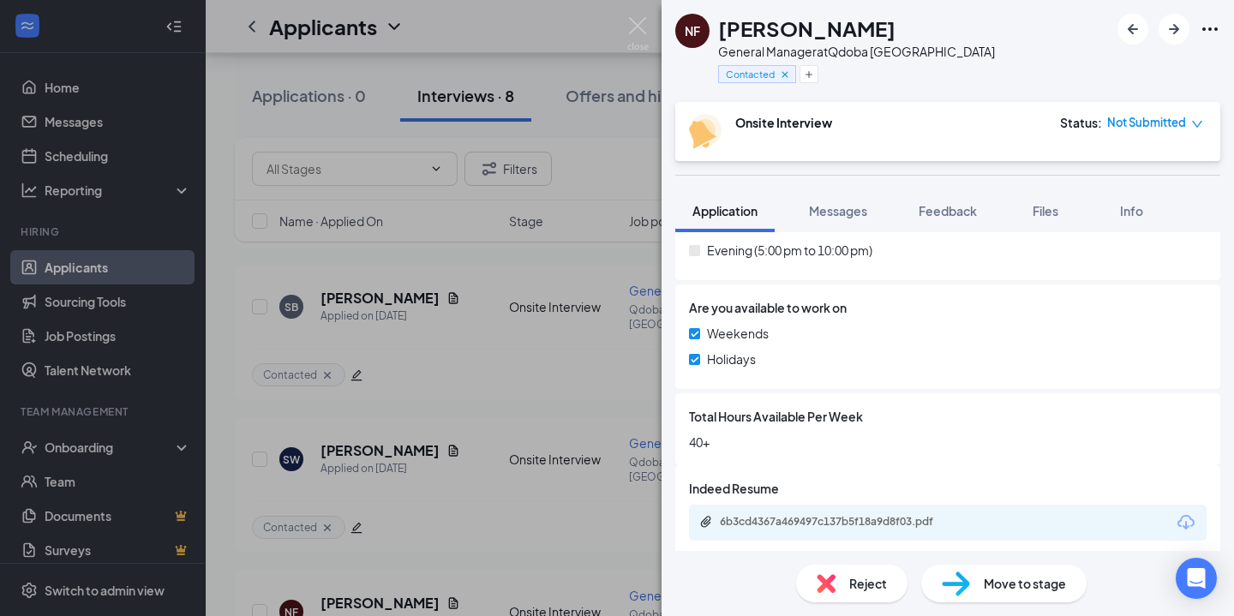
scroll to position [697, 0]
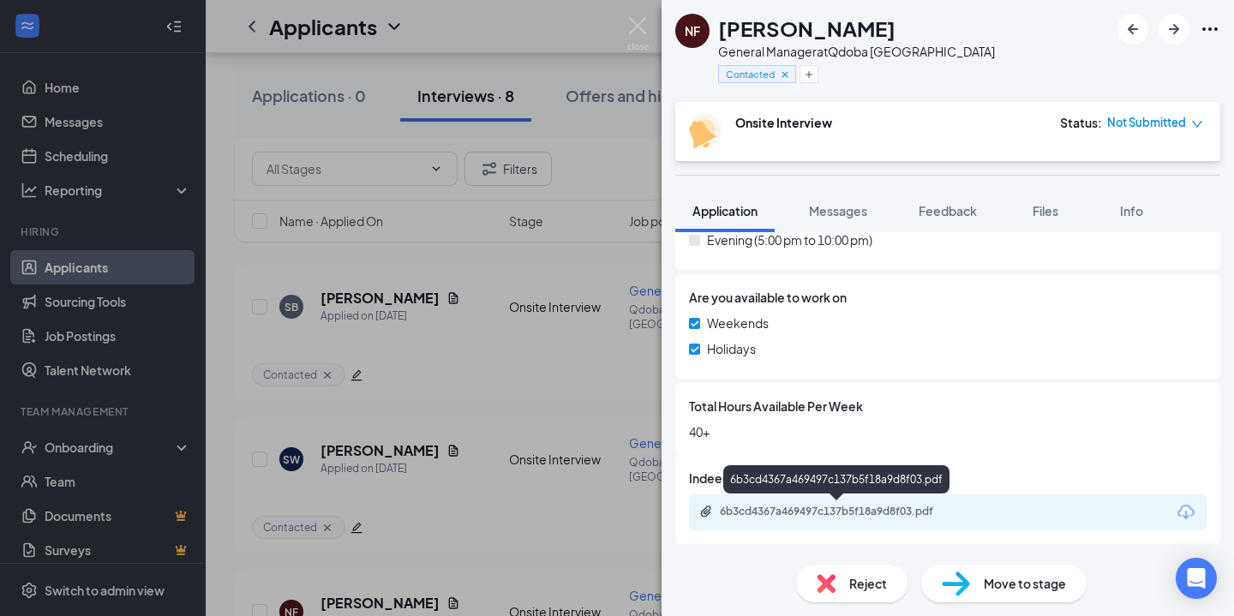
click at [793, 513] on div "6b3cd4367a469497c137b5f18a9d8f03.pdf" at bounding box center [840, 512] width 240 height 14
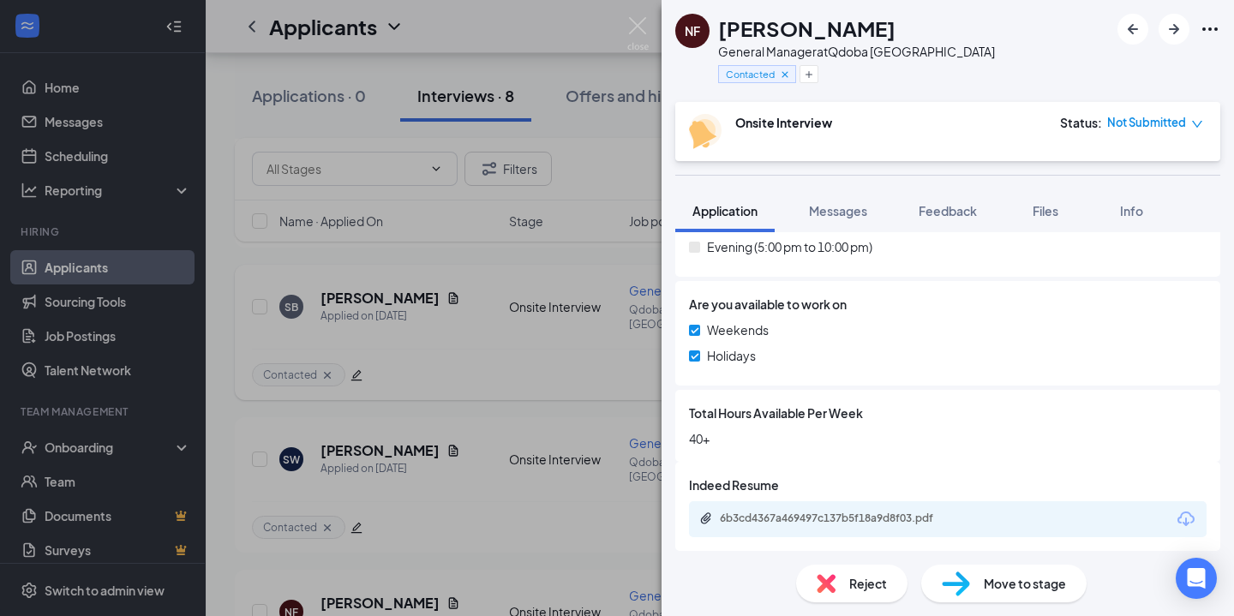
click at [553, 277] on div "NF [PERSON_NAME] General Manager at Qdoba Canton Contacted Onsite Interview Sta…" at bounding box center [617, 308] width 1234 height 616
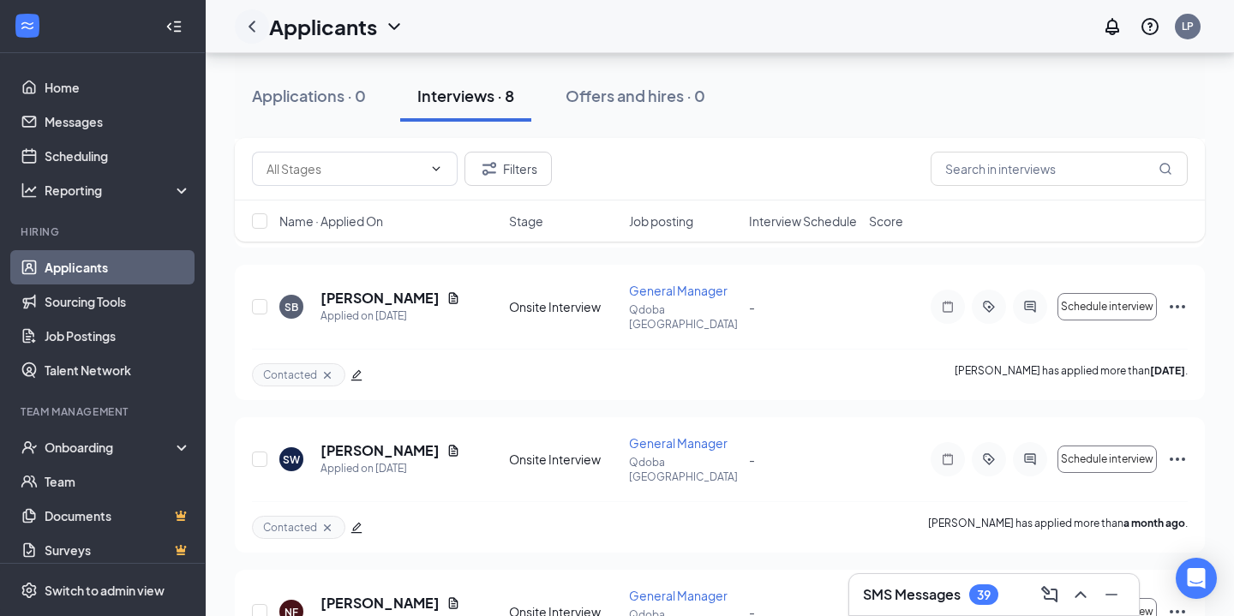
click at [253, 18] on icon "ChevronLeft" at bounding box center [252, 26] width 21 height 21
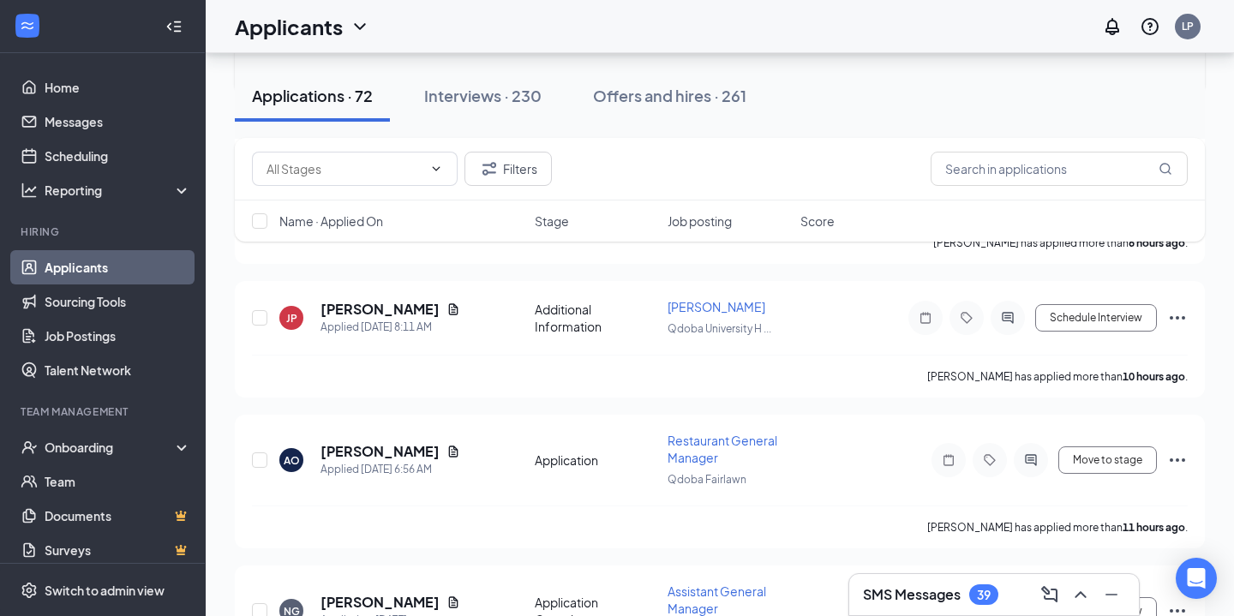
scroll to position [456, 0]
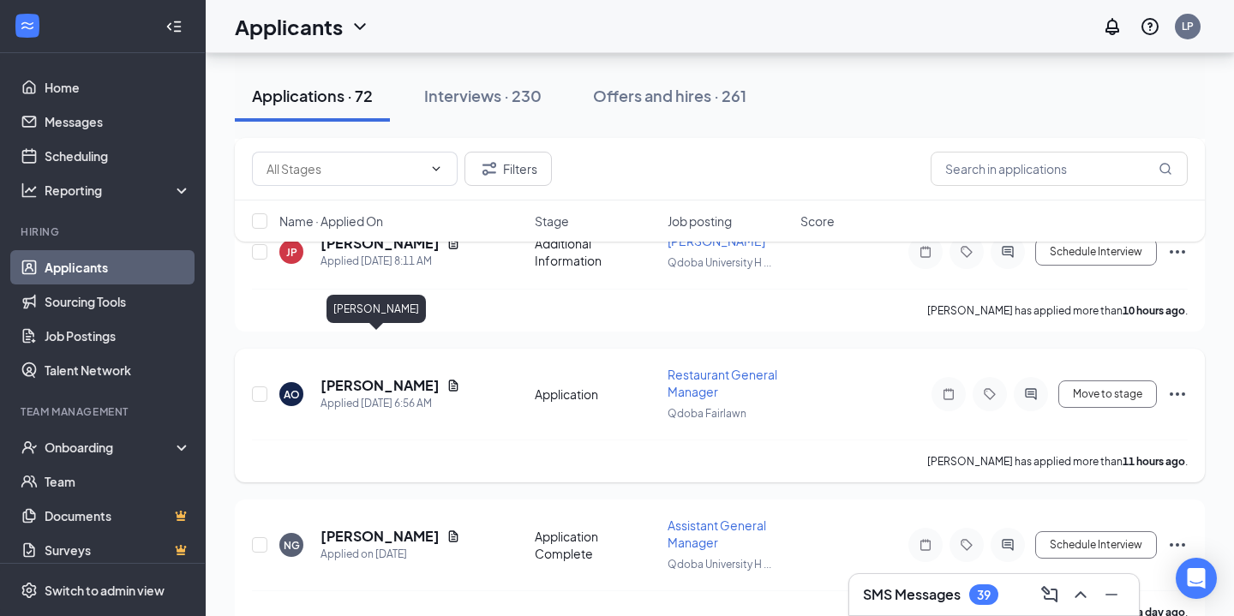
click at [392, 376] on h5 "[PERSON_NAME]" at bounding box center [379, 385] width 119 height 19
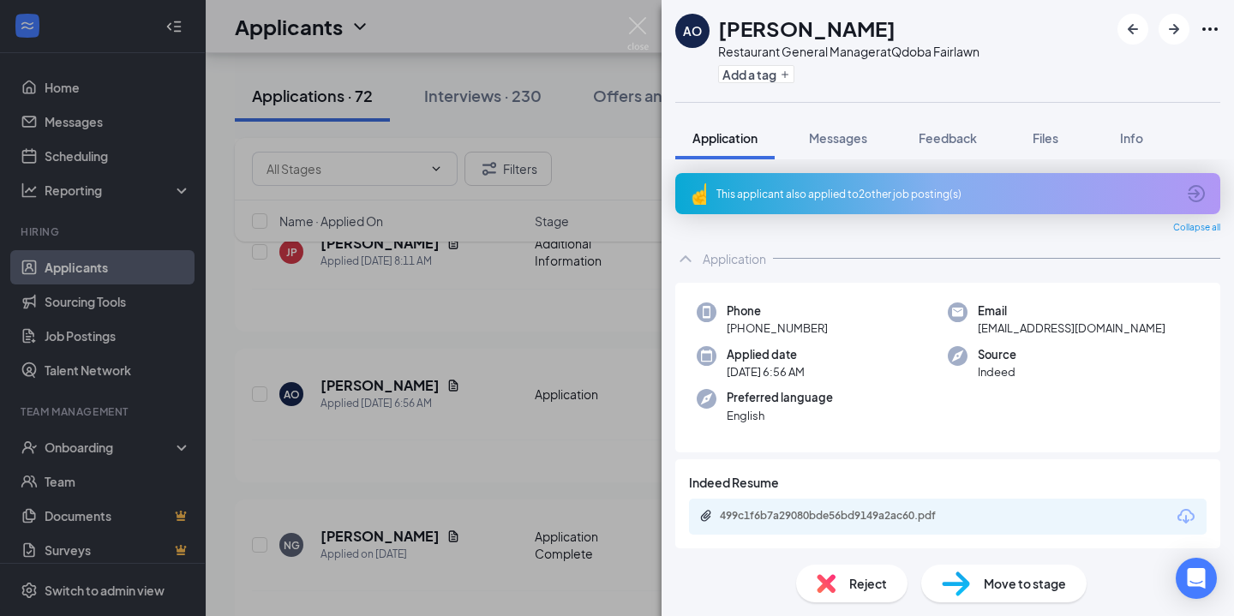
scroll to position [4, 0]
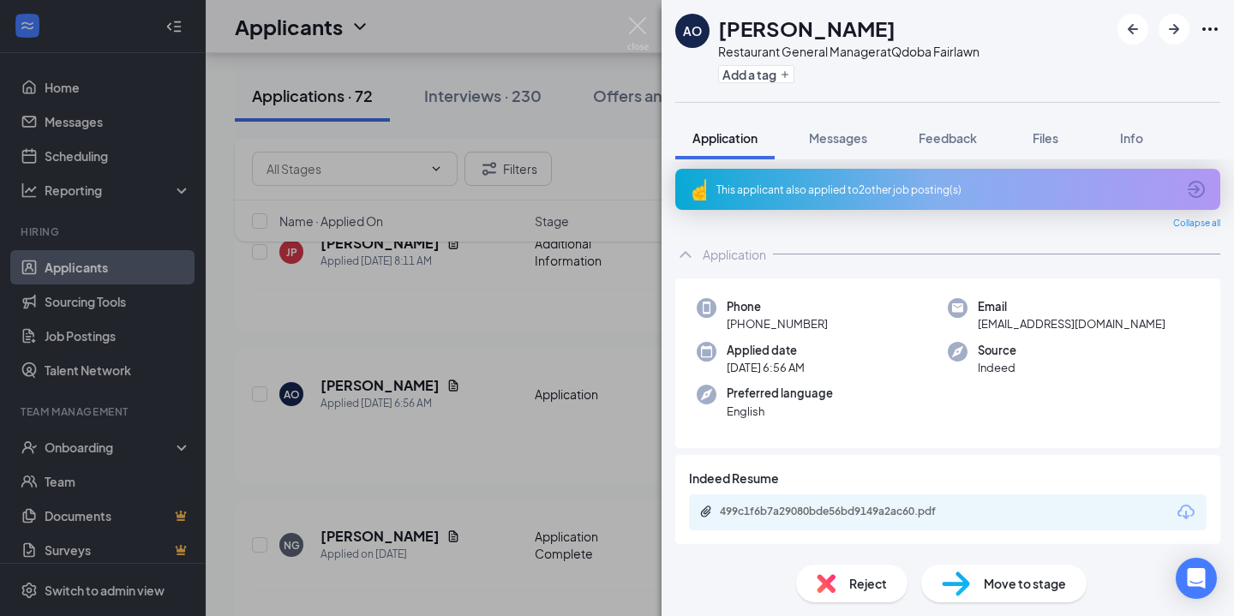
click at [797, 520] on div "499c1f6b7a29080bde56bd9149a2ac60.pdf" at bounding box center [948, 512] width 518 height 36
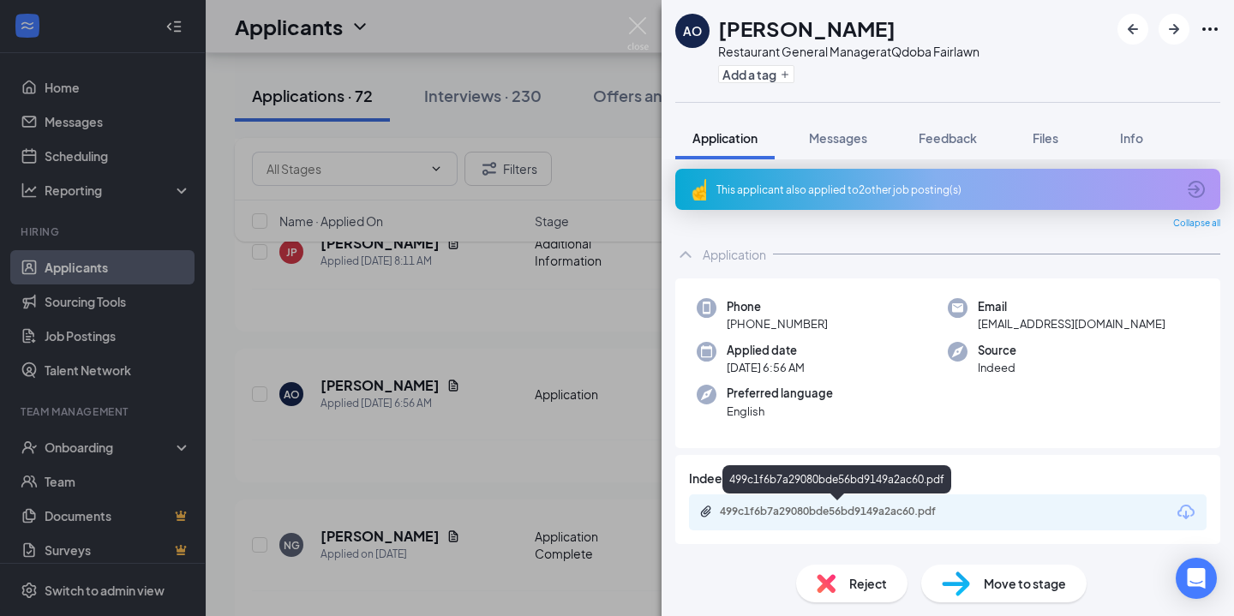
click at [786, 492] on div "499c1f6b7a29080bde56bd9149a2ac60.pdf" at bounding box center [836, 479] width 229 height 28
click at [793, 500] on div "499c1f6b7a29080bde56bd9149a2ac60.pdf" at bounding box center [836, 482] width 229 height 35
click at [792, 518] on div "499c1f6b7a29080bde56bd9149a2ac60.pdf" at bounding box center [838, 513] width 278 height 16
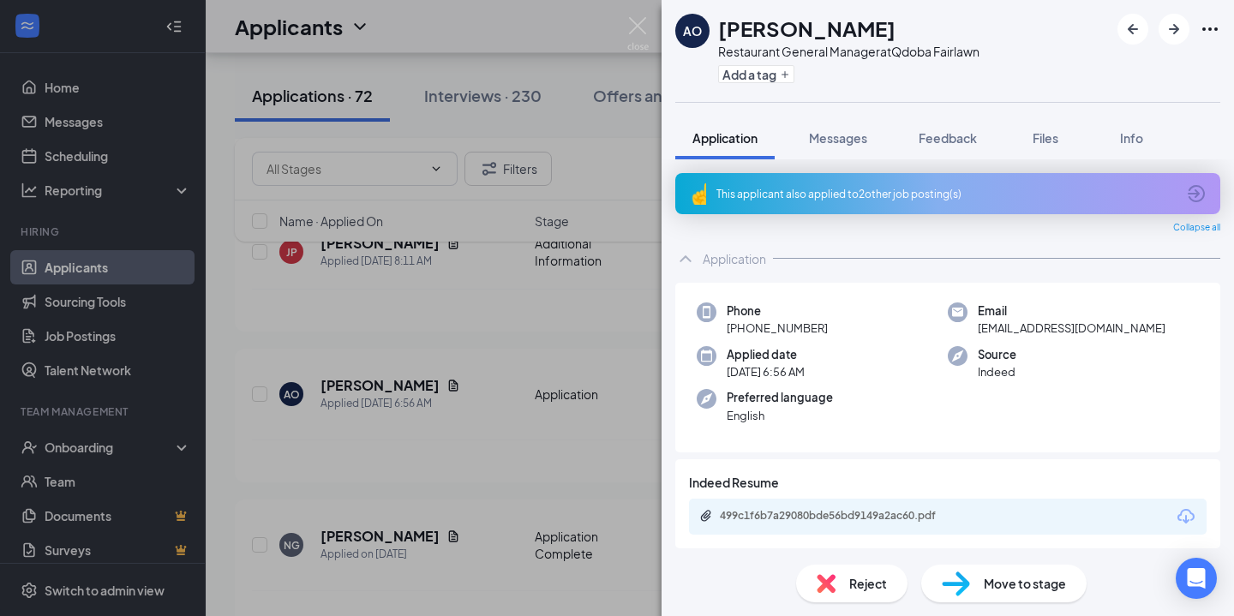
click at [518, 297] on div "AO [PERSON_NAME] Restaurant General Manager at Qdoba [GEOGRAPHIC_DATA] Add a ta…" at bounding box center [617, 308] width 1234 height 616
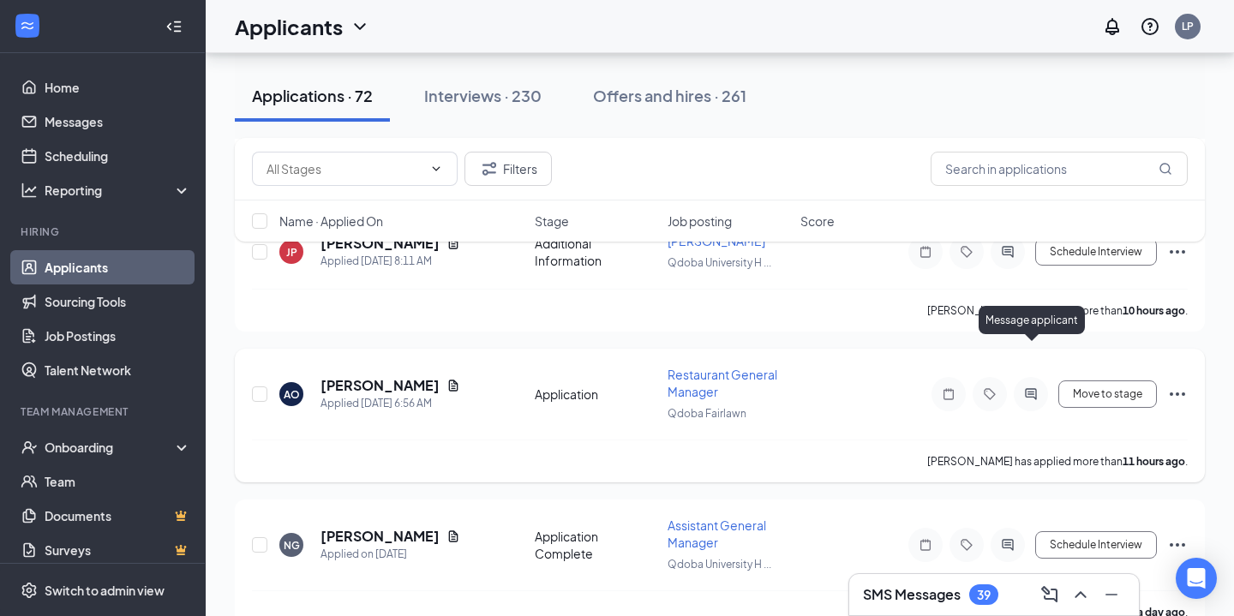
click at [1033, 388] on icon "ActiveChat" at bounding box center [1030, 393] width 11 height 11
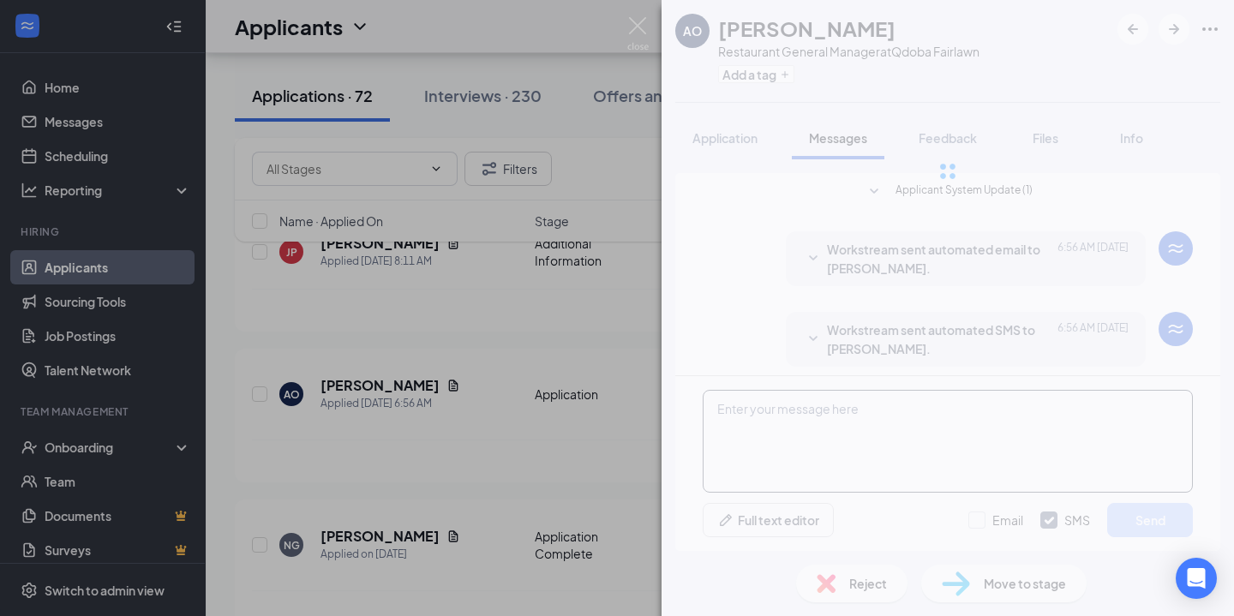
scroll to position [9, 0]
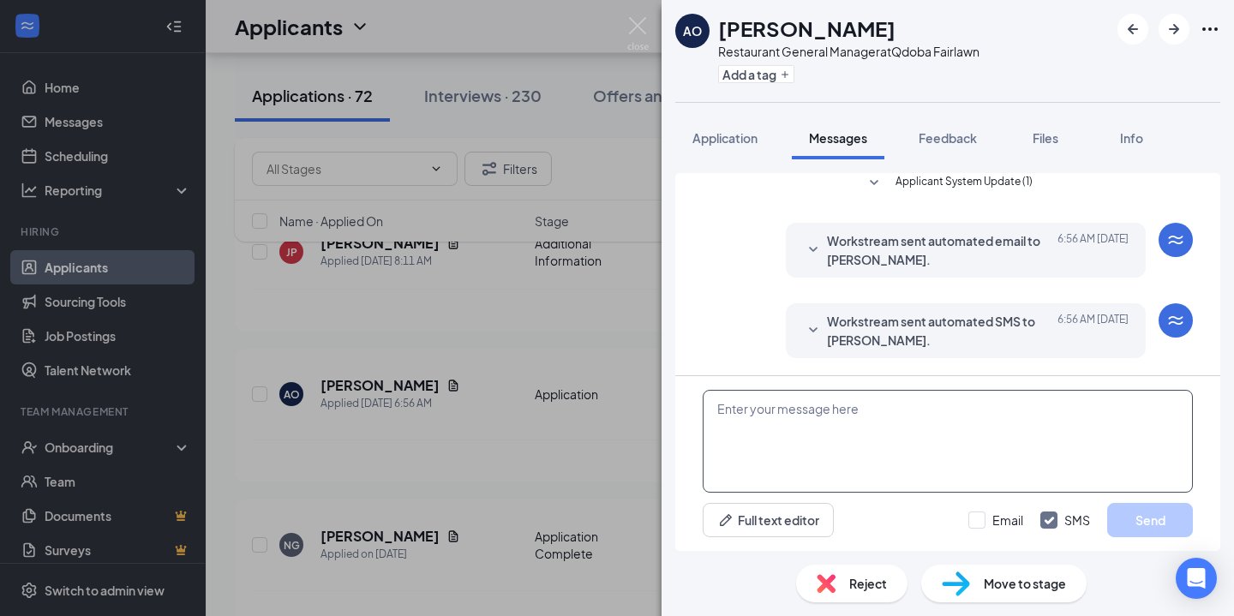
click at [891, 452] on textarea at bounding box center [948, 441] width 490 height 103
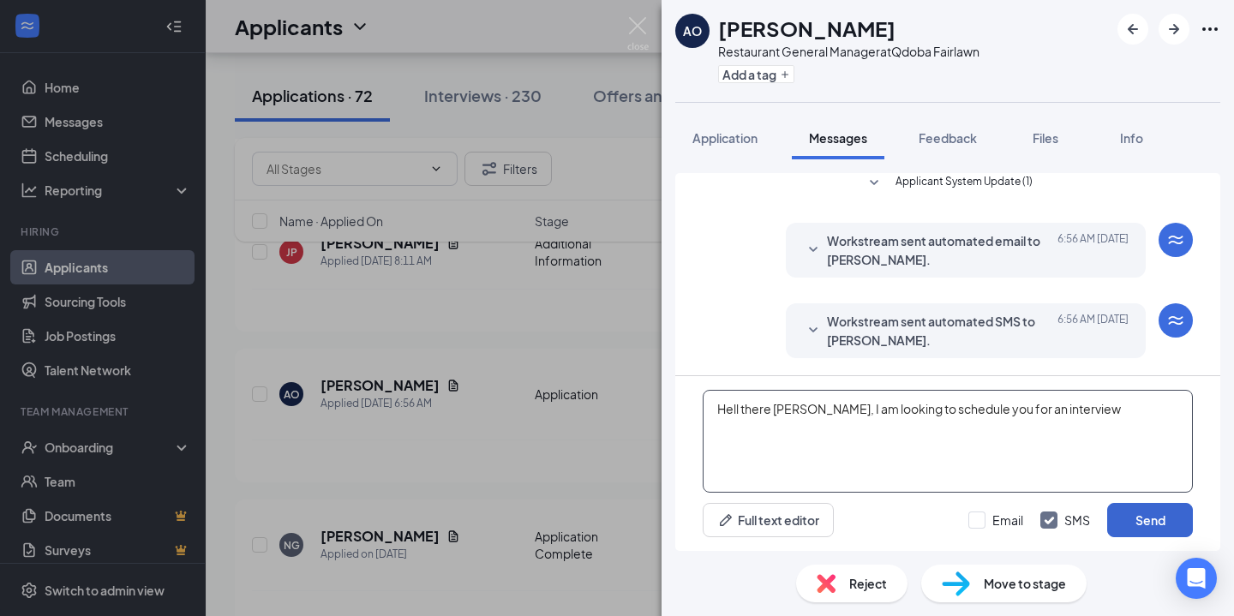
type textarea "Hell there [PERSON_NAME], I am looking to schedule you for an interview"
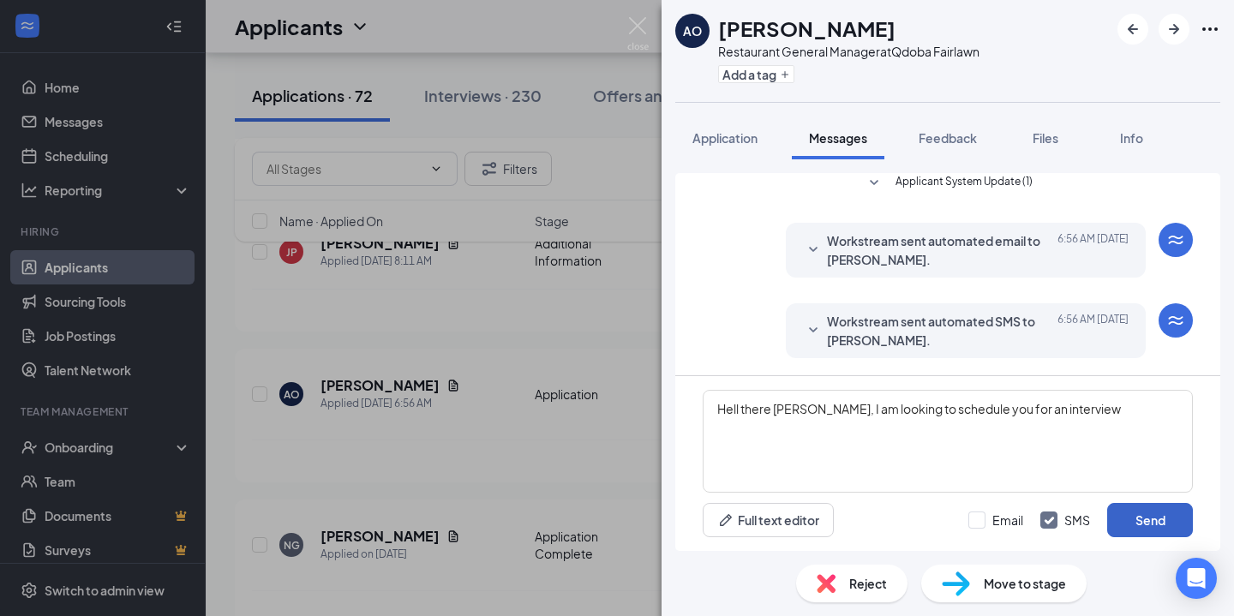
click at [1158, 524] on button "Send" at bounding box center [1150, 520] width 86 height 34
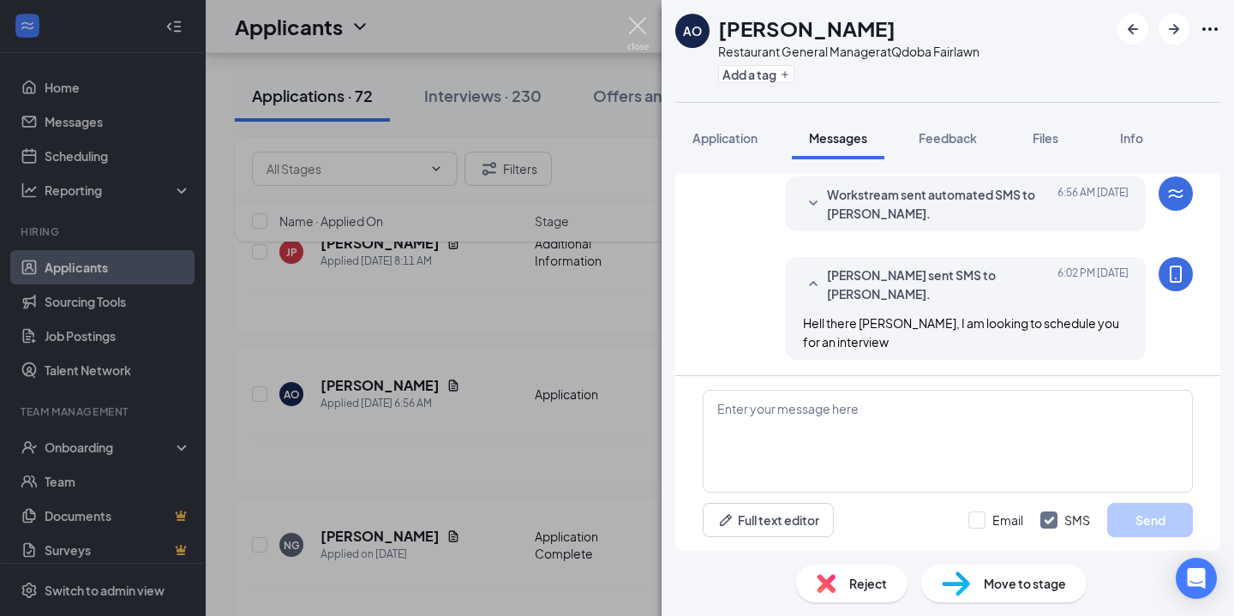
scroll to position [137, 0]
click at [635, 24] on img at bounding box center [637, 33] width 21 height 33
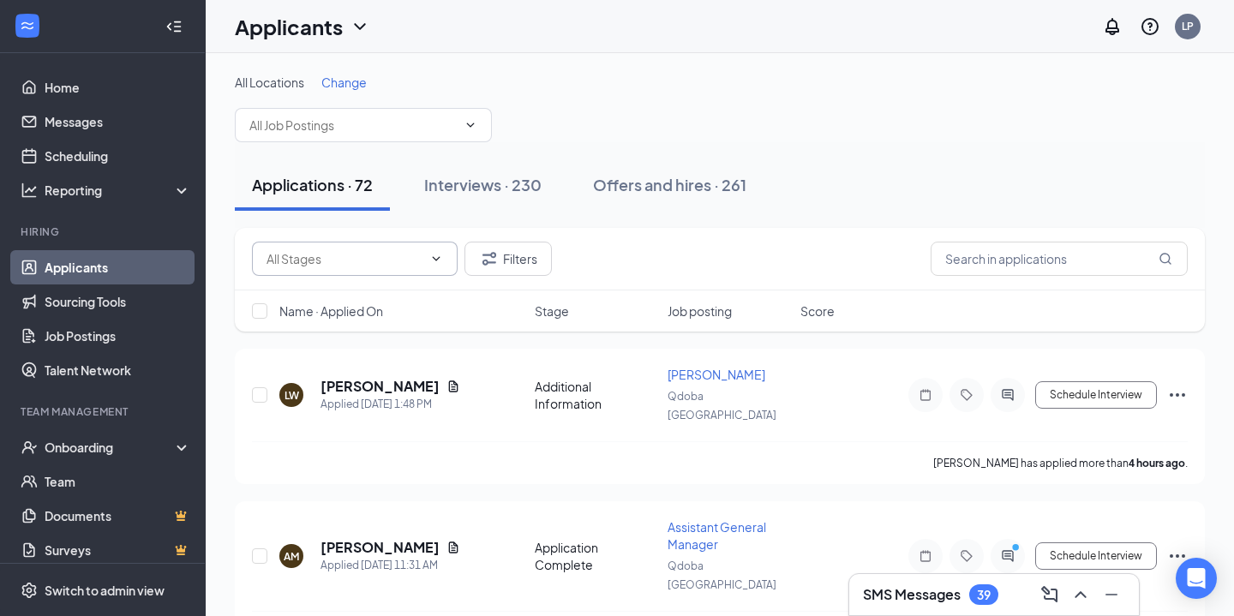
click at [428, 250] on span at bounding box center [355, 259] width 206 height 34
click at [429, 260] on icon "ChevronDown" at bounding box center [436, 259] width 14 height 14
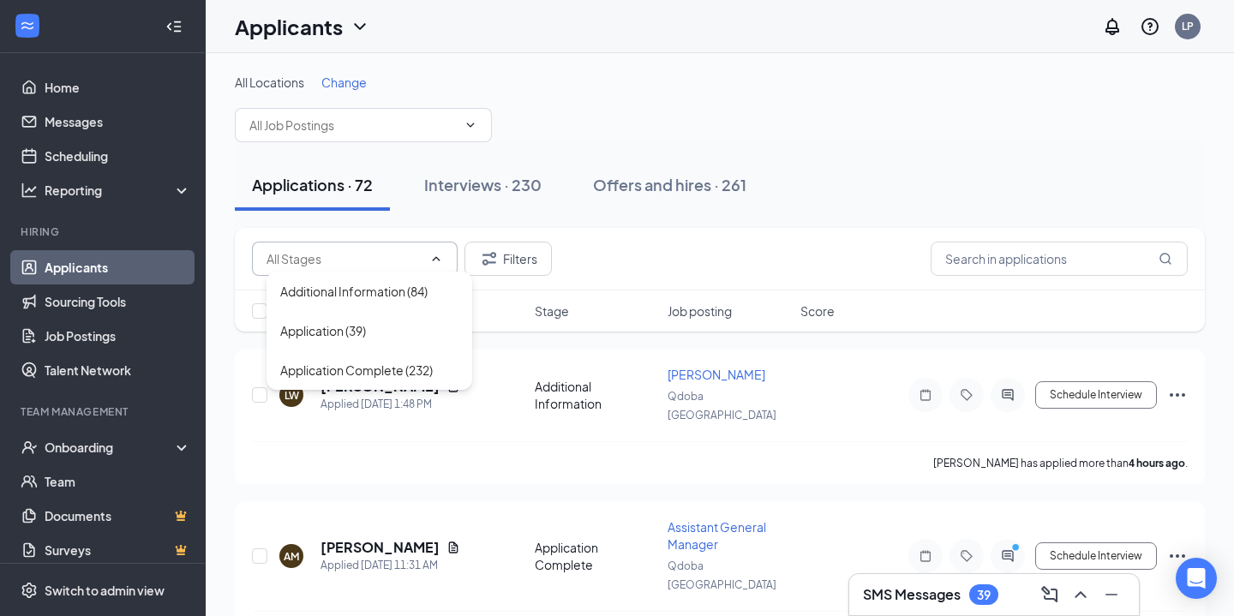
click at [538, 100] on div "All Locations Change" at bounding box center [720, 108] width 970 height 69
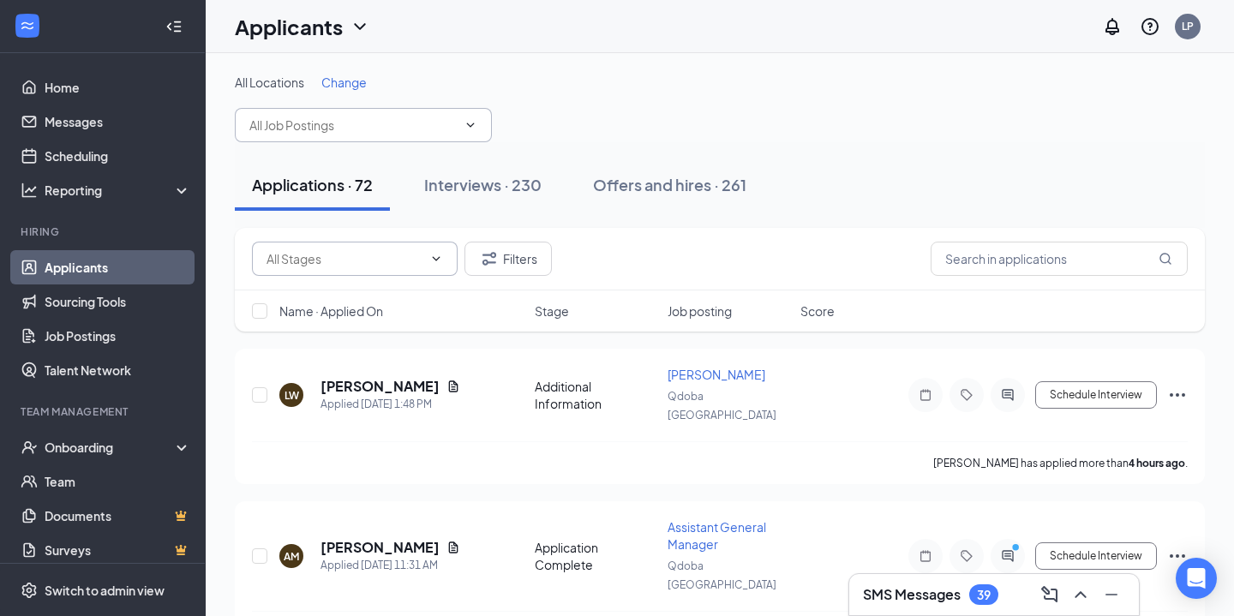
click at [438, 126] on input "text" at bounding box center [352, 125] width 207 height 19
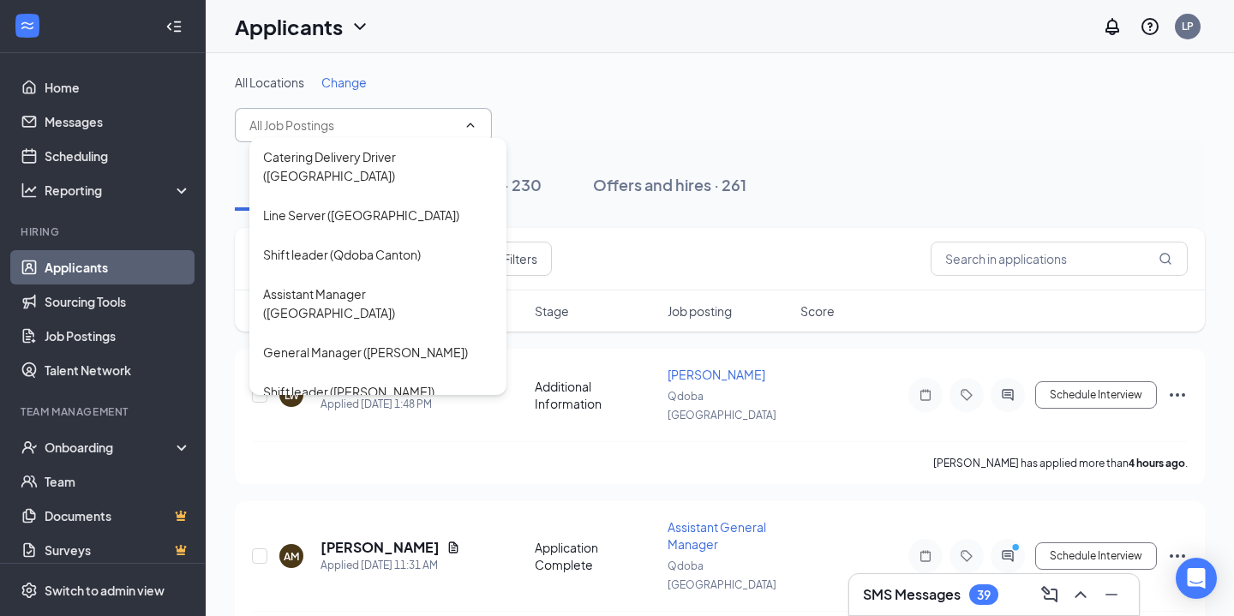
scroll to position [274, 0]
click at [391, 342] on div "General Manager ([PERSON_NAME])" at bounding box center [365, 351] width 205 height 19
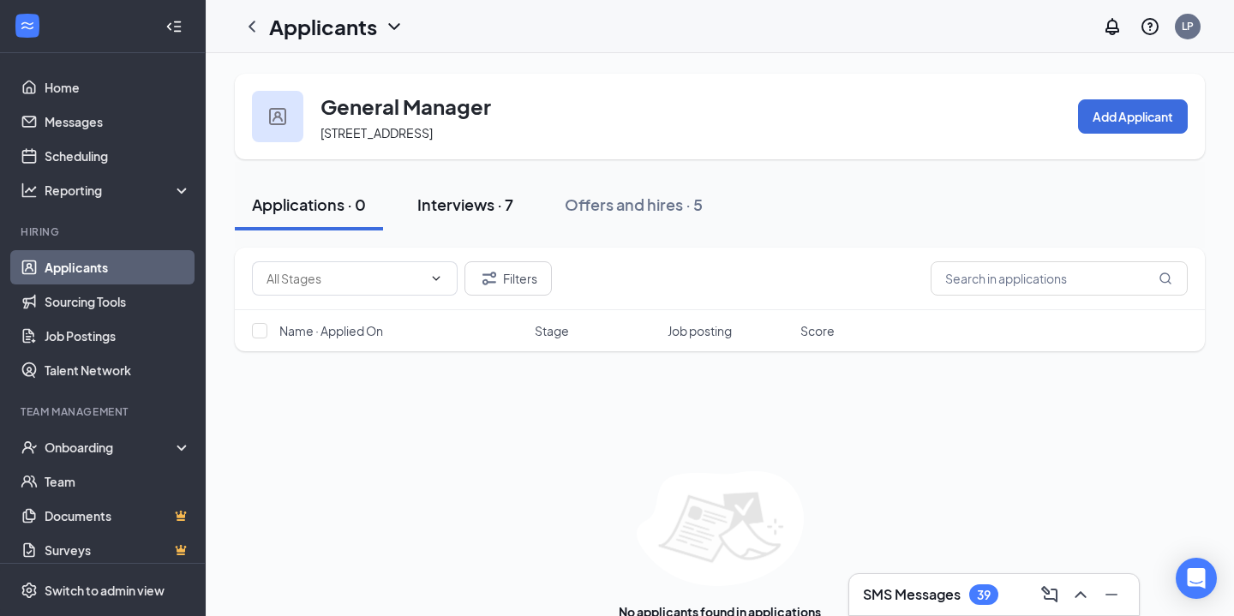
click at [494, 197] on div "Interviews · 7" at bounding box center [465, 204] width 96 height 21
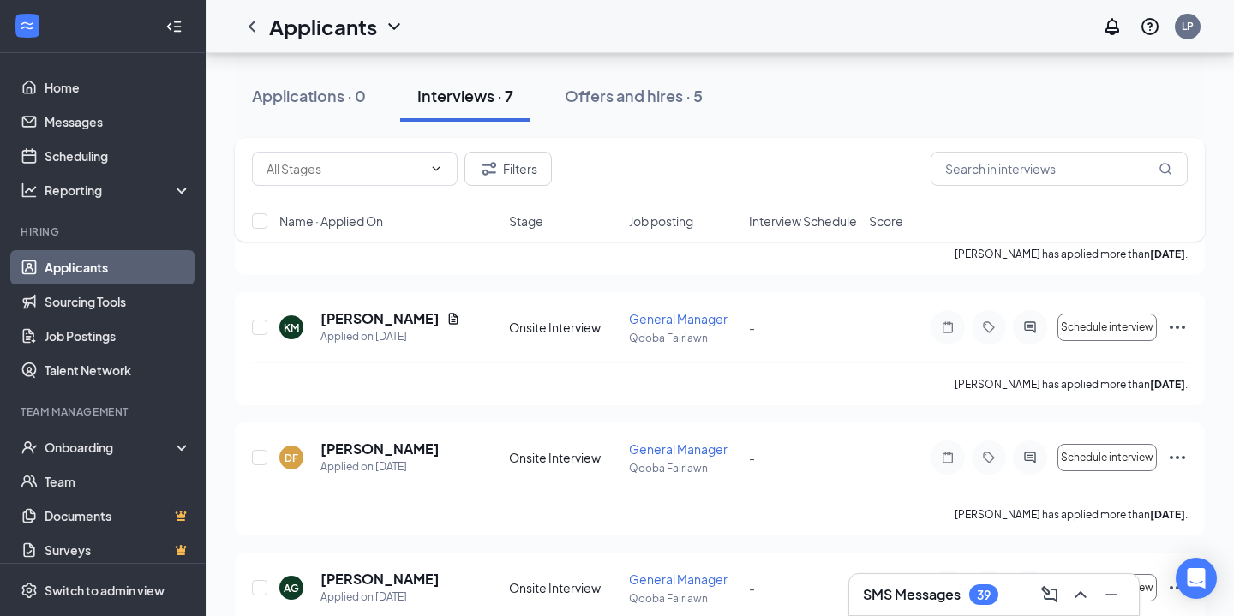
scroll to position [336, 0]
click at [382, 323] on h5 "[PERSON_NAME]" at bounding box center [379, 319] width 119 height 19
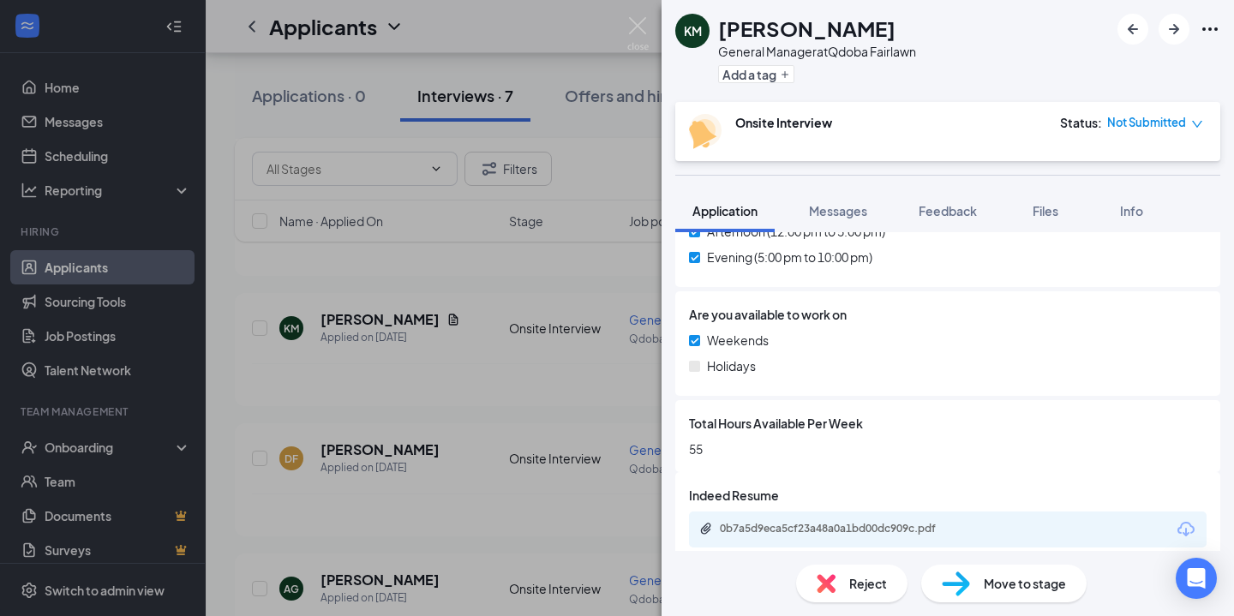
scroll to position [686, 0]
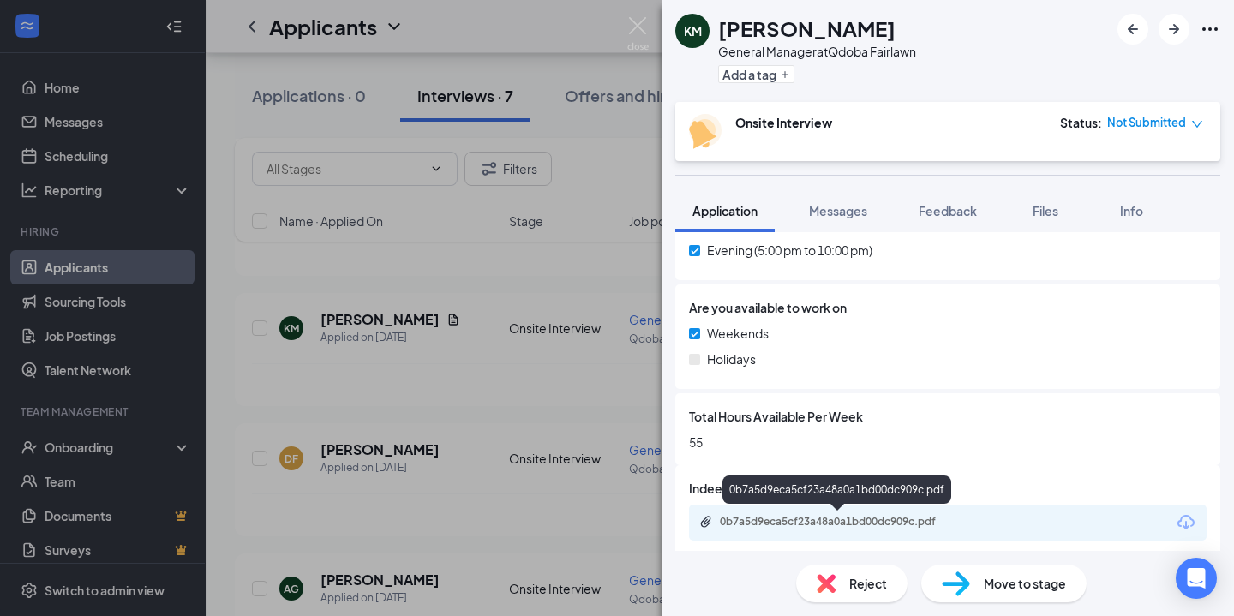
click at [779, 524] on div "0b7a5d9eca5cf23a48a0a1bd00dc909c.pdf" at bounding box center [840, 522] width 240 height 14
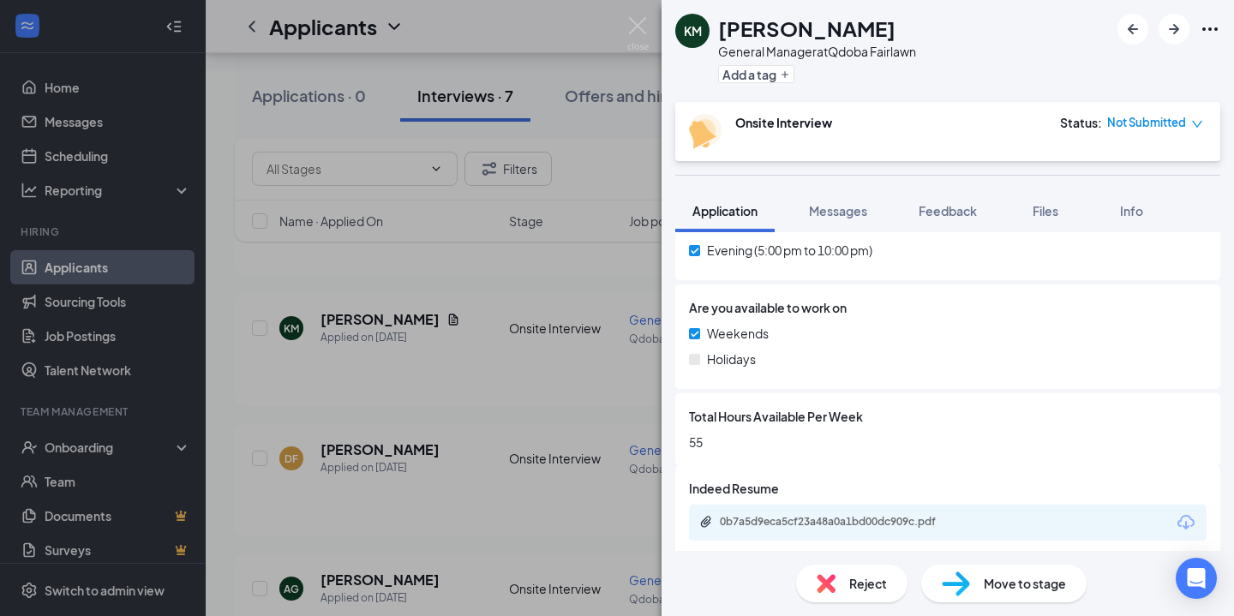
click at [392, 389] on div "KM [PERSON_NAME] General Manager at Qdoba Fairlawn Add a tag Onsite Interview S…" at bounding box center [617, 308] width 1234 height 616
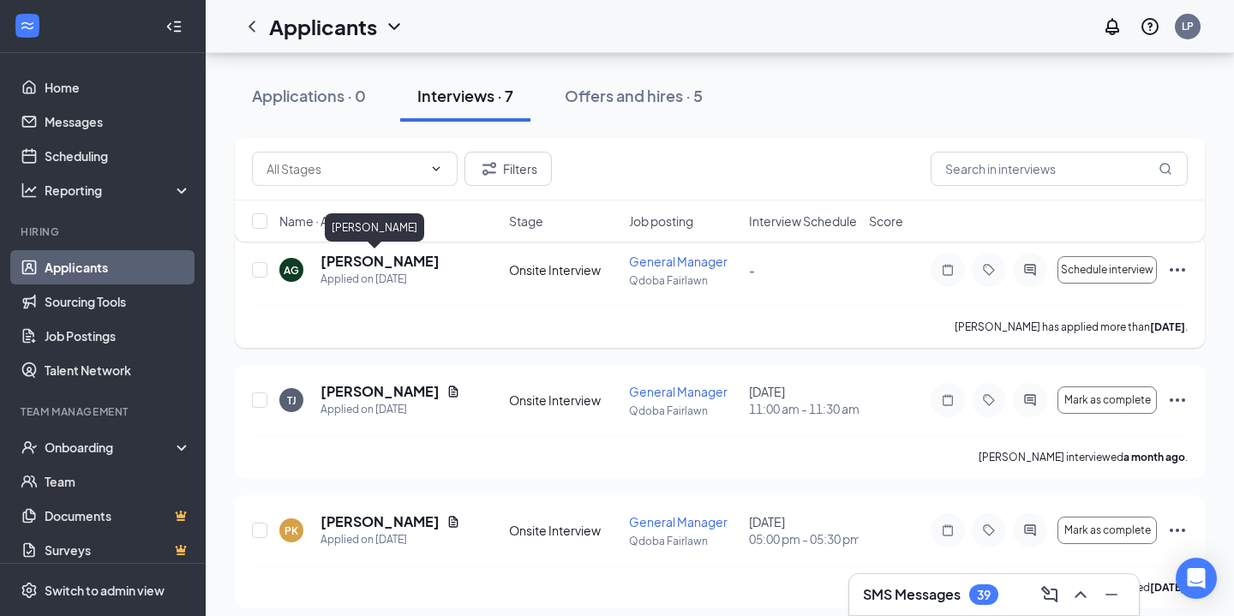
scroll to position [658, 0]
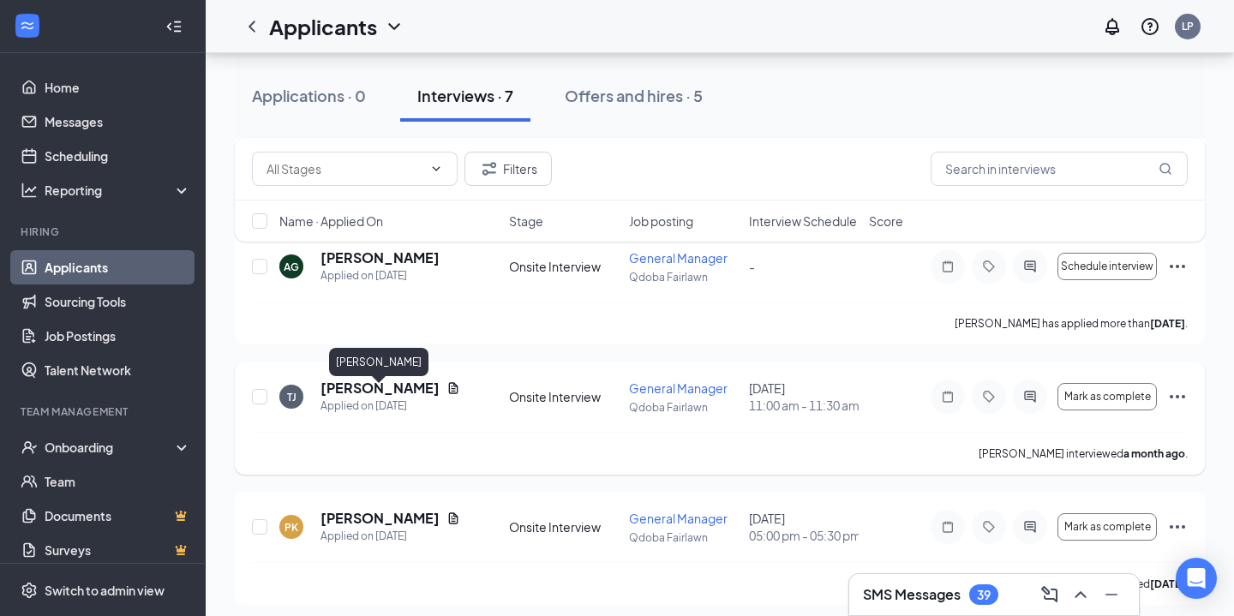
click at [383, 396] on h5 "[PERSON_NAME]" at bounding box center [379, 388] width 119 height 19
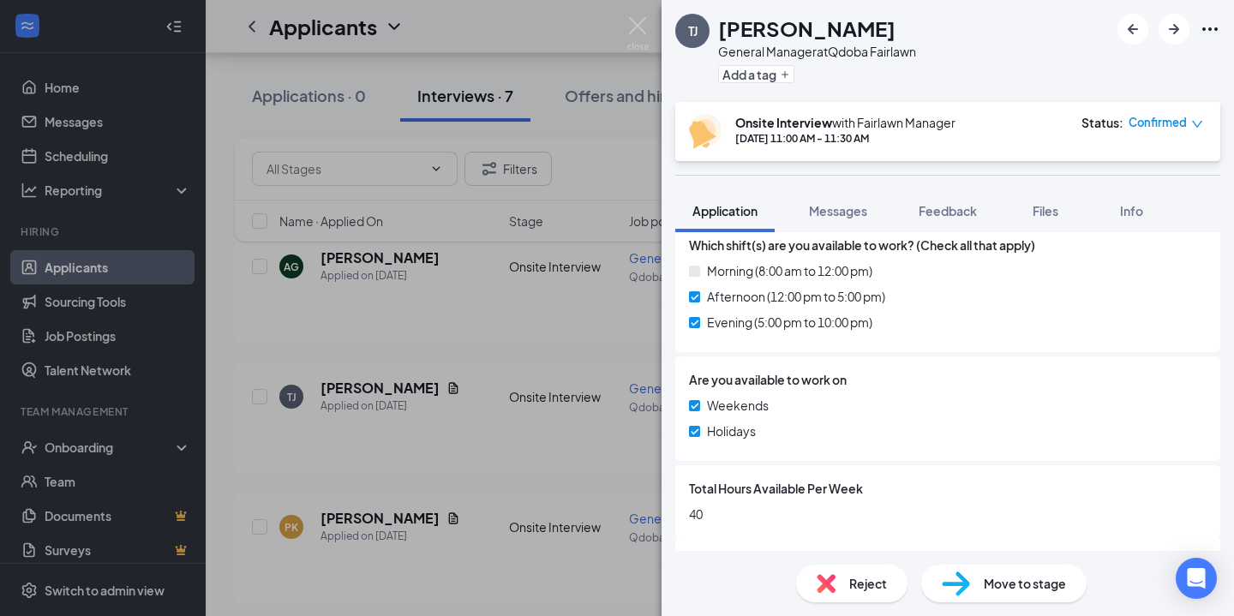
scroll to position [745, 0]
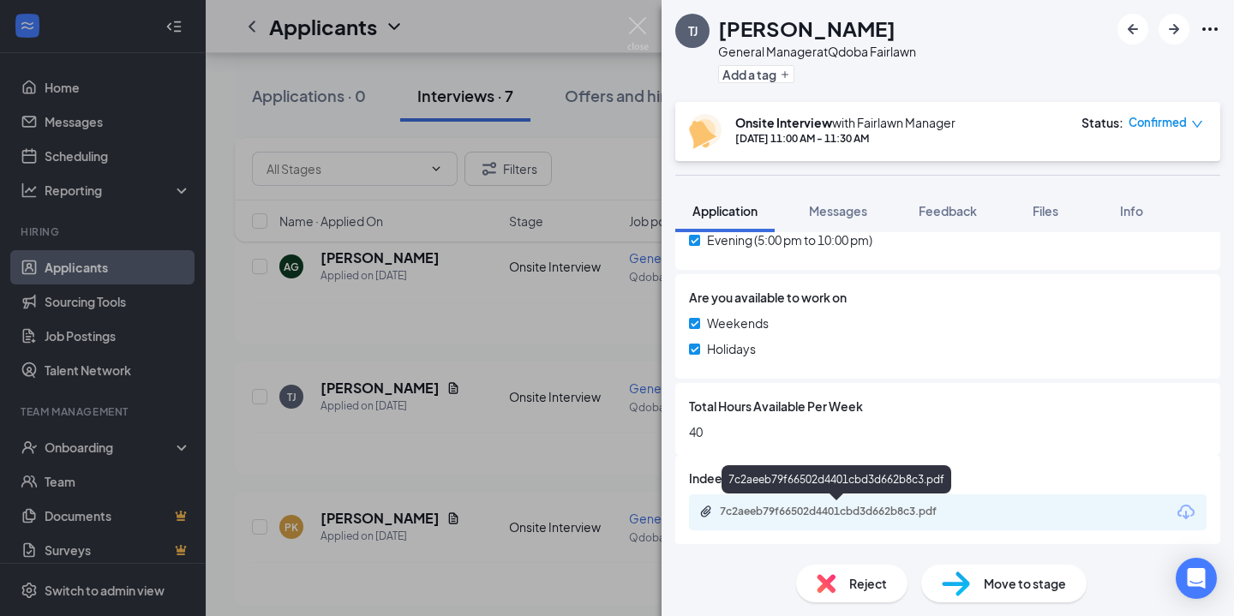
click at [817, 524] on div "7c2aeeb79f66502d4401cbd3d662b8c3.pdf" at bounding box center [948, 512] width 518 height 36
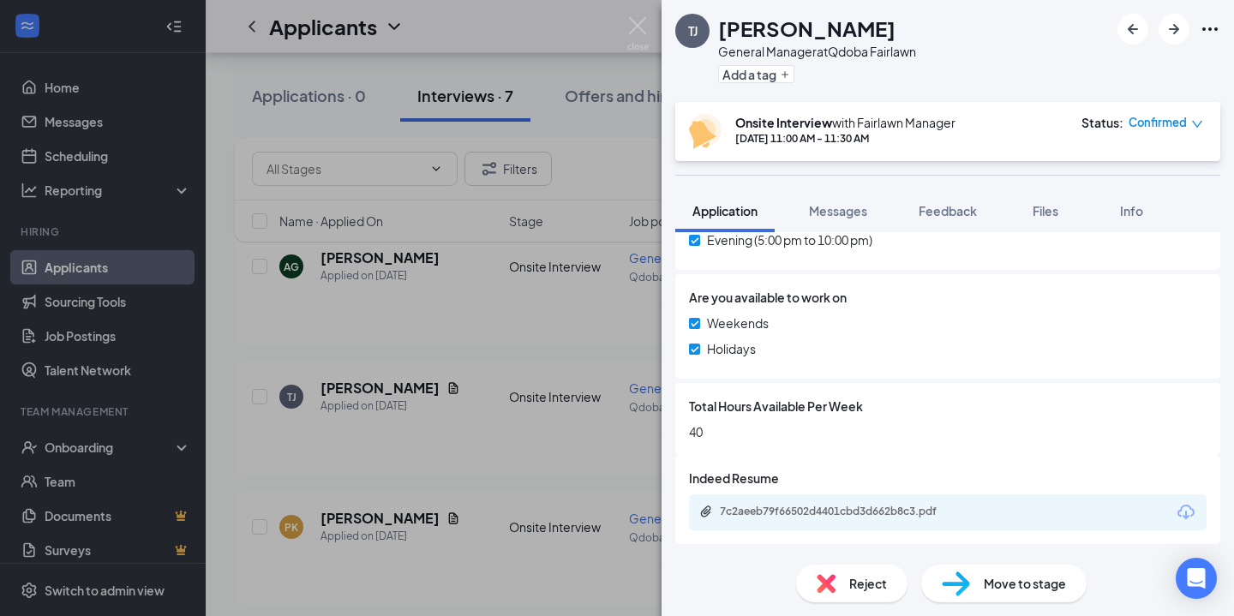
click at [824, 507] on div "7c2aeeb79f66502d4401cbd3d662b8c3.pdf" at bounding box center [840, 512] width 240 height 14
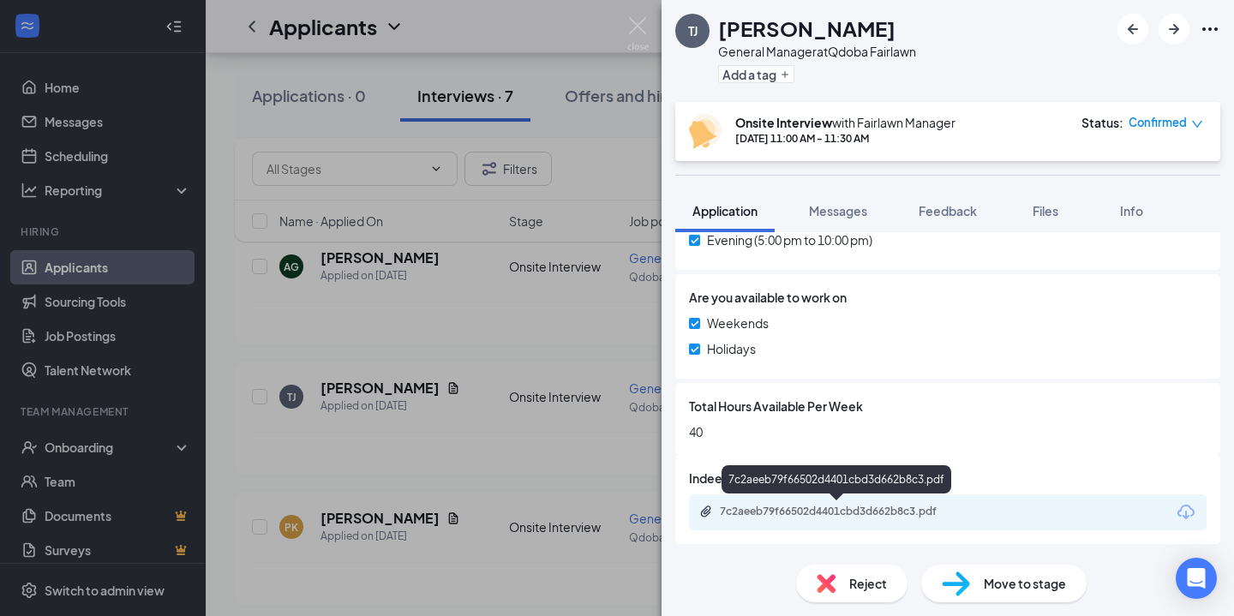
scroll to position [738, 0]
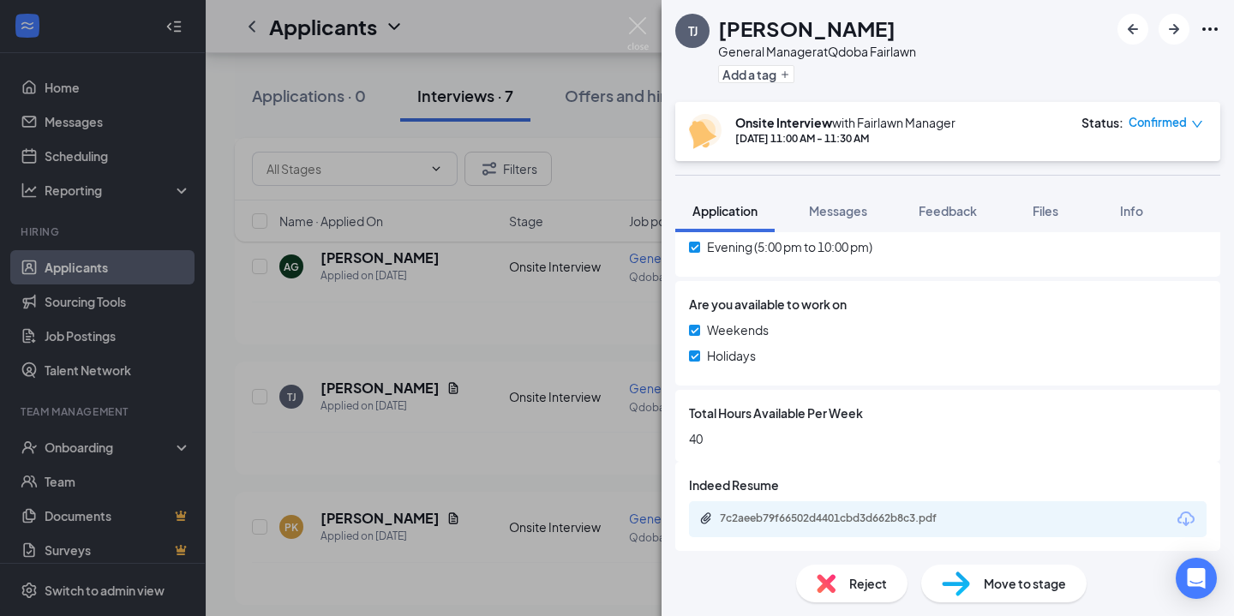
click at [438, 321] on div "[PERSON_NAME] [PERSON_NAME] General Manager at Qdoba Fairlawn Add a tag Onsite …" at bounding box center [617, 308] width 1234 height 616
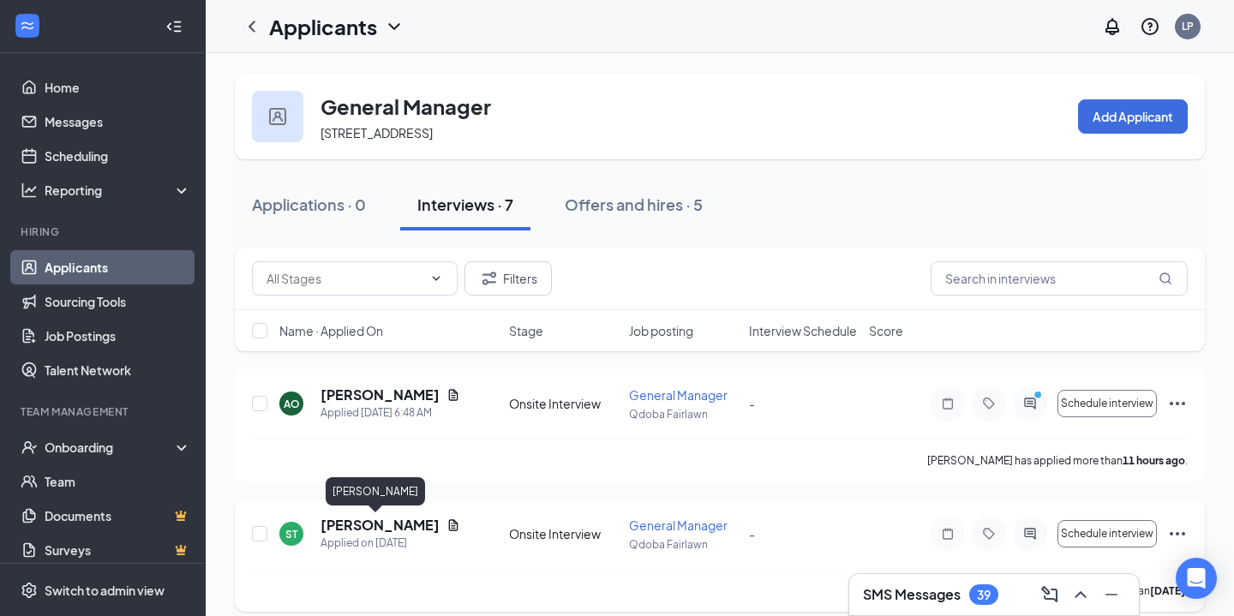
click at [382, 523] on h5 "[PERSON_NAME]" at bounding box center [379, 525] width 119 height 19
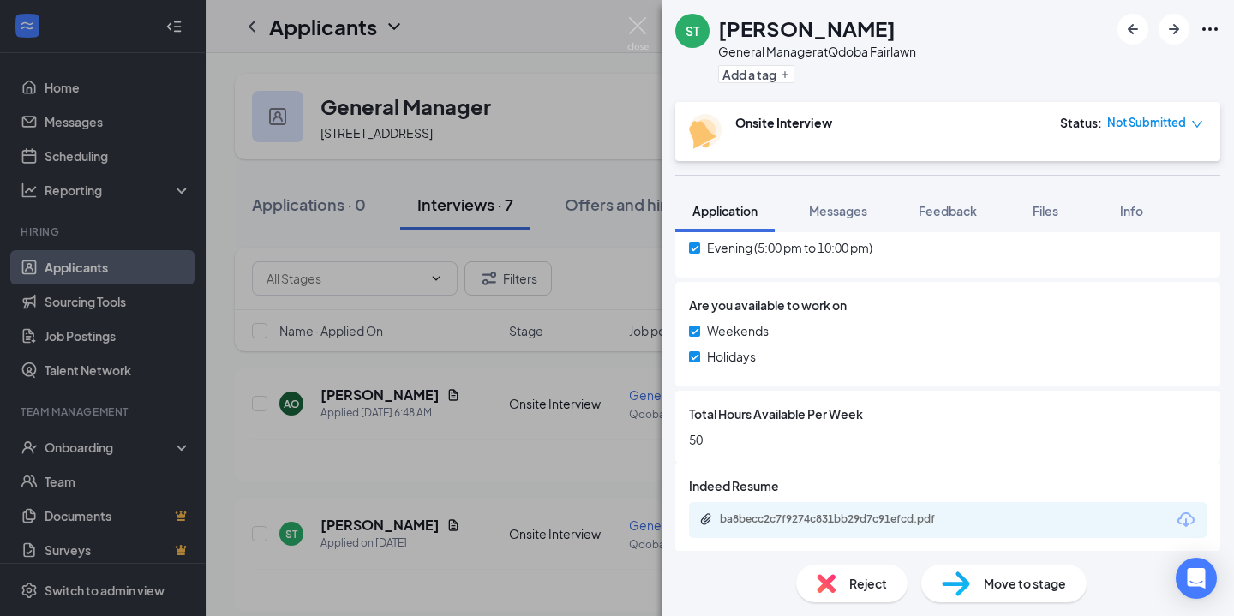
scroll to position [738, 0]
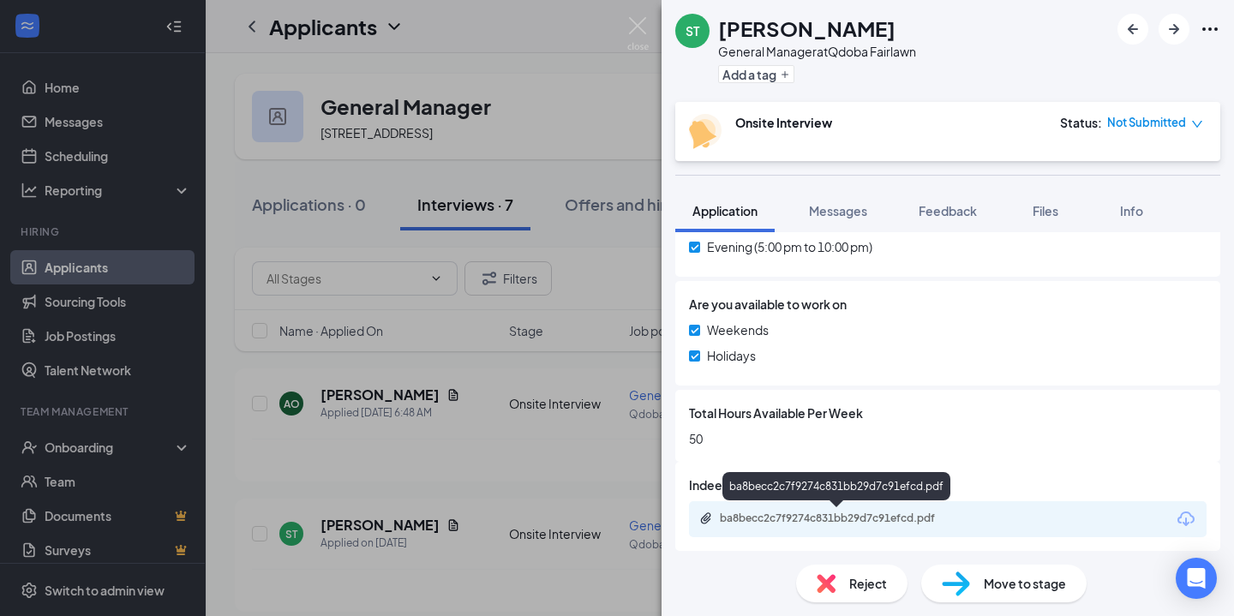
click at [886, 526] on div "ba8becc2c7f9274c831bb29d7c91efcd.pdf" at bounding box center [838, 520] width 278 height 16
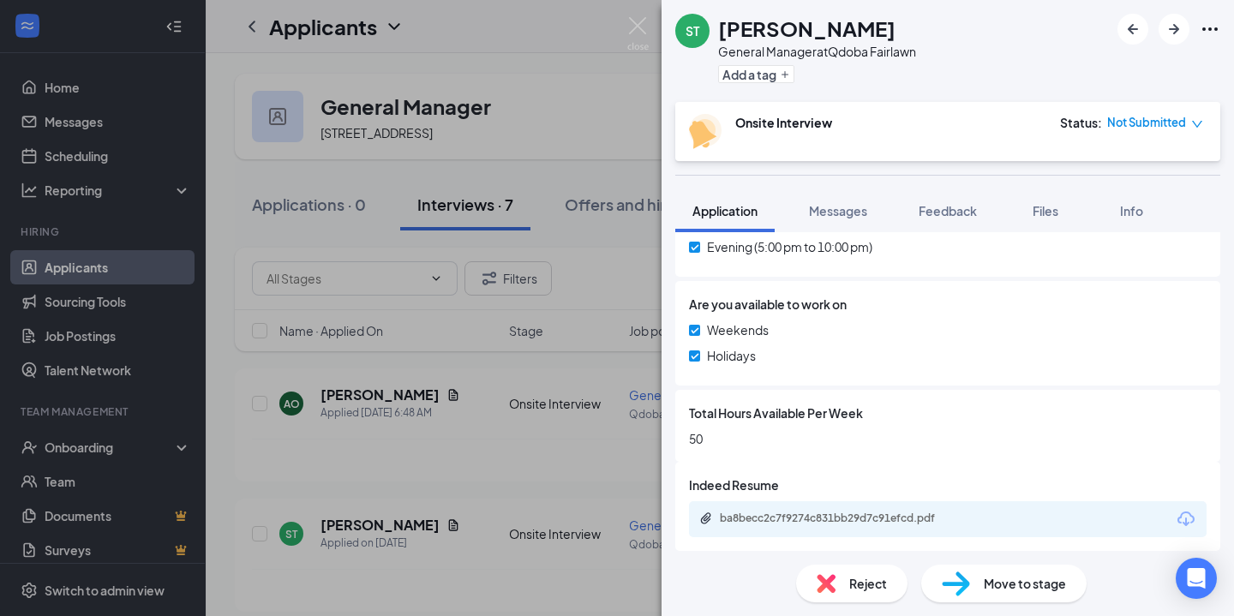
click at [536, 214] on div "ST [PERSON_NAME] General Manager at Qdoba Fairlawn Add a tag Onsite Interview S…" at bounding box center [617, 308] width 1234 height 616
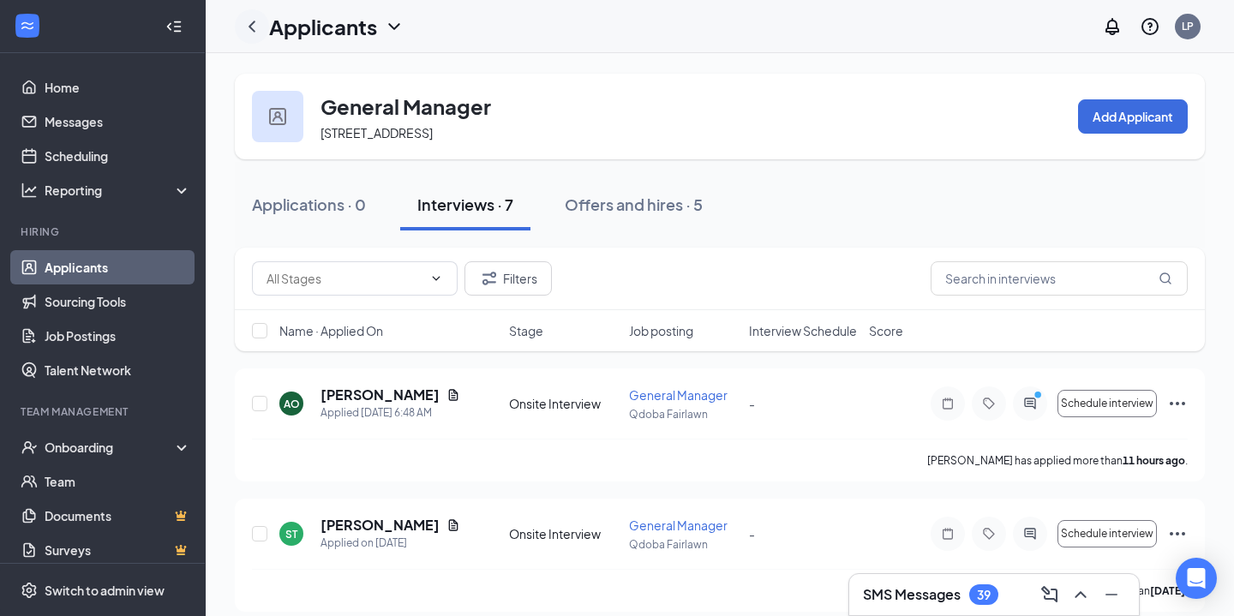
click at [248, 30] on icon "ChevronLeft" at bounding box center [252, 26] width 21 height 21
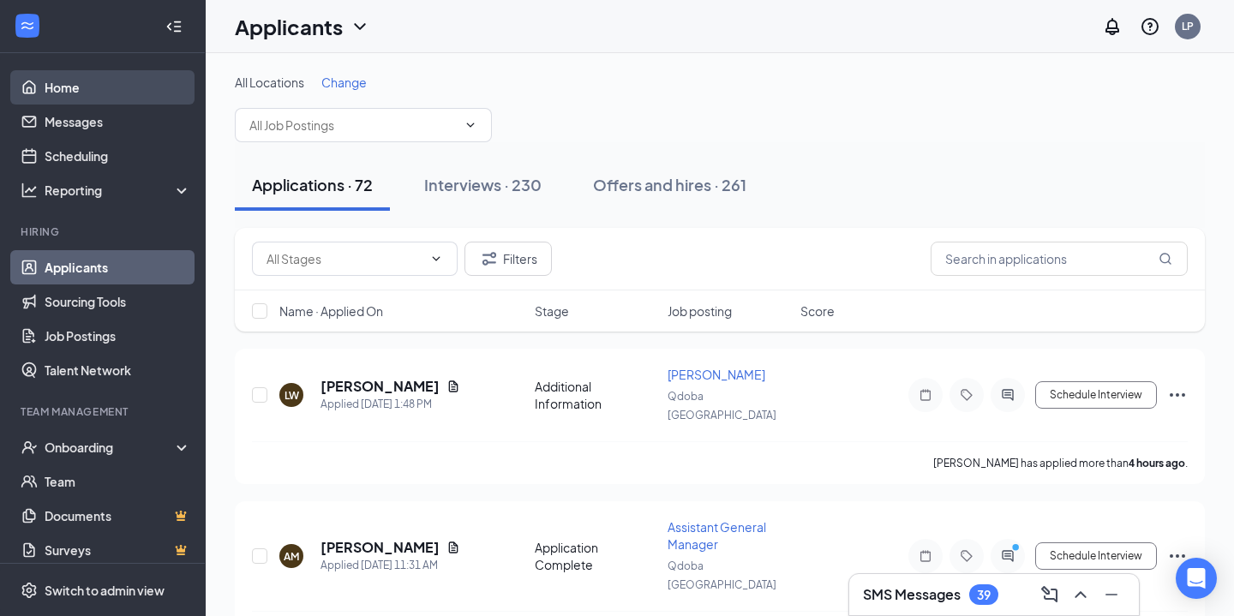
click at [61, 96] on link "Home" at bounding box center [118, 87] width 147 height 34
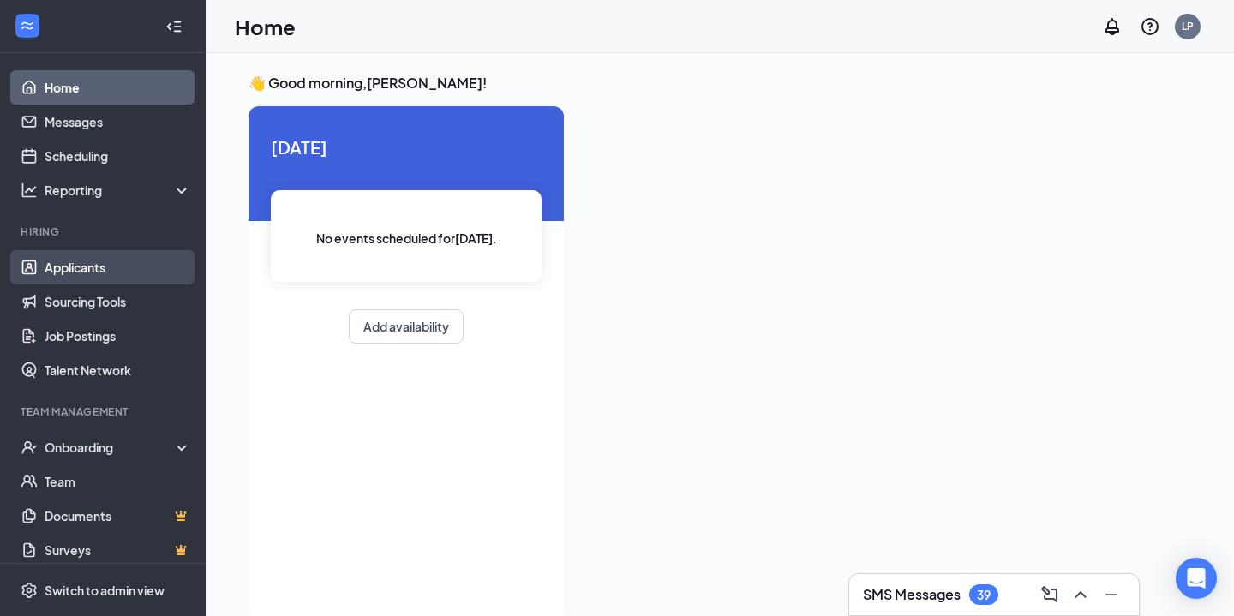
click at [81, 269] on link "Applicants" at bounding box center [118, 267] width 147 height 34
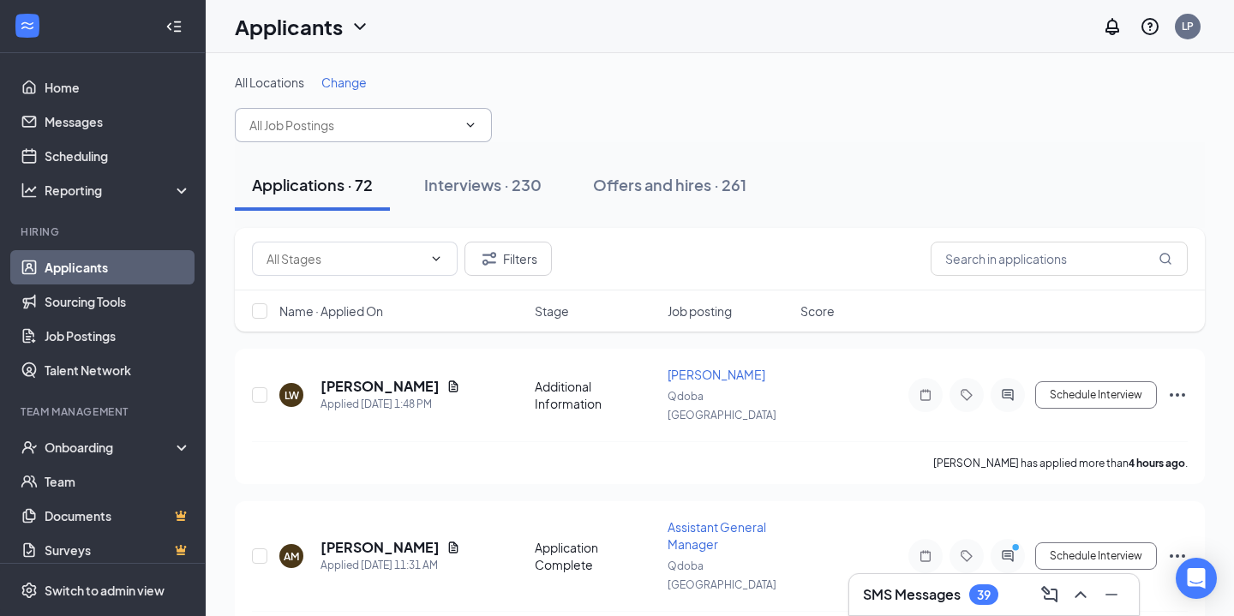
click at [366, 125] on input "text" at bounding box center [352, 125] width 207 height 19
click at [344, 86] on span "Change" at bounding box center [343, 82] width 45 height 15
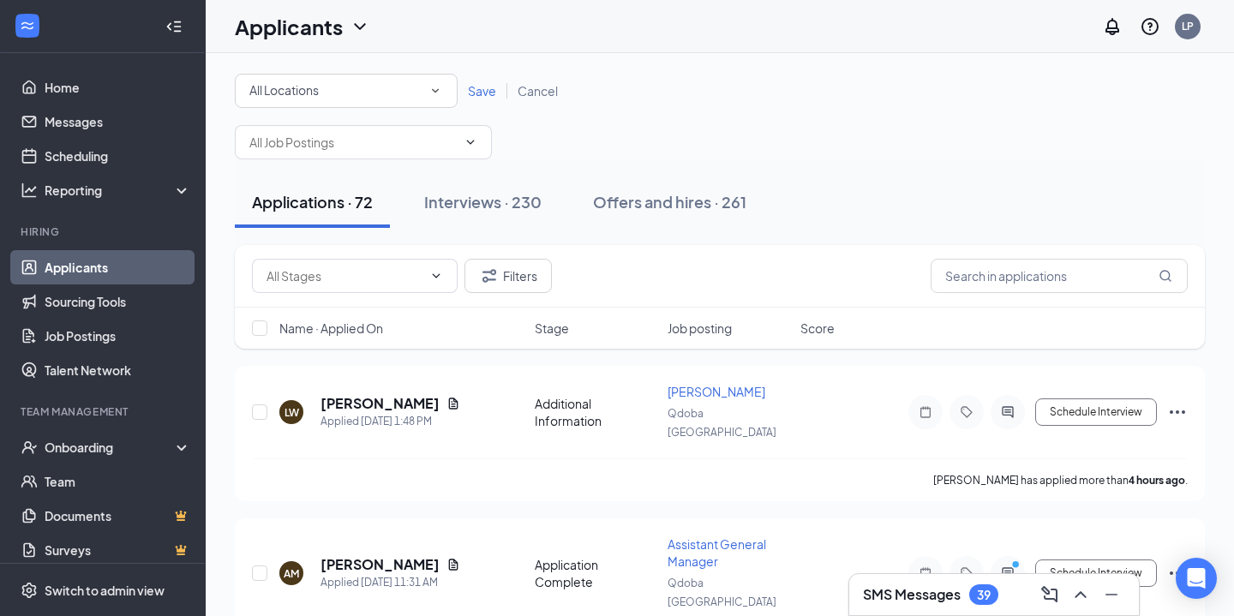
click at [350, 110] on div "All Locations All Locations Save Cancel Restaurant General Manager ([GEOGRAPHIC…" at bounding box center [720, 117] width 970 height 86
click at [362, 90] on div "All Locations" at bounding box center [346, 91] width 194 height 21
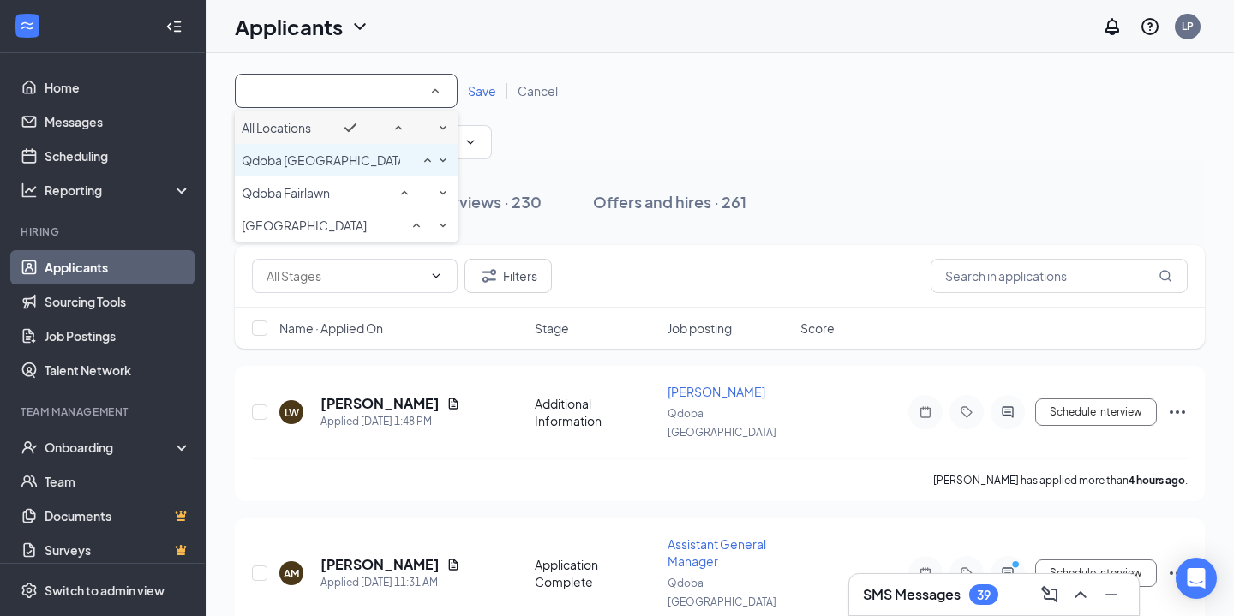
click at [357, 177] on li "Qdoba [GEOGRAPHIC_DATA]" at bounding box center [346, 160] width 223 height 33
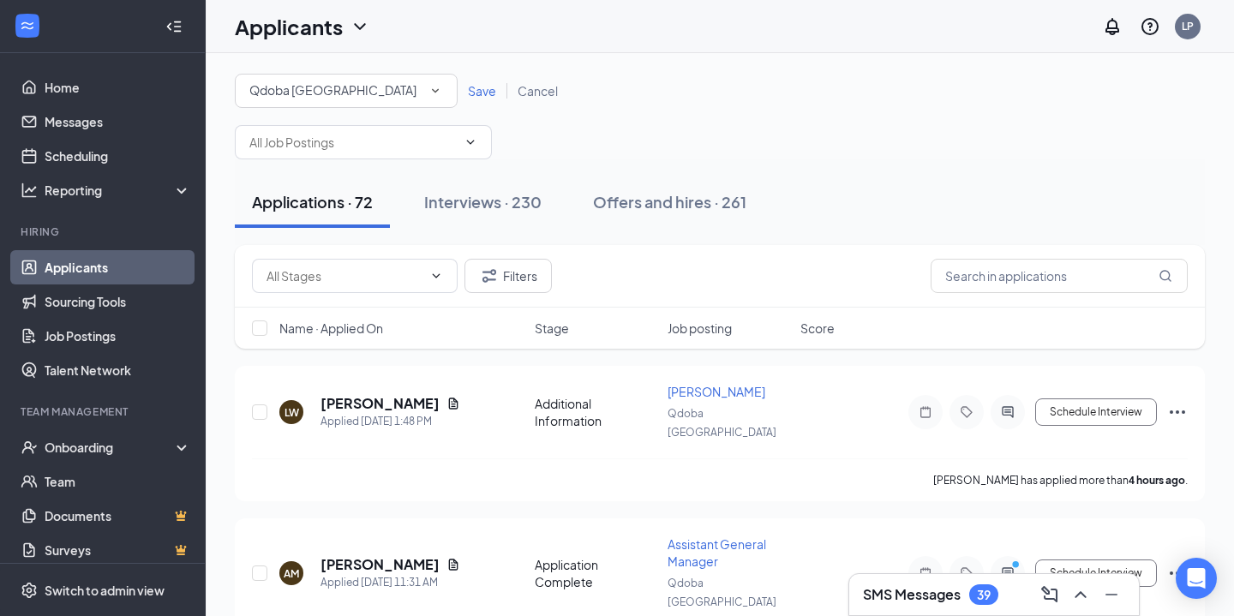
click at [356, 224] on button "Applications · 72" at bounding box center [312, 202] width 155 height 51
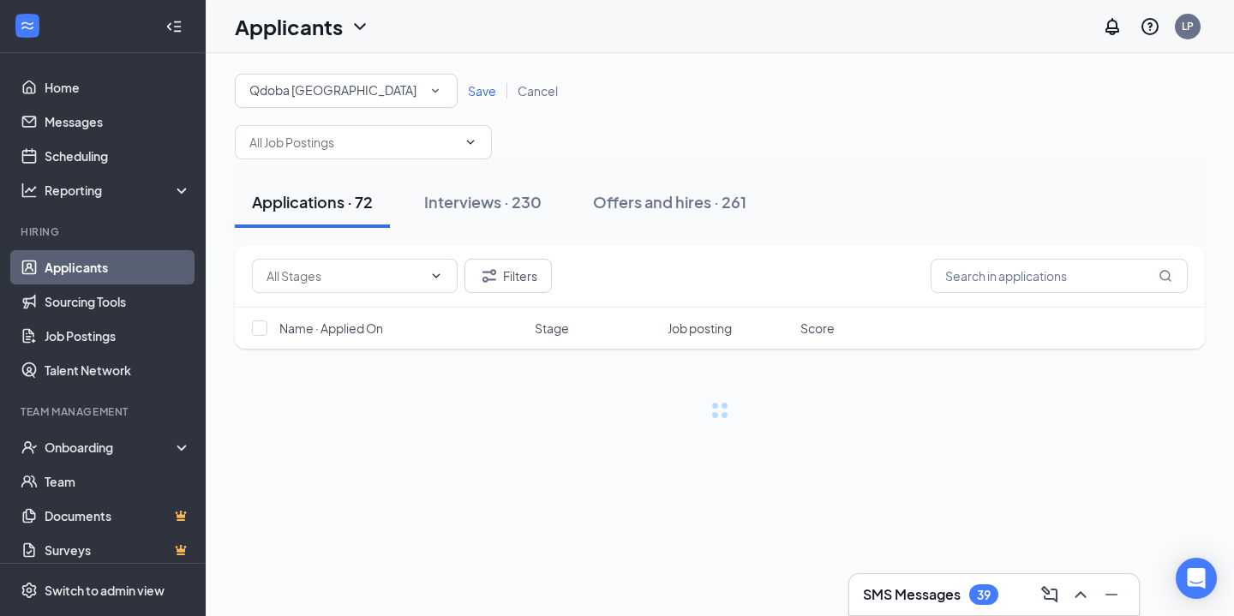
click at [356, 224] on button "Applications · 72" at bounding box center [312, 202] width 155 height 51
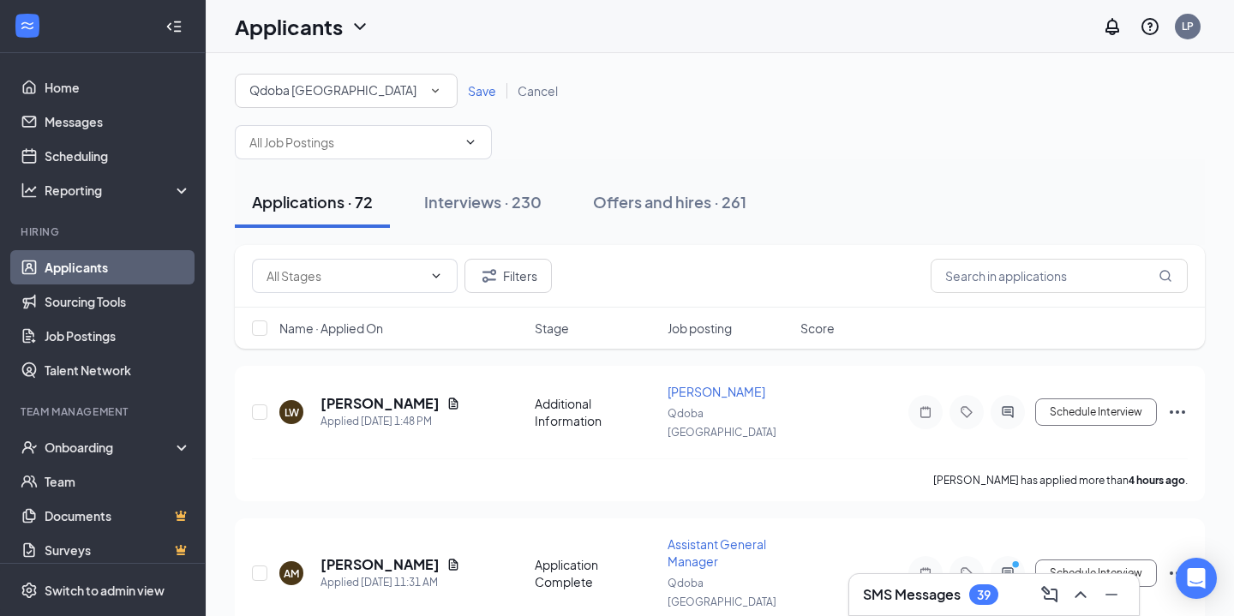
click at [399, 94] on div "Qdoba [GEOGRAPHIC_DATA]" at bounding box center [346, 91] width 194 height 21
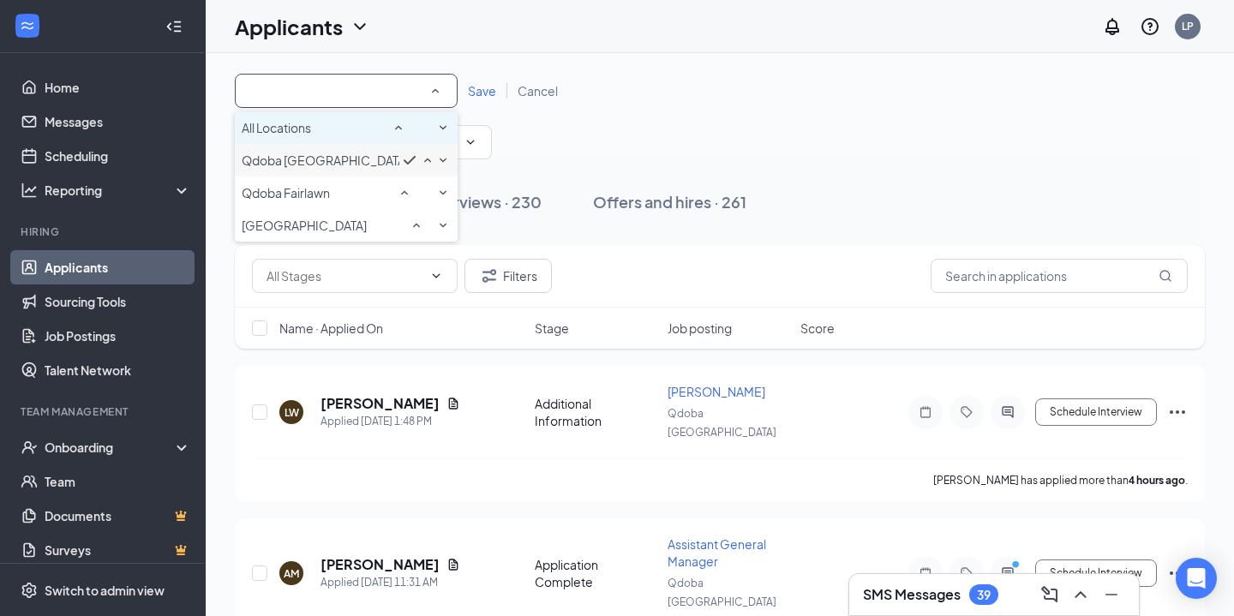
click at [379, 138] on div "All Locations" at bounding box center [346, 127] width 209 height 21
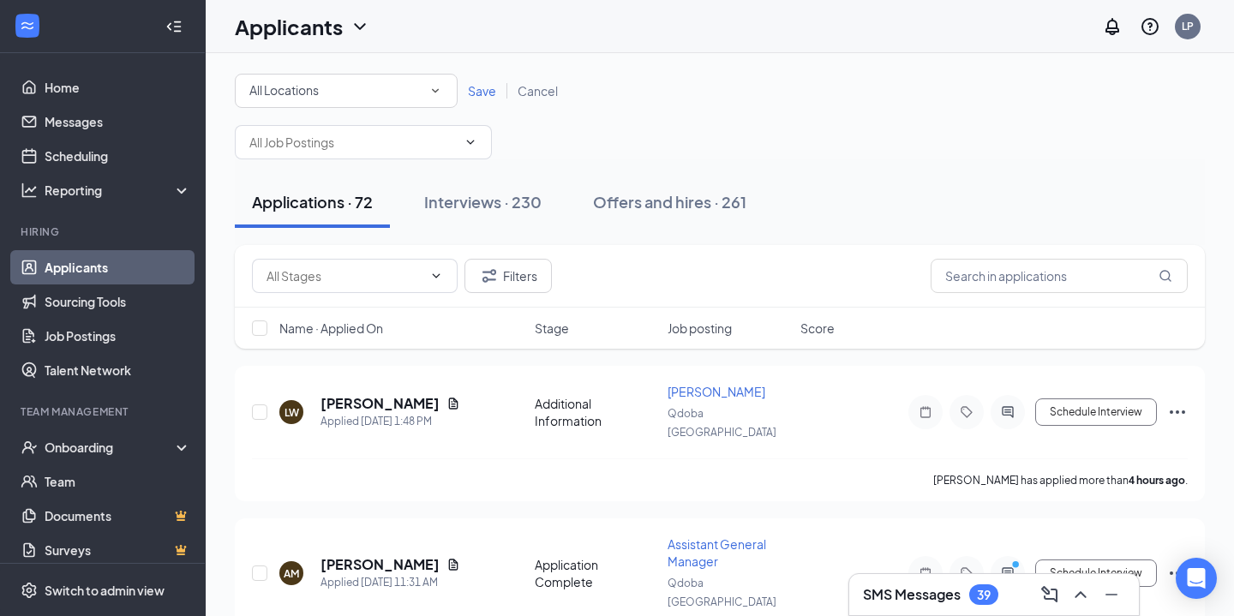
click at [482, 90] on span "Save" at bounding box center [482, 90] width 28 height 15
